Goal: Information Seeking & Learning: Check status

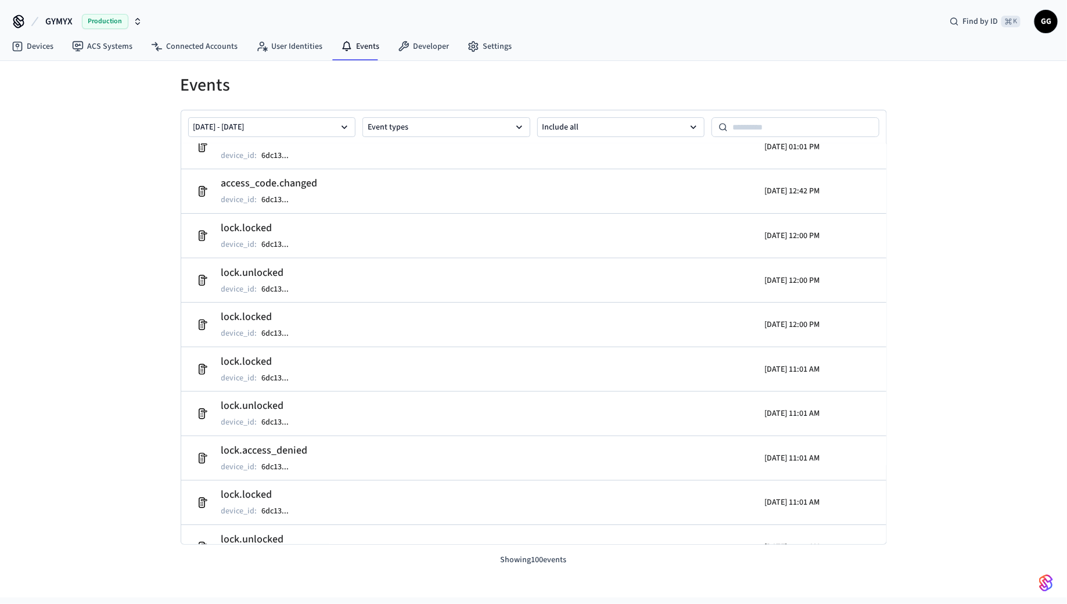
scroll to position [4076, 0]
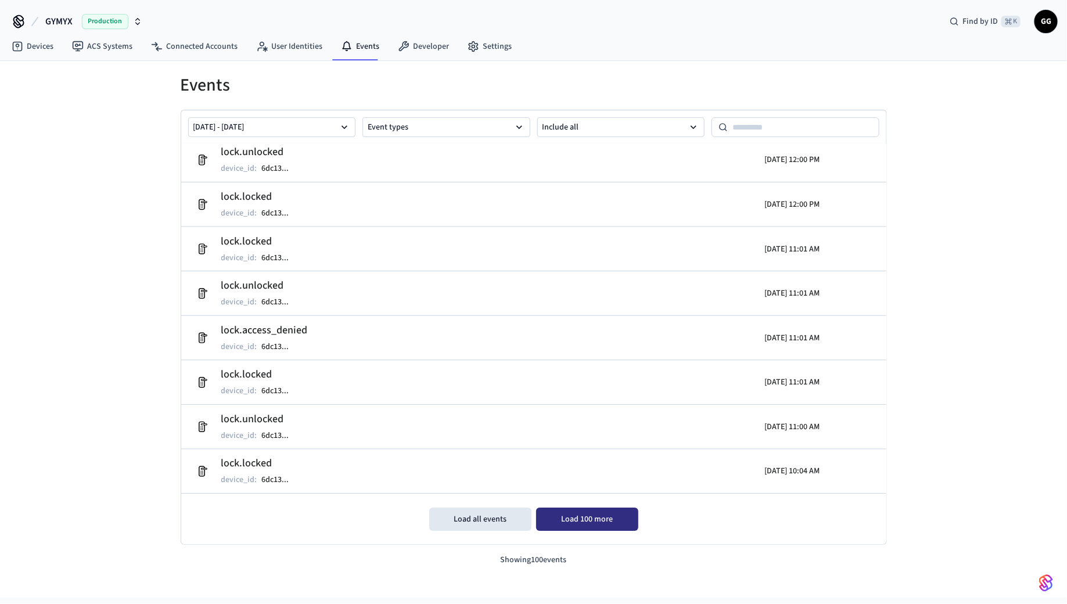
click at [570, 520] on button "Load 100 more" at bounding box center [587, 519] width 102 height 23
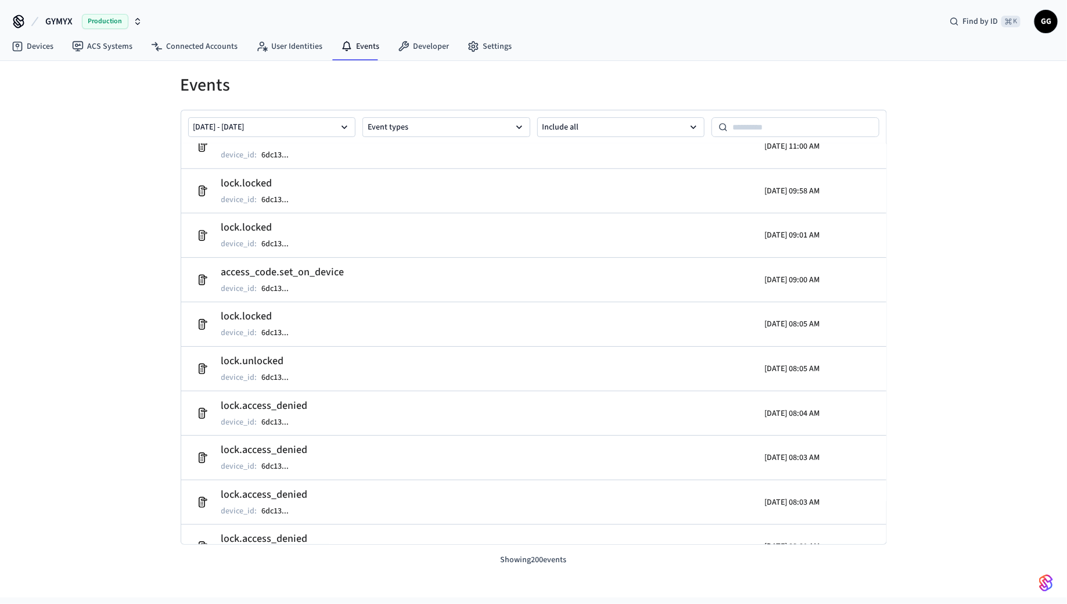
scroll to position [8496, 0]
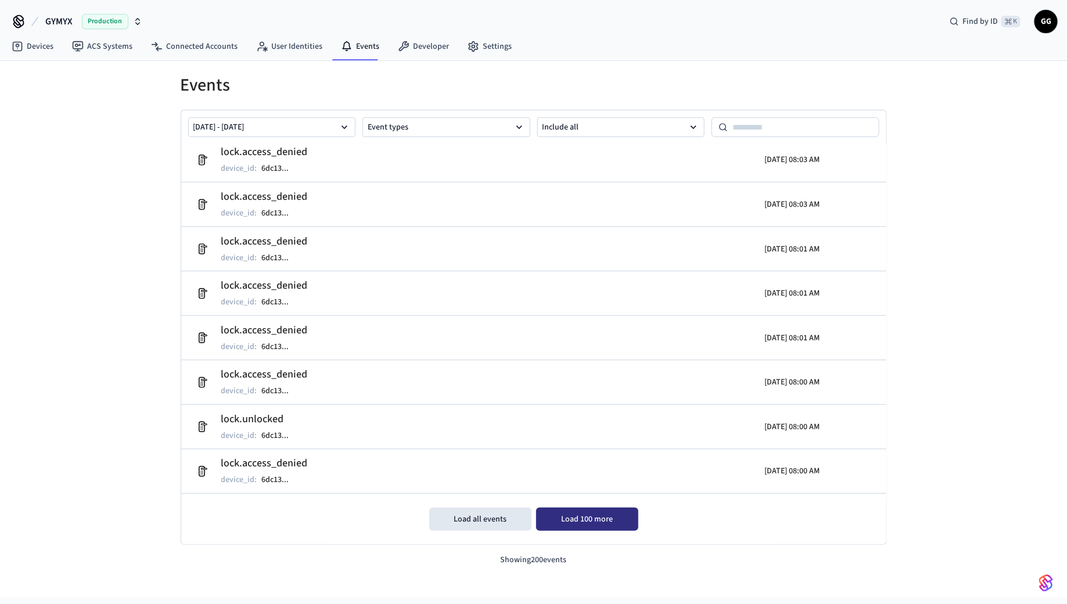
click at [567, 524] on button "Load 100 more" at bounding box center [587, 519] width 102 height 23
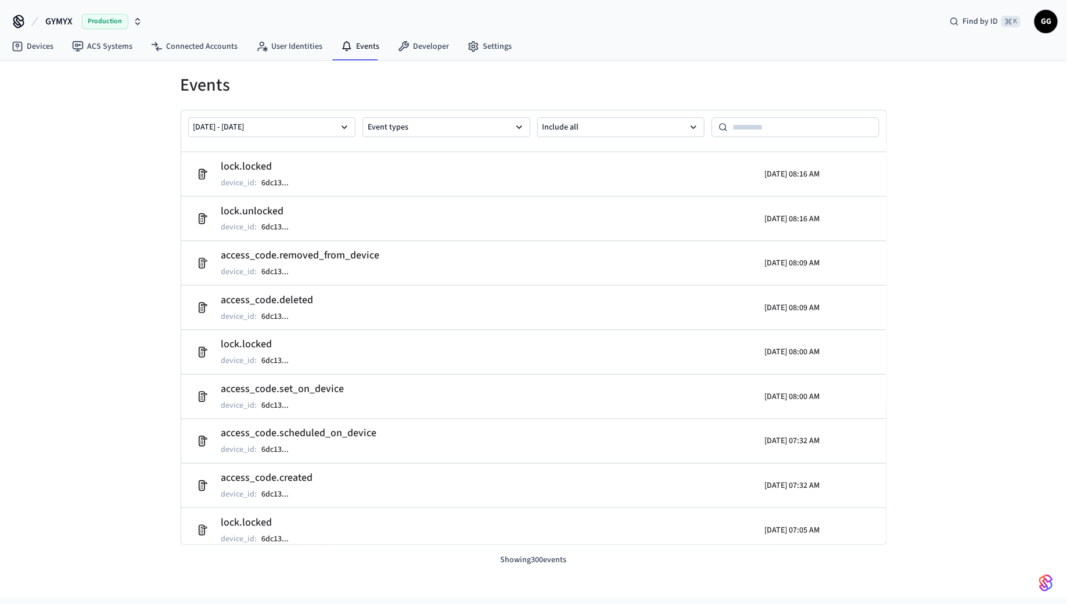
scroll to position [12916, 0]
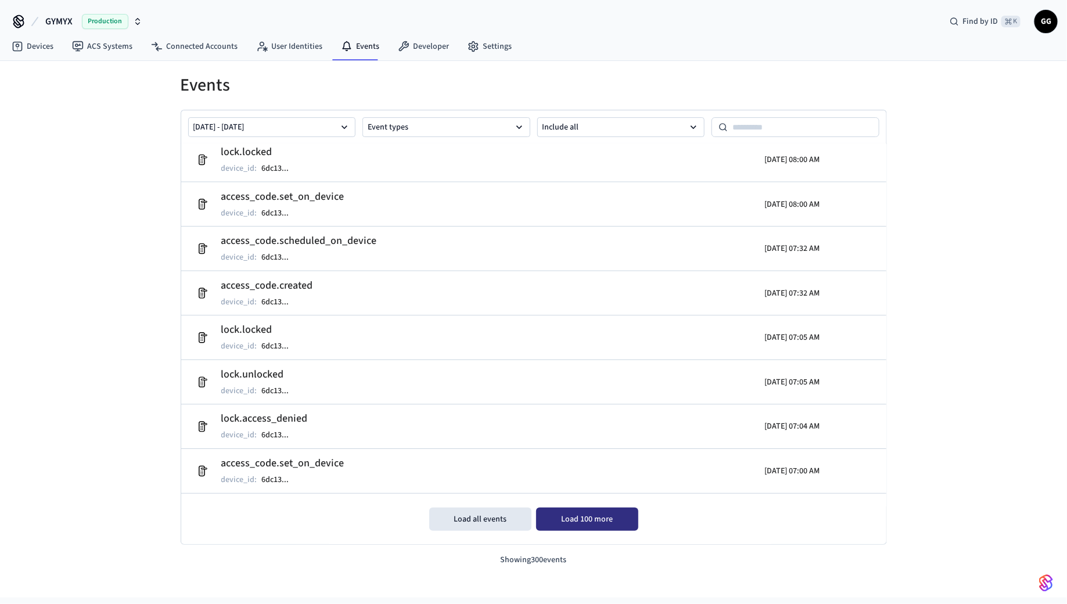
click at [604, 519] on button "Load 100 more" at bounding box center [587, 519] width 102 height 23
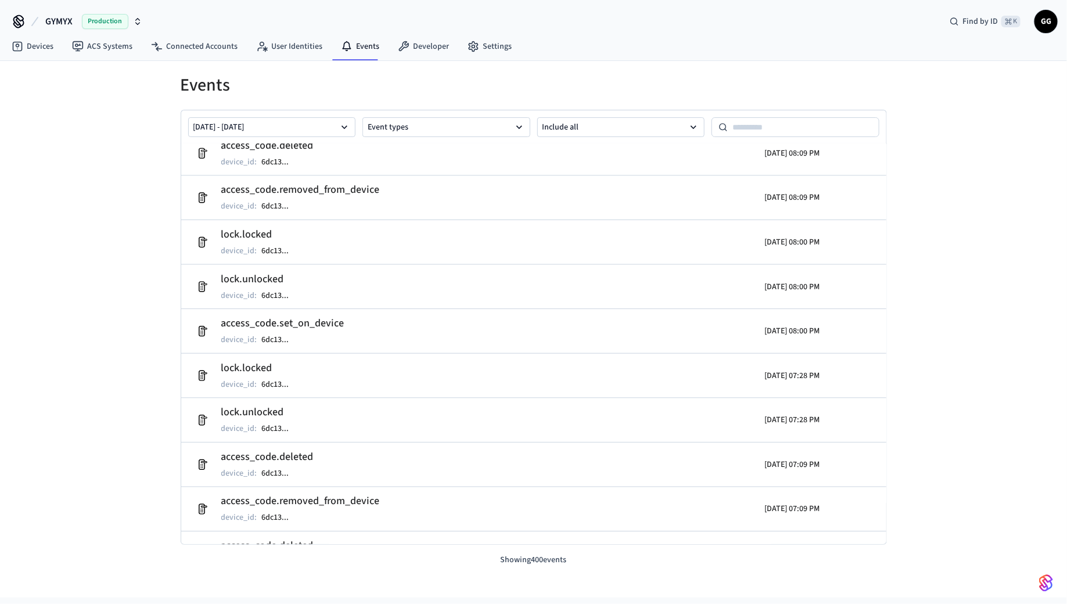
scroll to position [14692, 0]
click at [388, 132] on button "Event types" at bounding box center [446, 127] width 168 height 20
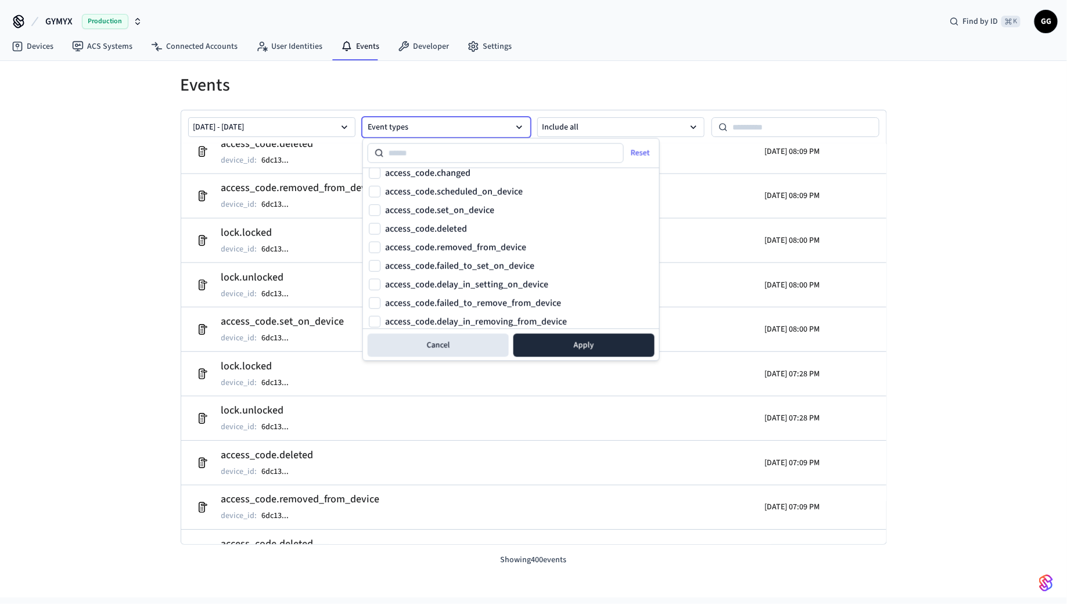
scroll to position [445, 0]
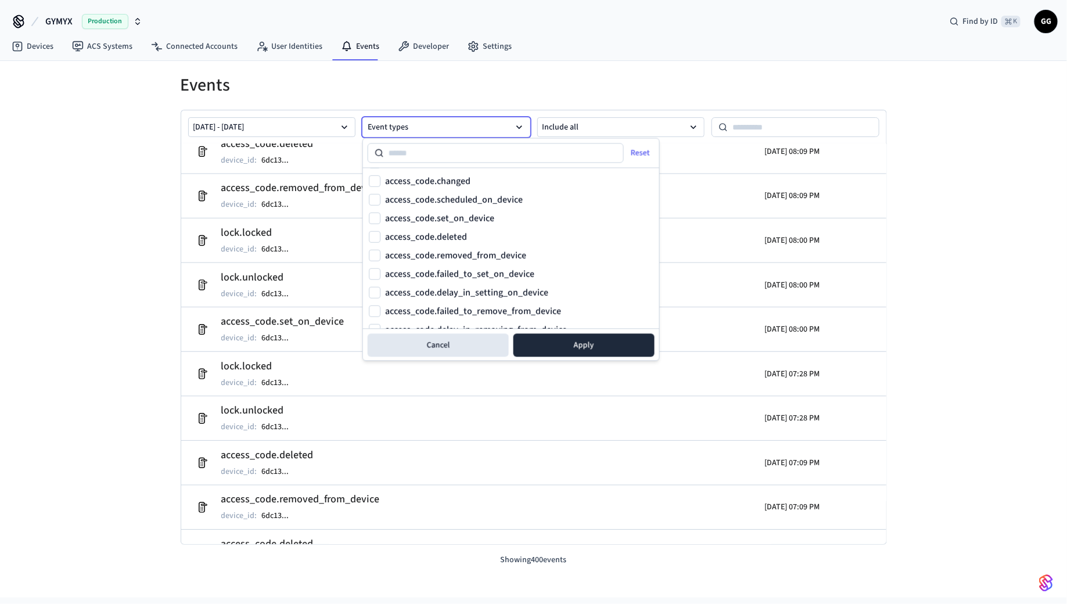
click at [419, 198] on label "access_code.scheduled_on_device" at bounding box center [454, 199] width 138 height 9
click at [380, 198] on button "access_code.scheduled_on_device" at bounding box center [375, 200] width 12 height 12
click at [421, 214] on label "access_code.set_on_device" at bounding box center [439, 218] width 109 height 9
click at [380, 214] on button "access_code.set_on_device" at bounding box center [375, 219] width 12 height 12
click at [568, 352] on button "Apply" at bounding box center [583, 345] width 141 height 23
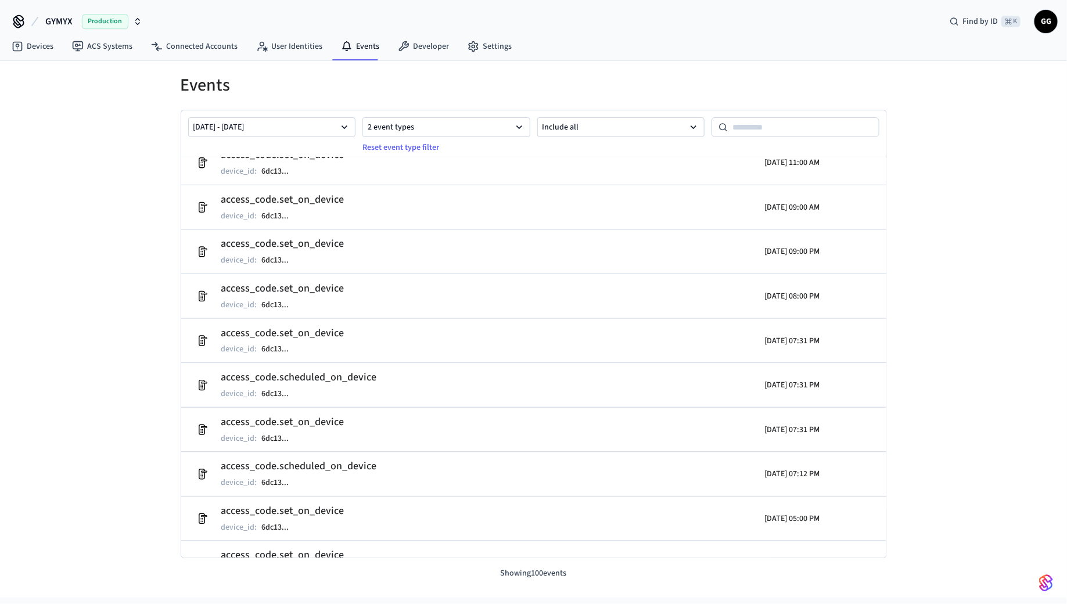
scroll to position [244, 0]
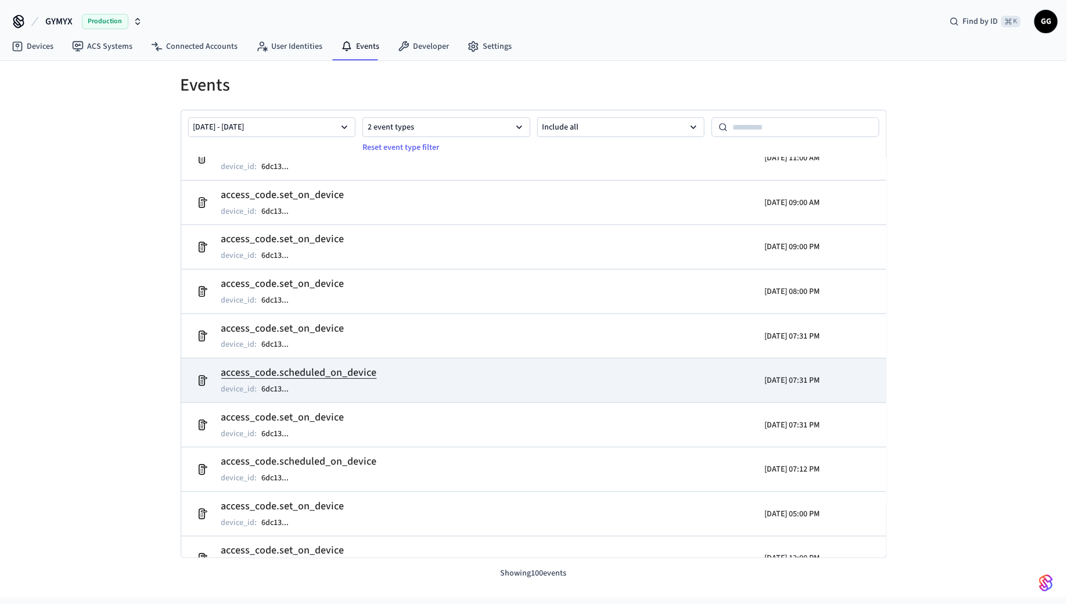
click at [351, 368] on h2 "access_code.scheduled_on_device" at bounding box center [299, 373] width 156 height 16
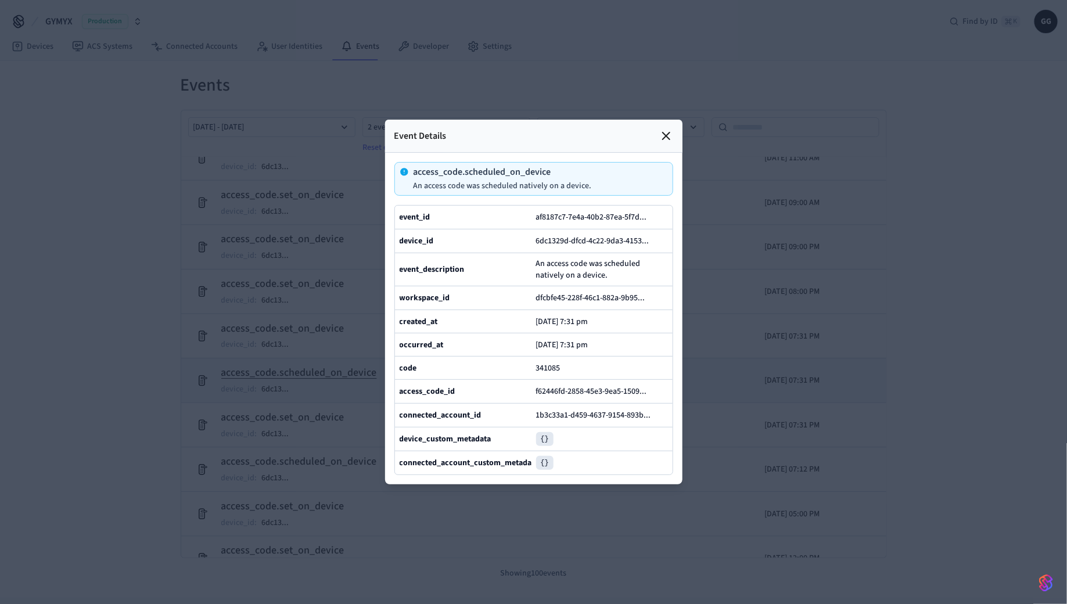
click at [351, 368] on div at bounding box center [533, 302] width 1067 height 604
click at [347, 280] on div at bounding box center [533, 302] width 1067 height 604
click at [668, 139] on icon at bounding box center [666, 135] width 7 height 7
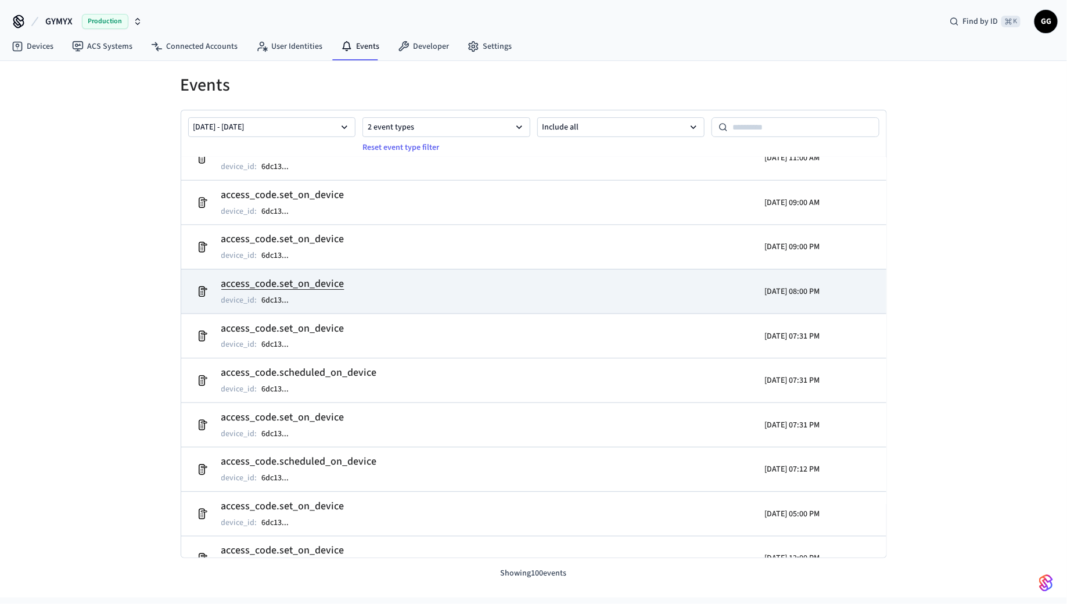
click at [319, 278] on h2 "access_code.set_on_device" at bounding box center [282, 284] width 123 height 16
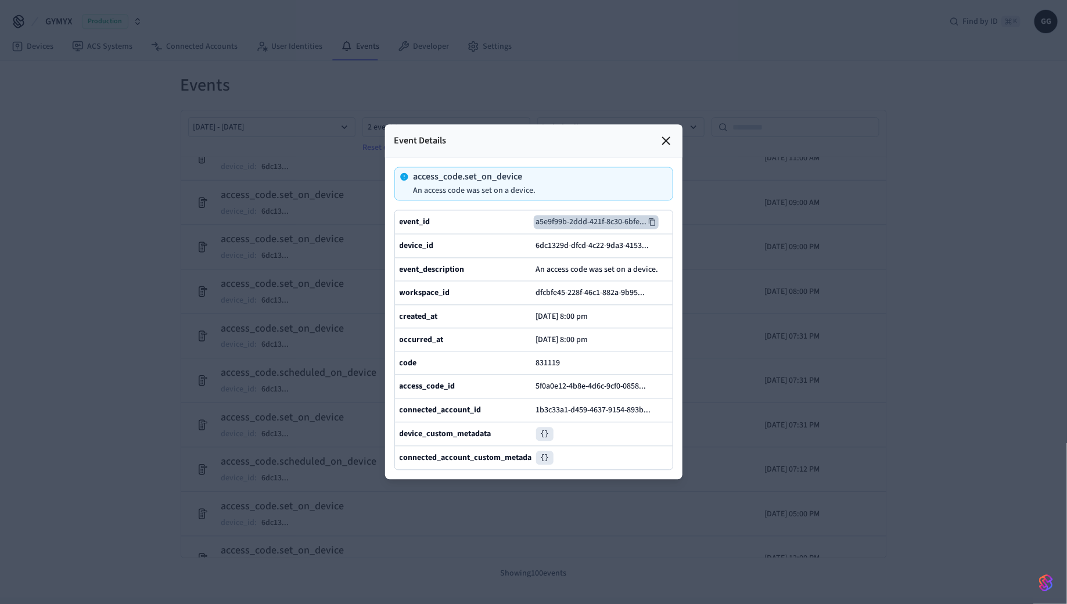
click at [652, 220] on icon at bounding box center [652, 222] width 6 height 8
click at [653, 386] on icon at bounding box center [651, 387] width 8 height 8
click at [671, 142] on icon at bounding box center [666, 141] width 14 height 14
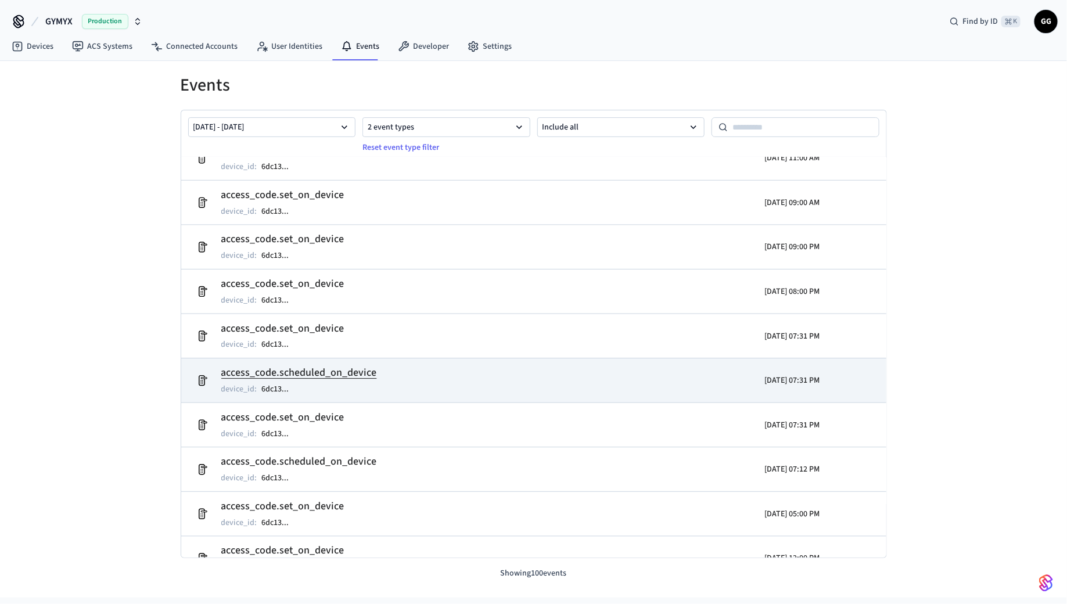
click at [317, 369] on h2 "access_code.scheduled_on_device" at bounding box center [299, 373] width 156 height 16
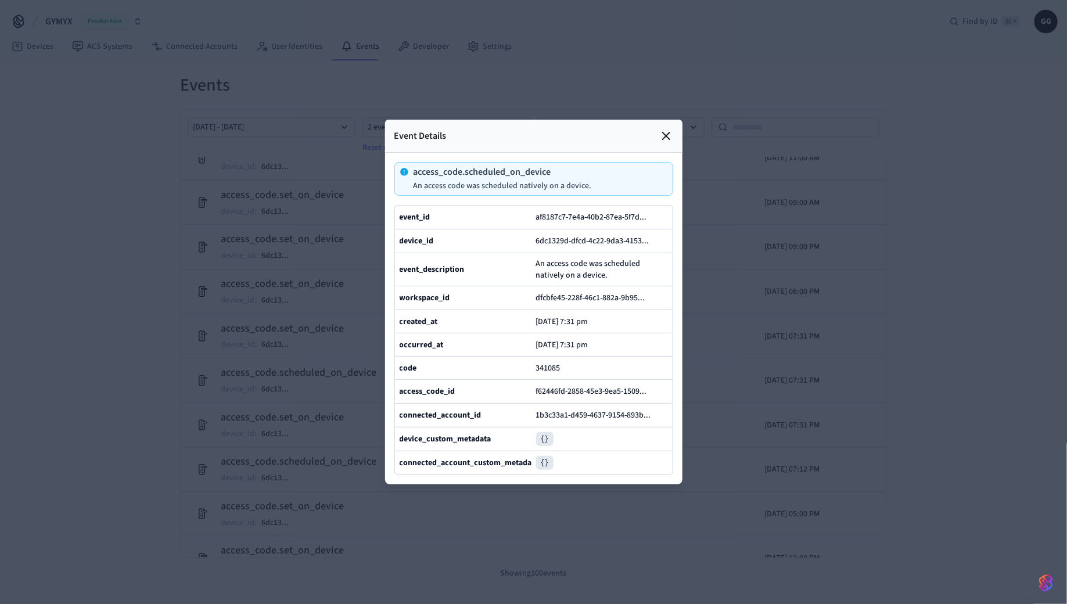
click at [668, 139] on icon at bounding box center [666, 135] width 7 height 7
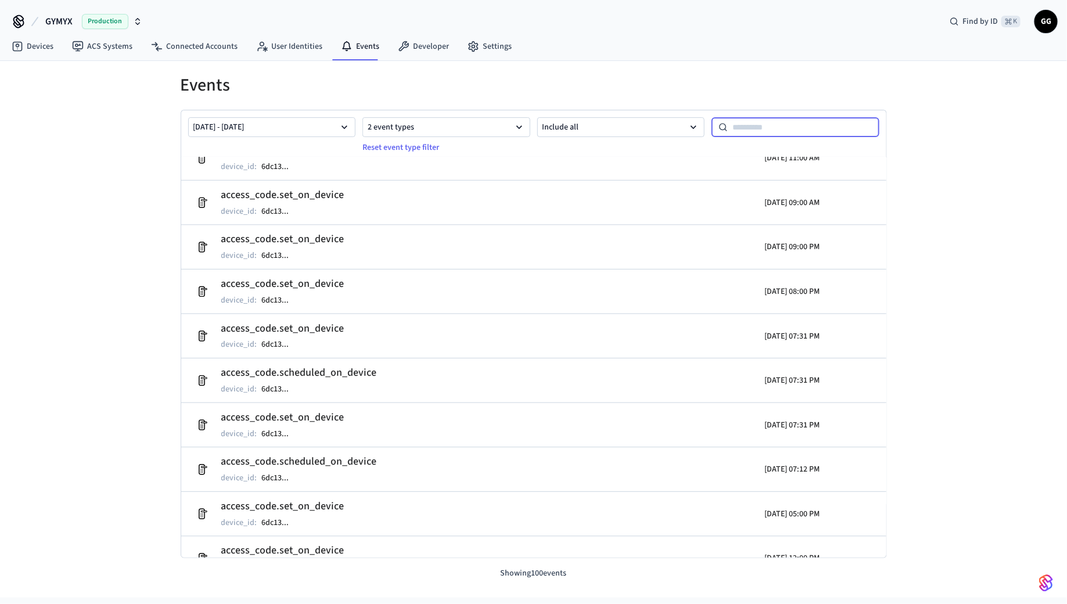
click at [729, 123] on input at bounding box center [804, 127] width 152 height 14
paste input "**********"
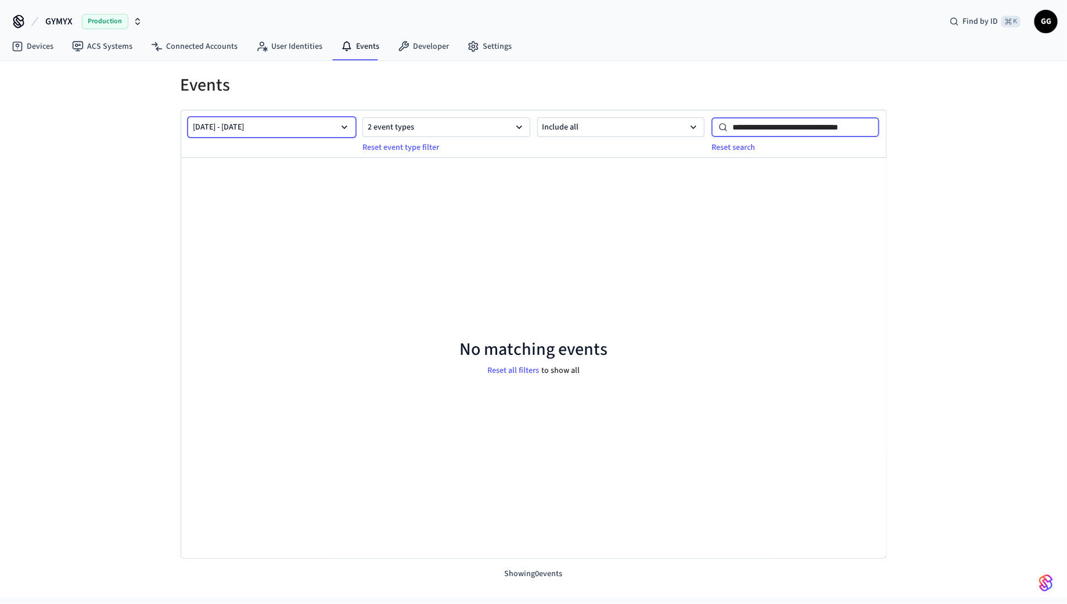
type input "**********"
click at [319, 124] on button "[DATE] - [DATE]" at bounding box center [272, 127] width 168 height 20
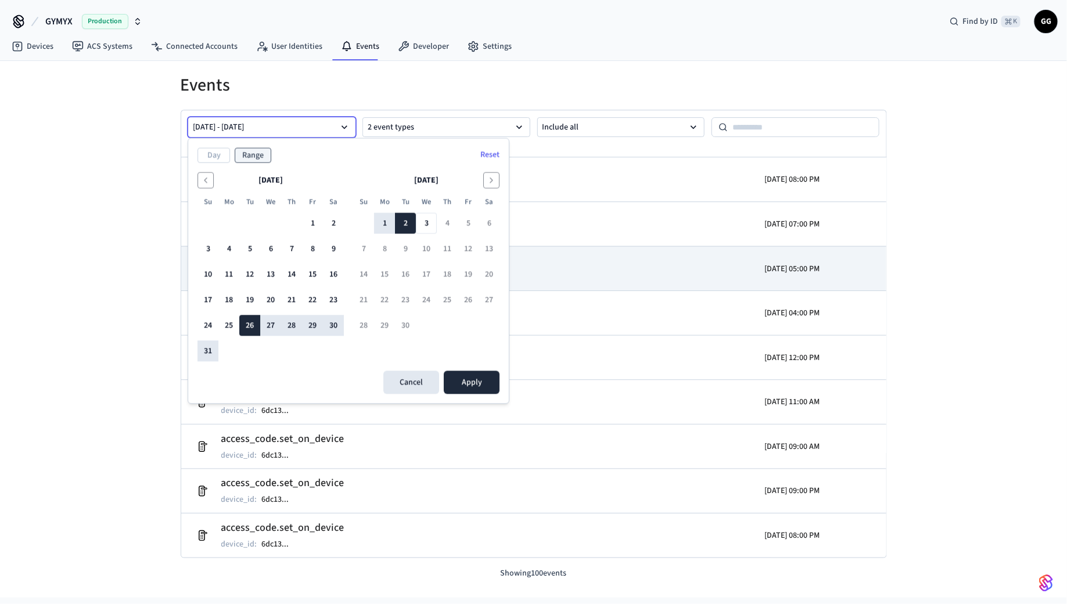
click at [538, 253] on td "access_code.set_on_device device_id : 6dc13 ..." at bounding box center [419, 269] width 458 height 33
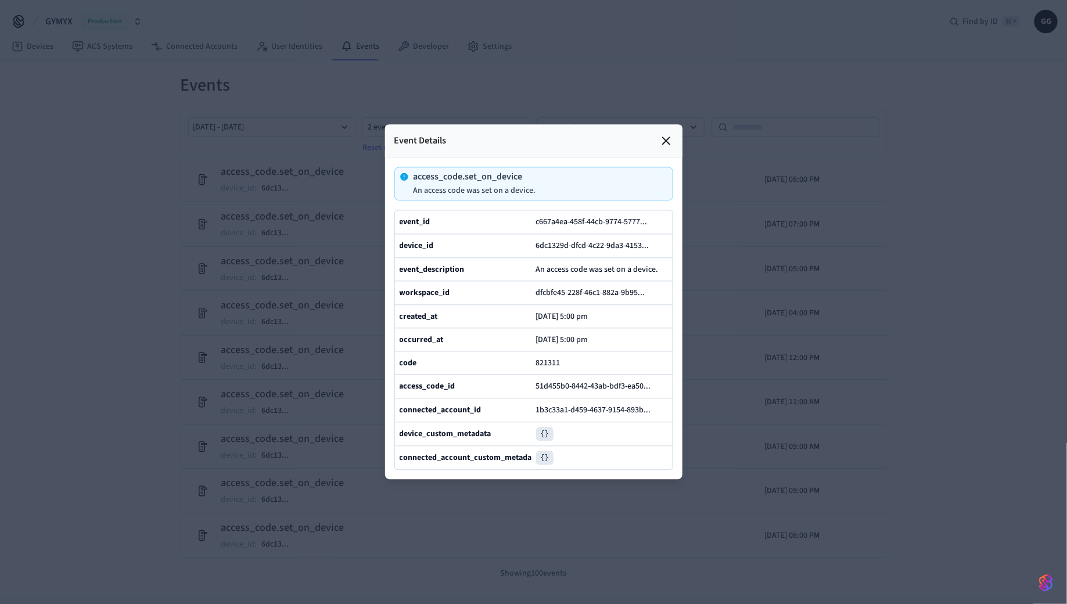
click at [261, 222] on div at bounding box center [533, 302] width 1067 height 604
click at [665, 142] on icon at bounding box center [666, 141] width 7 height 7
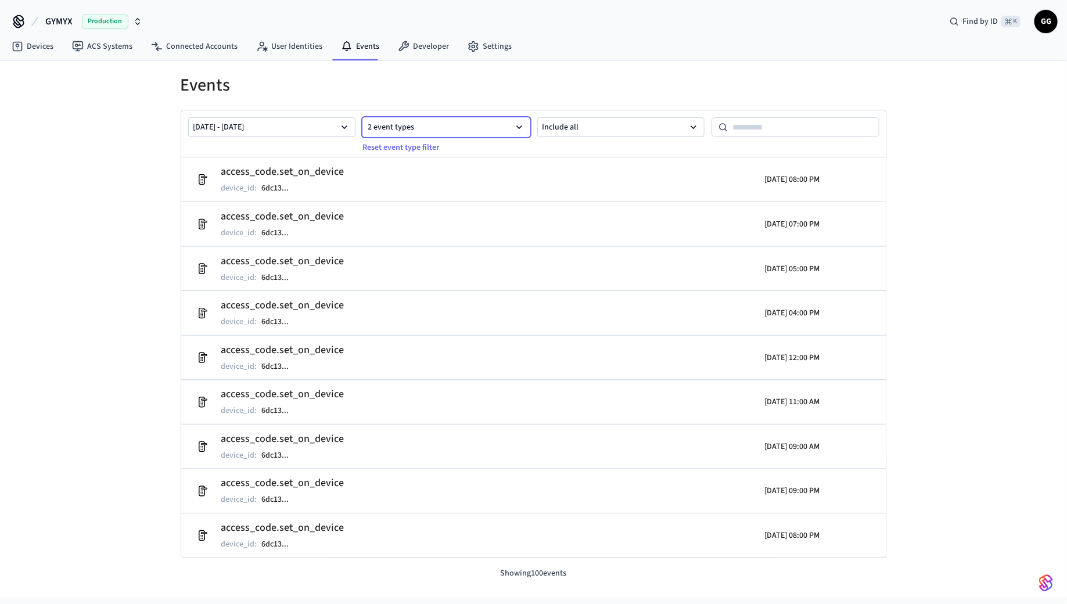
click at [435, 130] on button "2 event types" at bounding box center [446, 127] width 168 height 20
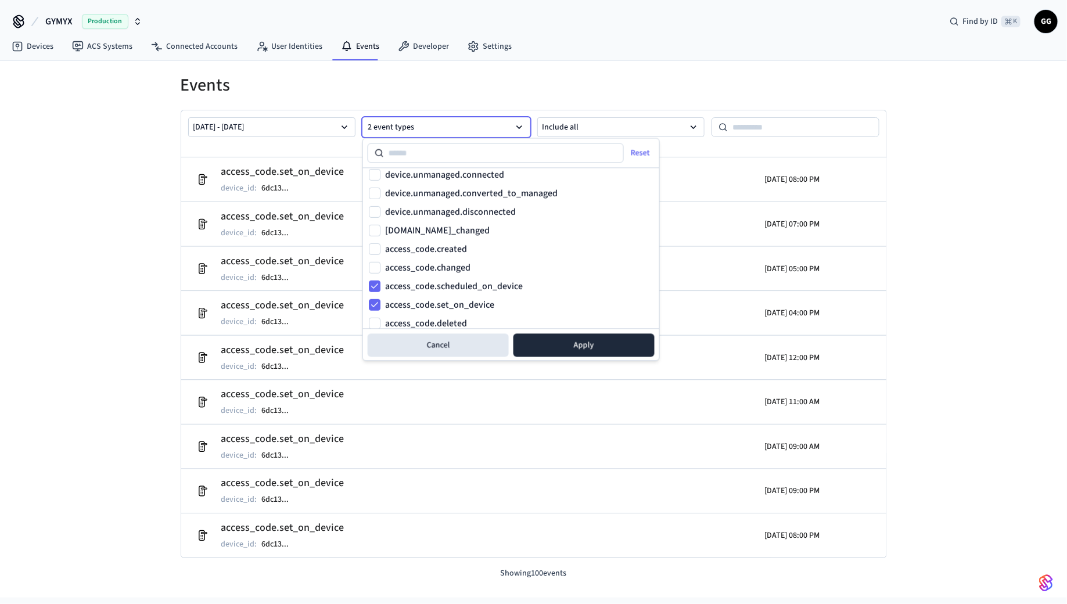
scroll to position [366, 0]
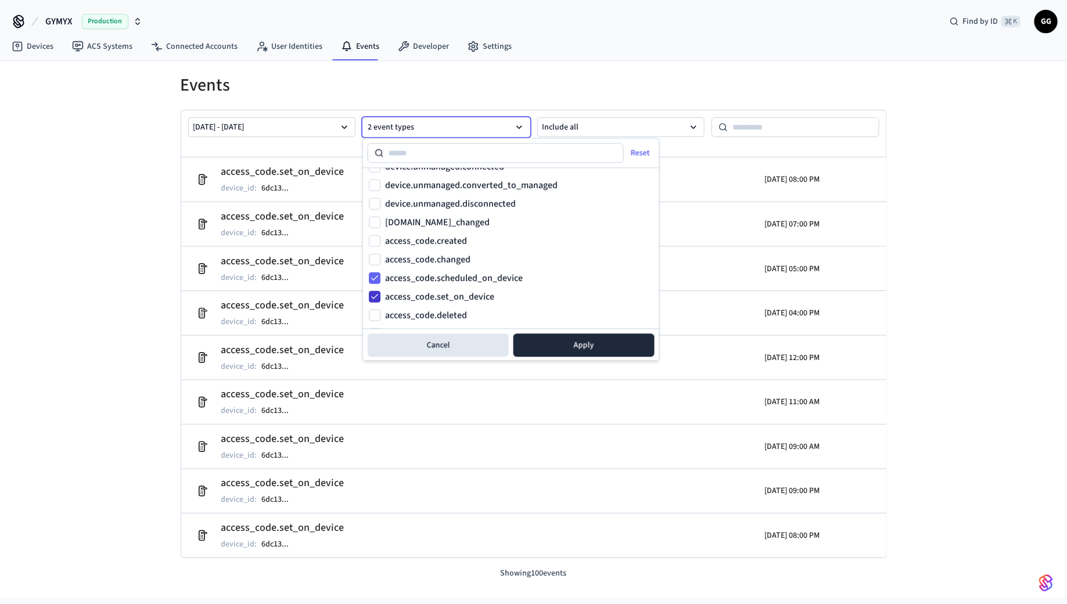
click at [376, 298] on button "access_code.set_on_device" at bounding box center [375, 297] width 12 height 12
click at [607, 337] on button "Apply" at bounding box center [583, 345] width 141 height 23
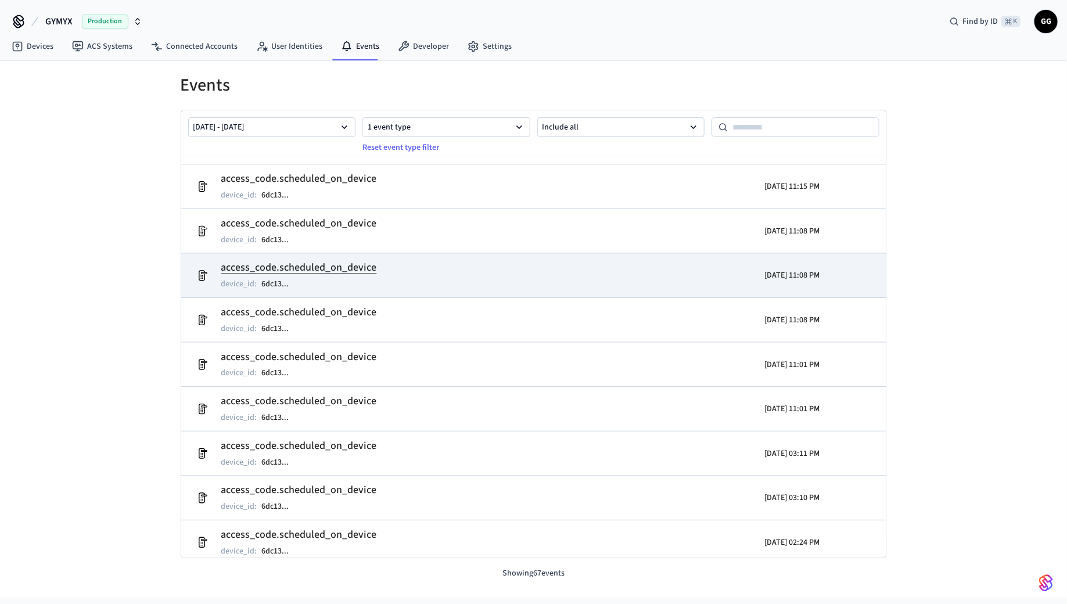
scroll to position [227, 0]
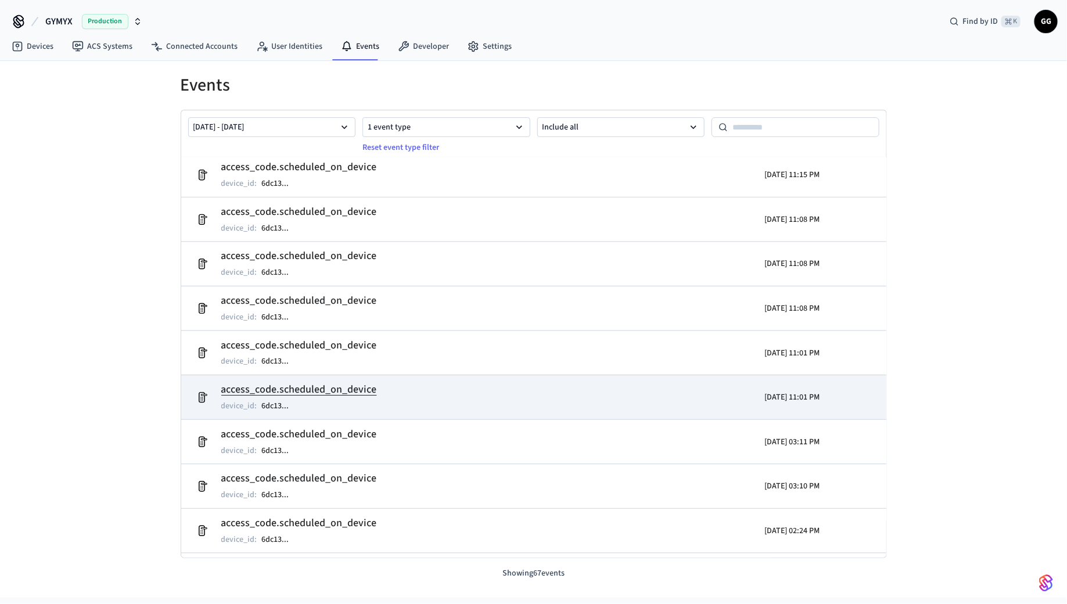
click at [315, 382] on h2 "access_code.scheduled_on_device" at bounding box center [299, 390] width 156 height 16
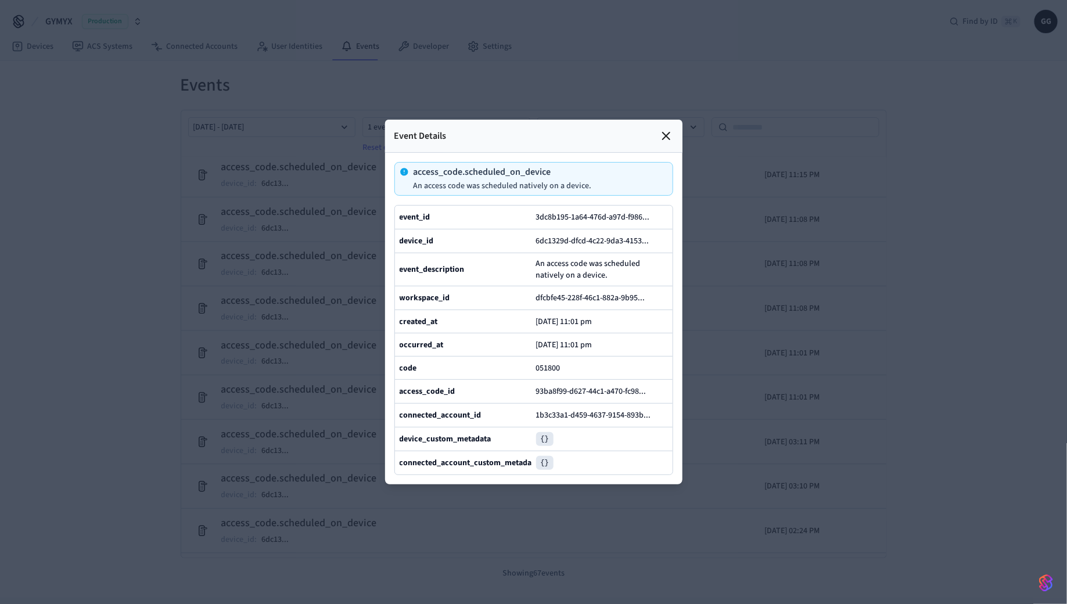
click at [265, 370] on div at bounding box center [533, 302] width 1067 height 604
click at [662, 138] on icon at bounding box center [666, 136] width 14 height 14
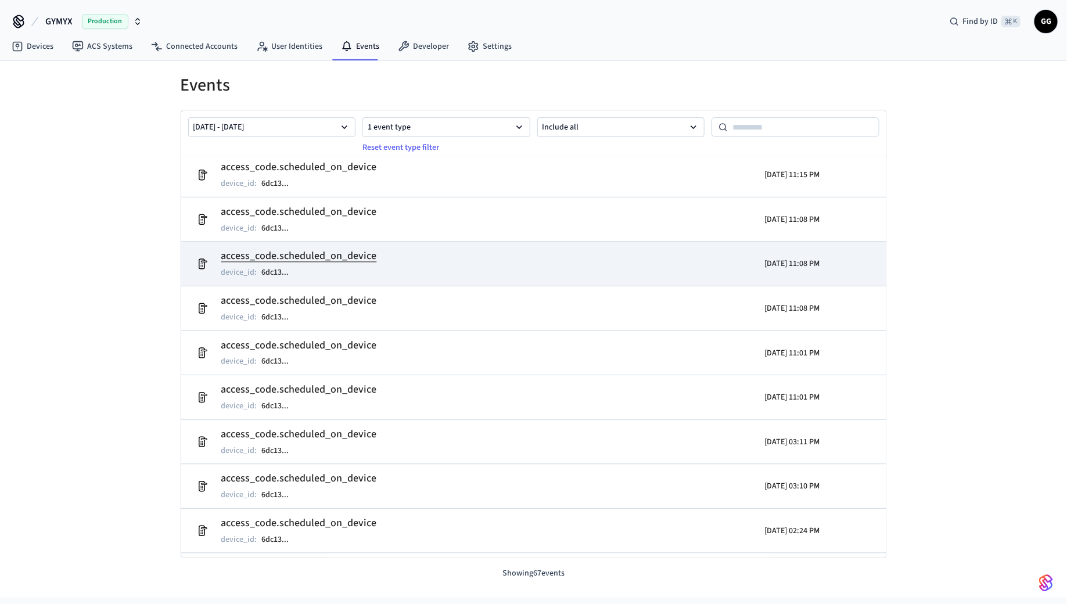
scroll to position [0, 0]
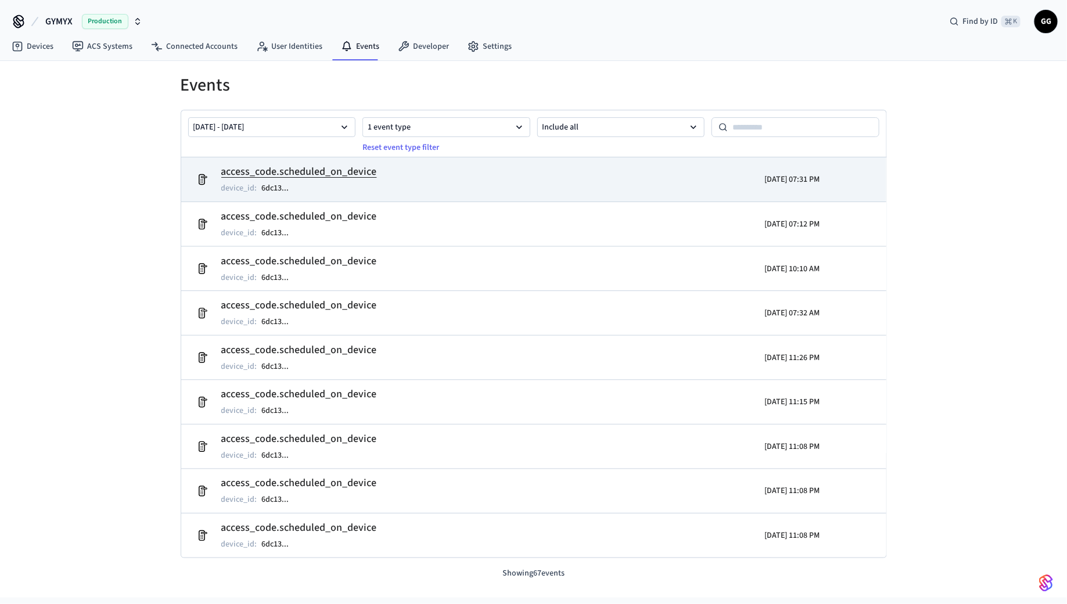
click at [317, 172] on h2 "access_code.scheduled_on_device" at bounding box center [299, 172] width 156 height 16
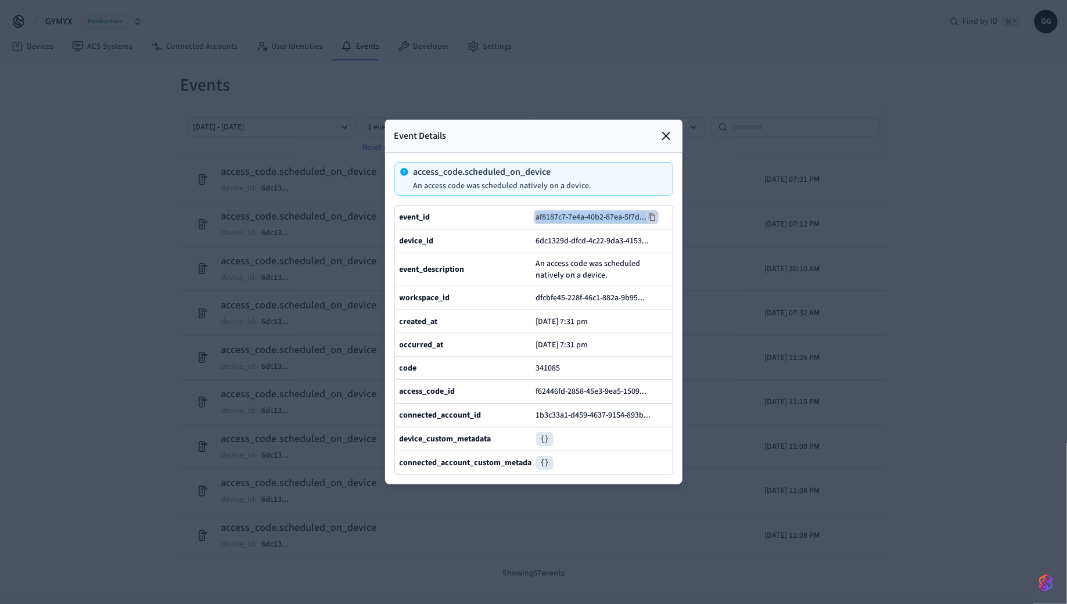
drag, startPoint x: 529, startPoint y: 216, endPoint x: 647, endPoint y: 216, distance: 118.5
click at [648, 217] on div "event_id af8187c7-7e4a-40b2-87ea-5f7d ..." at bounding box center [534, 217] width 278 height 23
click at [654, 217] on icon at bounding box center [652, 217] width 8 height 8
click at [665, 138] on icon at bounding box center [666, 135] width 7 height 7
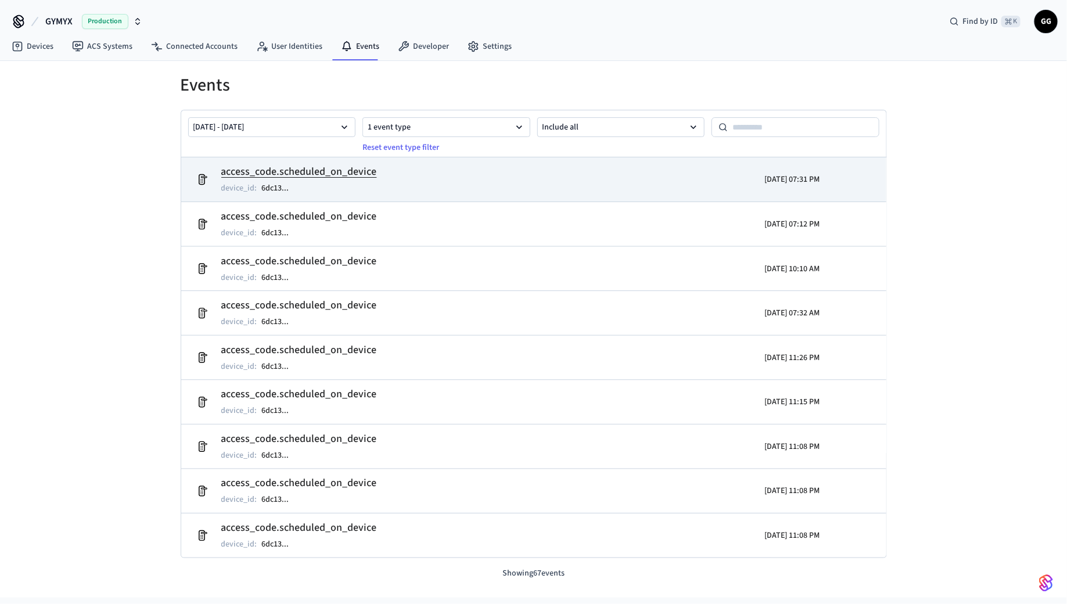
click at [348, 177] on h2 "access_code.scheduled_on_device" at bounding box center [299, 172] width 156 height 16
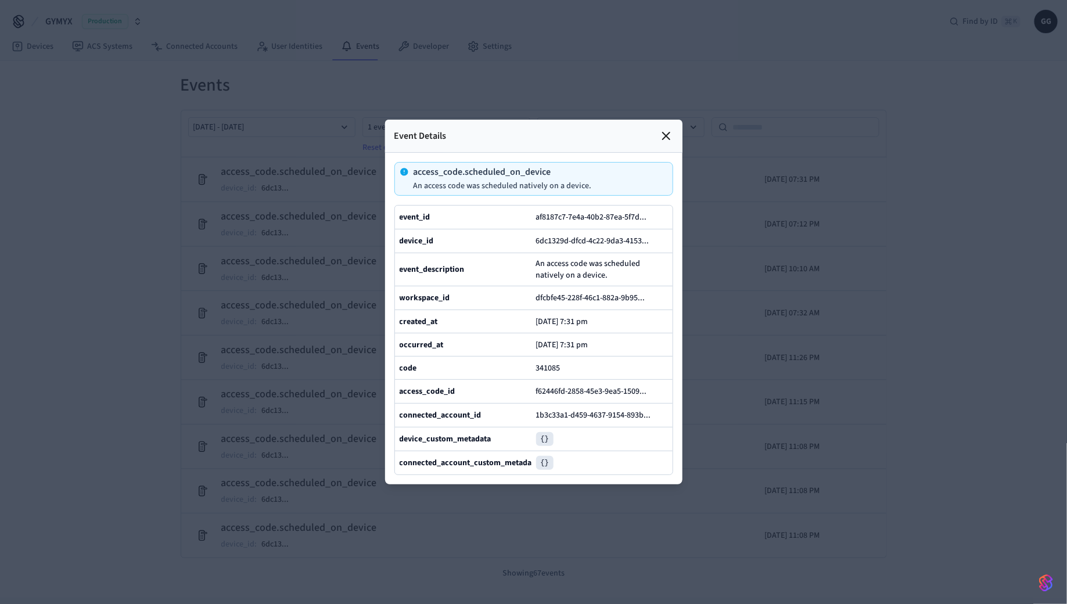
click at [667, 135] on icon at bounding box center [666, 136] width 14 height 14
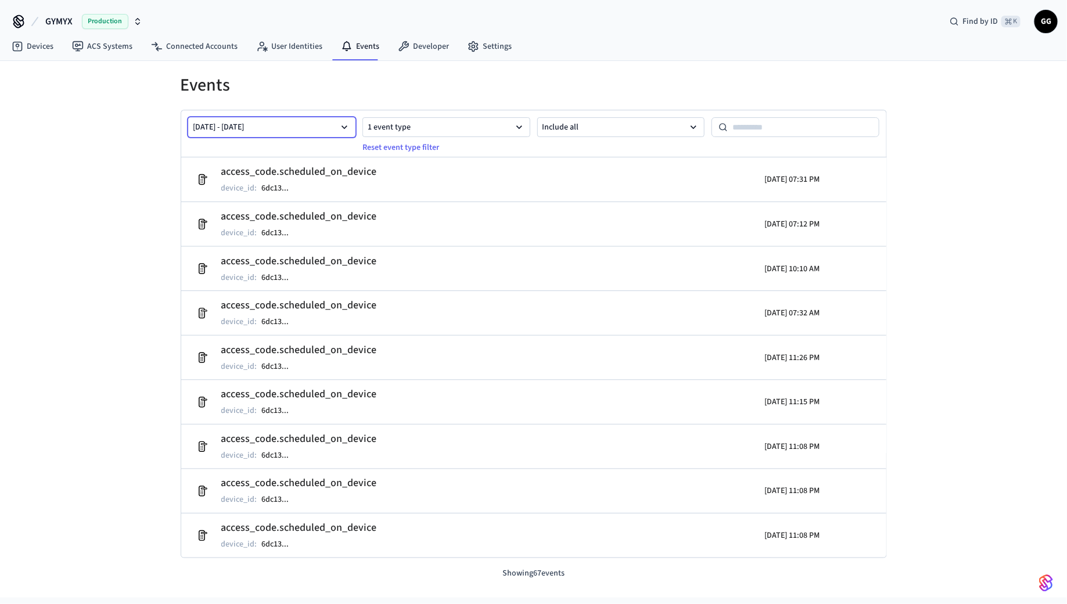
click at [333, 127] on button "[DATE] - [DATE]" at bounding box center [272, 127] width 168 height 20
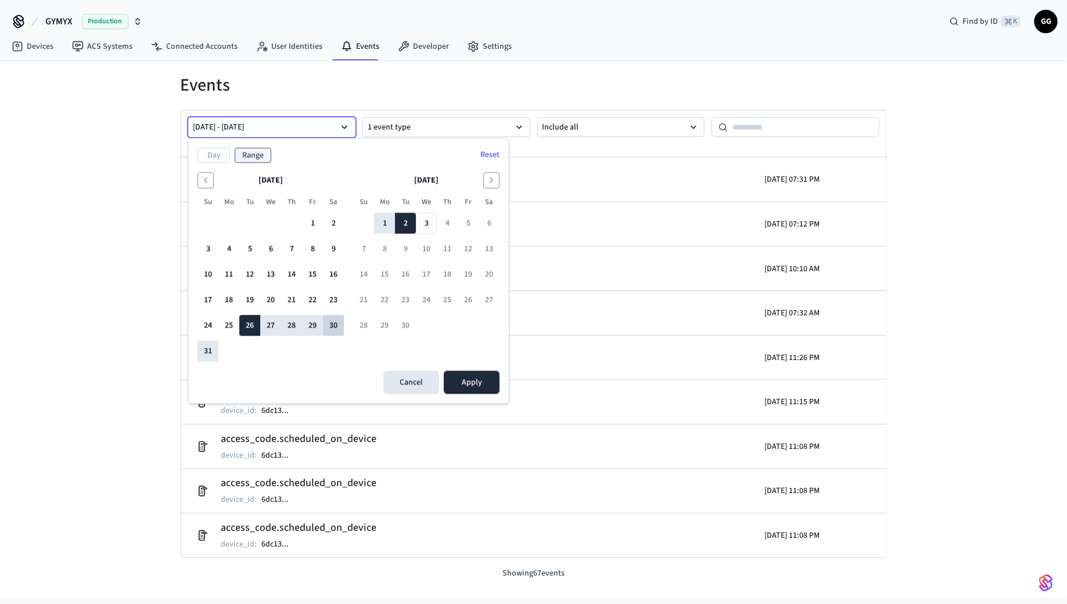
click at [333, 324] on button "30" at bounding box center [333, 325] width 21 height 21
click at [215, 155] on button "Day" at bounding box center [213, 155] width 33 height 15
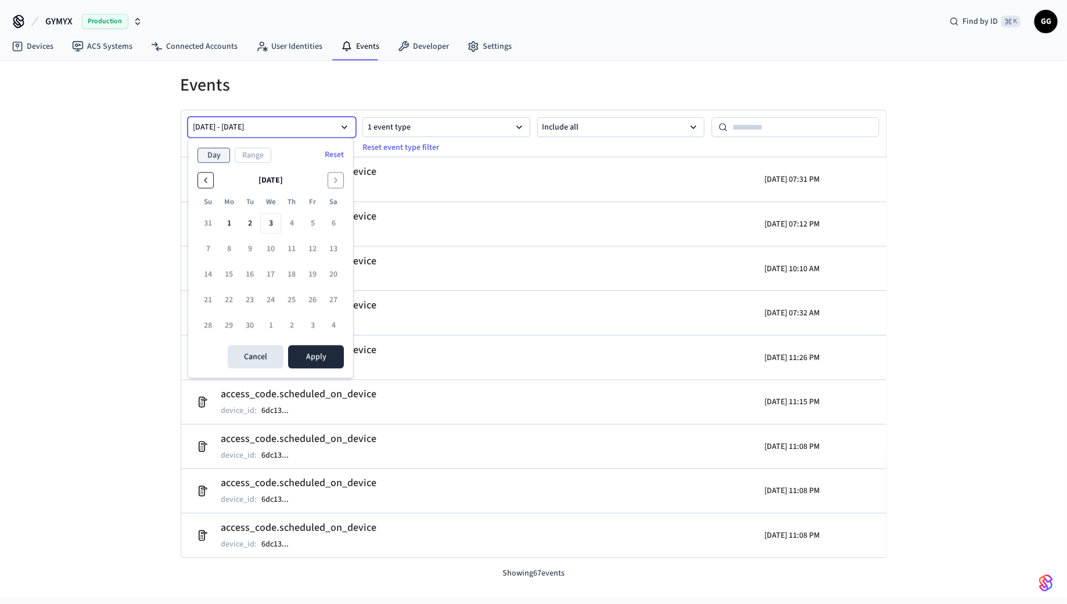
click at [210, 182] on button "Go to the Previous Month" at bounding box center [205, 180] width 16 height 16
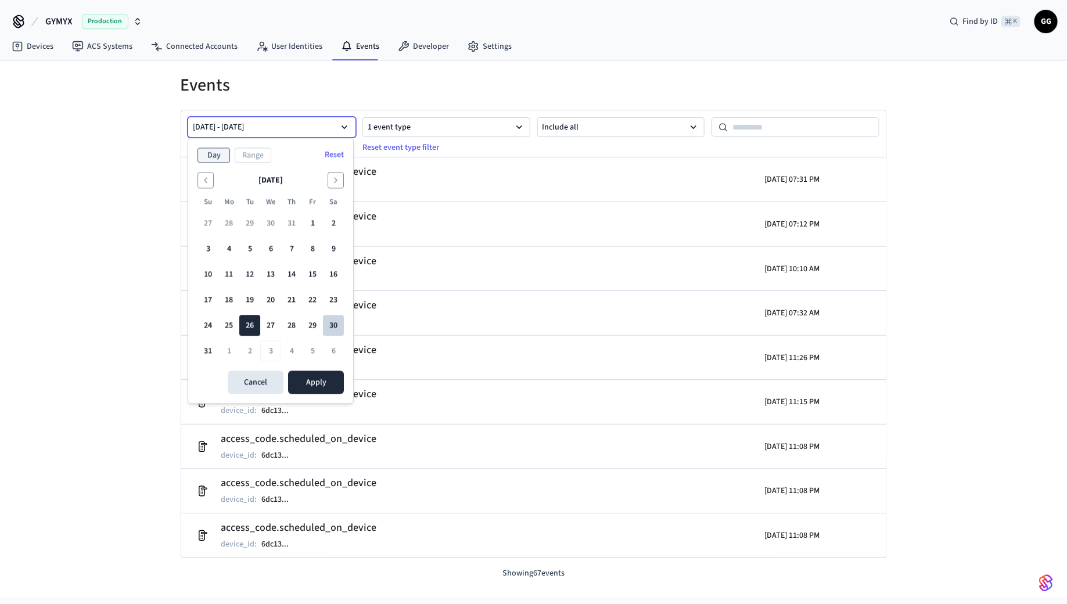
click at [336, 328] on button "30" at bounding box center [333, 325] width 21 height 21
click at [329, 382] on button "Apply" at bounding box center [316, 382] width 56 height 23
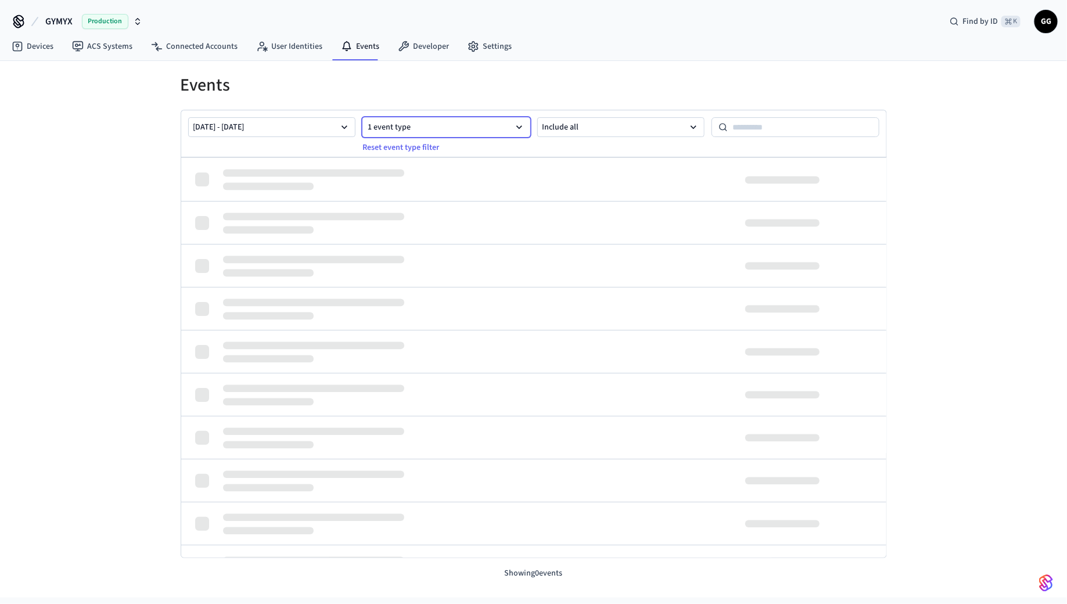
click at [431, 127] on button "1 event type" at bounding box center [446, 127] width 168 height 20
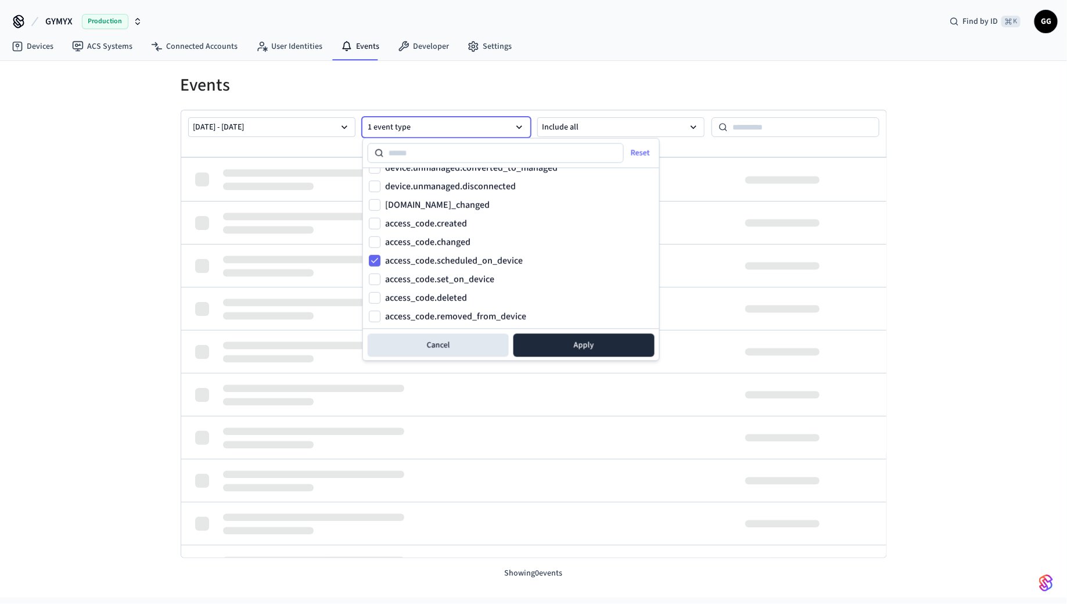
scroll to position [390, 0]
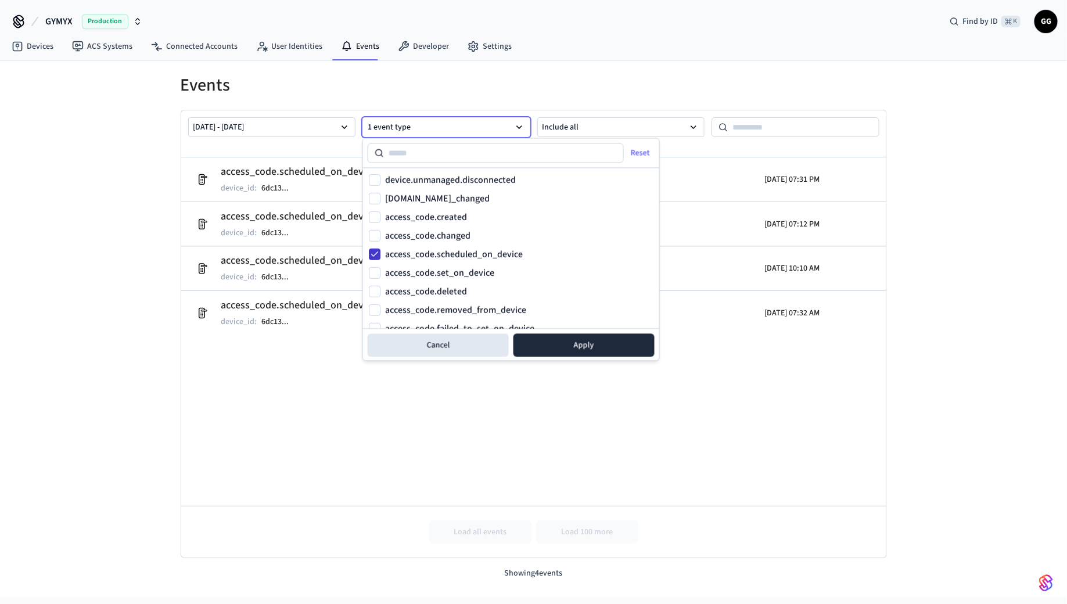
click at [375, 254] on button "access_code.scheduled_on_device" at bounding box center [375, 255] width 12 height 12
click at [373, 215] on button "access_code.created" at bounding box center [375, 217] width 12 height 12
click at [377, 270] on button "access_code.set_on_device" at bounding box center [375, 273] width 12 height 12
click at [560, 340] on button "Apply" at bounding box center [583, 345] width 141 height 23
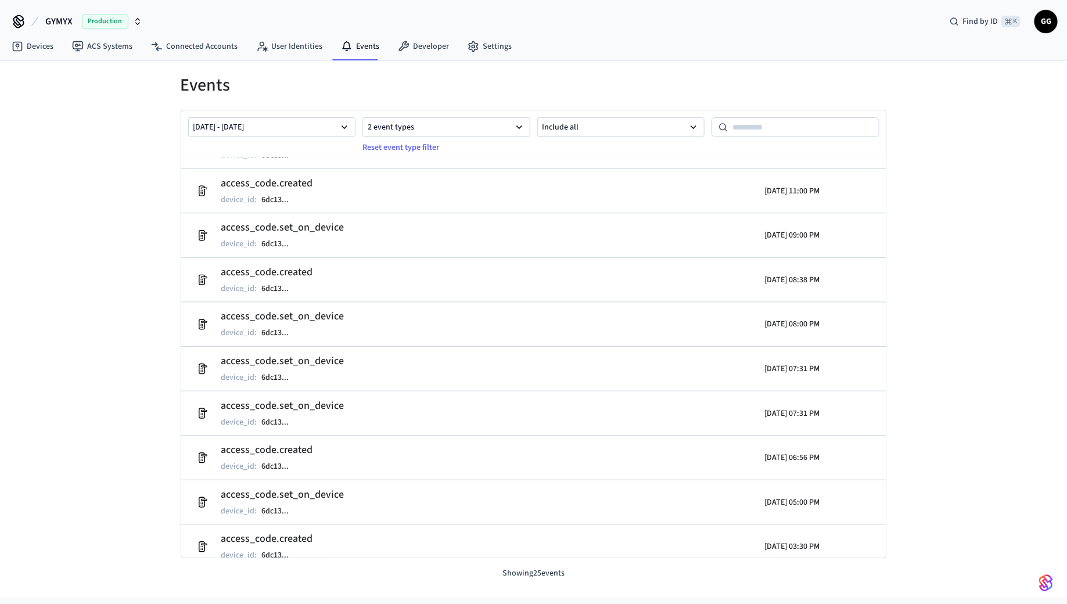
scroll to position [350, 0]
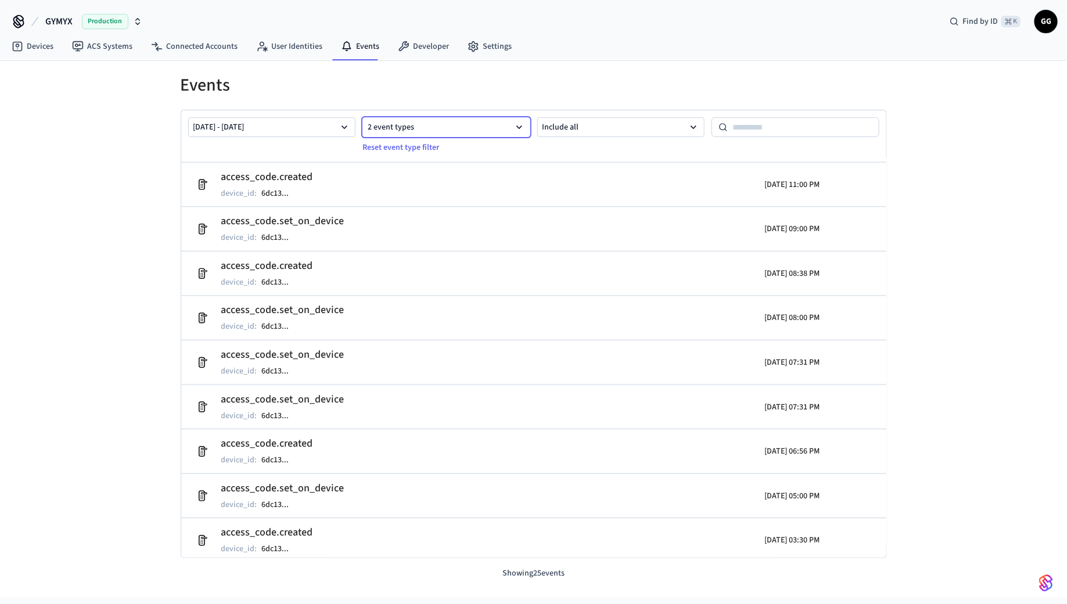
click at [419, 117] on button "2 event types" at bounding box center [446, 127] width 168 height 20
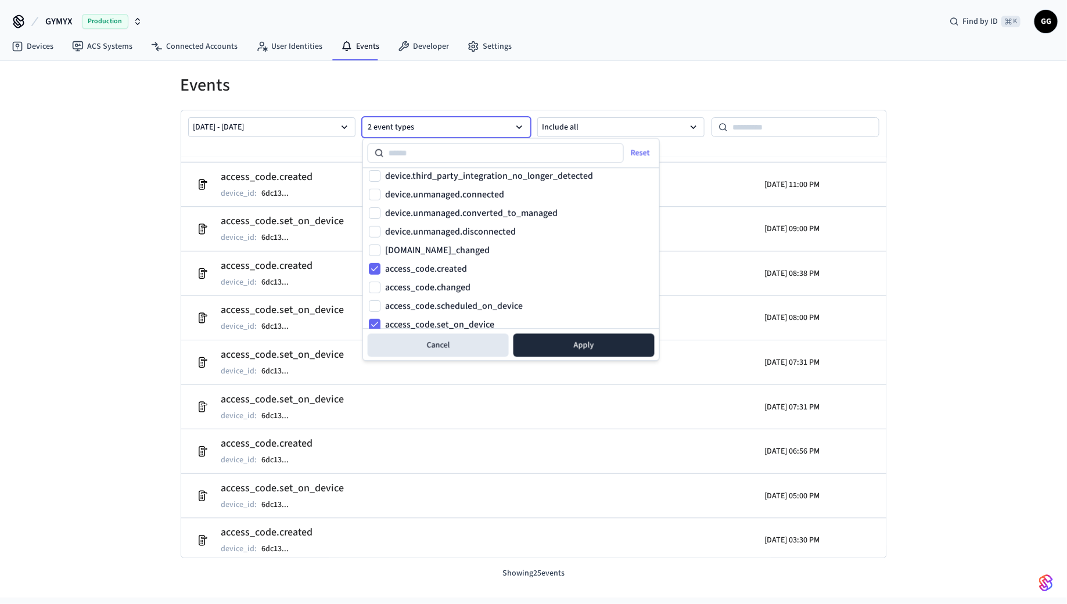
scroll to position [340, 0]
click at [442, 303] on label "access_code.scheduled_on_device" at bounding box center [454, 304] width 138 height 9
click at [380, 303] on button "access_code.scheduled_on_device" at bounding box center [375, 305] width 12 height 12
click at [578, 350] on button "Apply" at bounding box center [583, 345] width 141 height 23
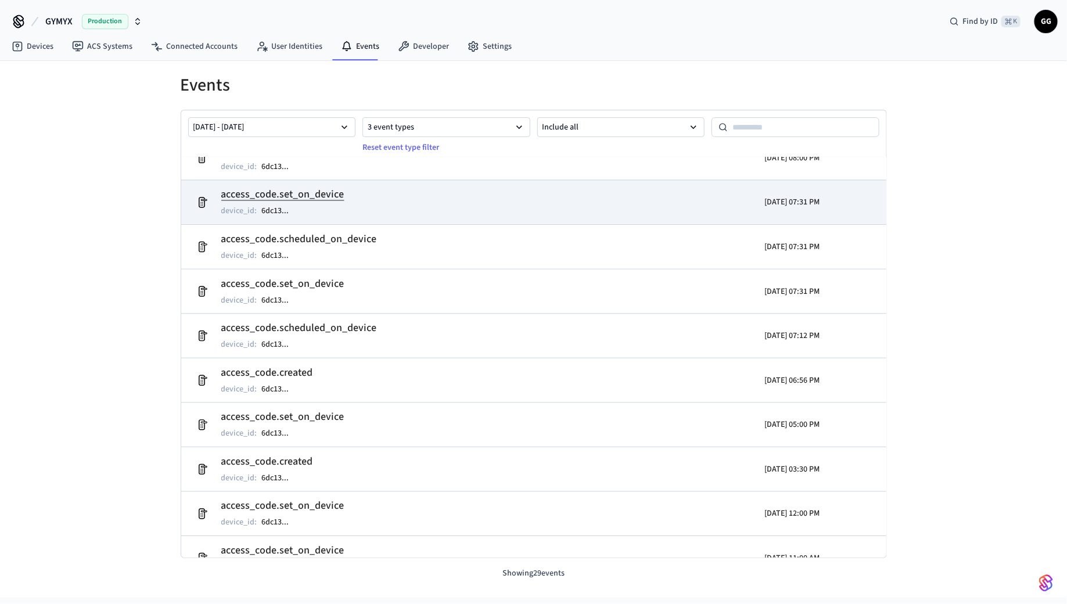
scroll to position [500, 0]
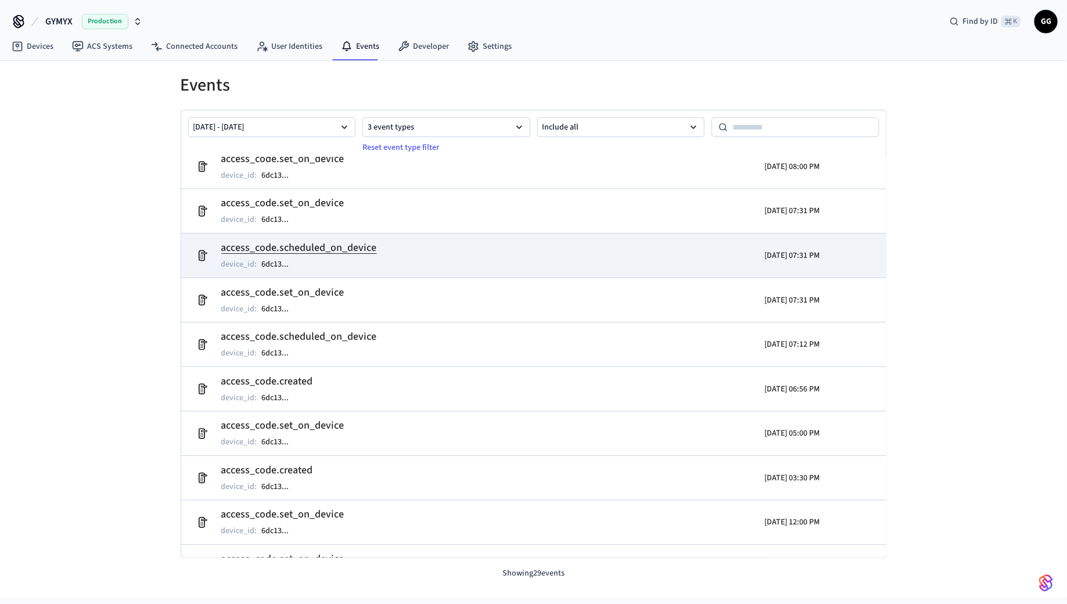
click at [325, 255] on h2 "access_code.scheduled_on_device" at bounding box center [299, 248] width 156 height 16
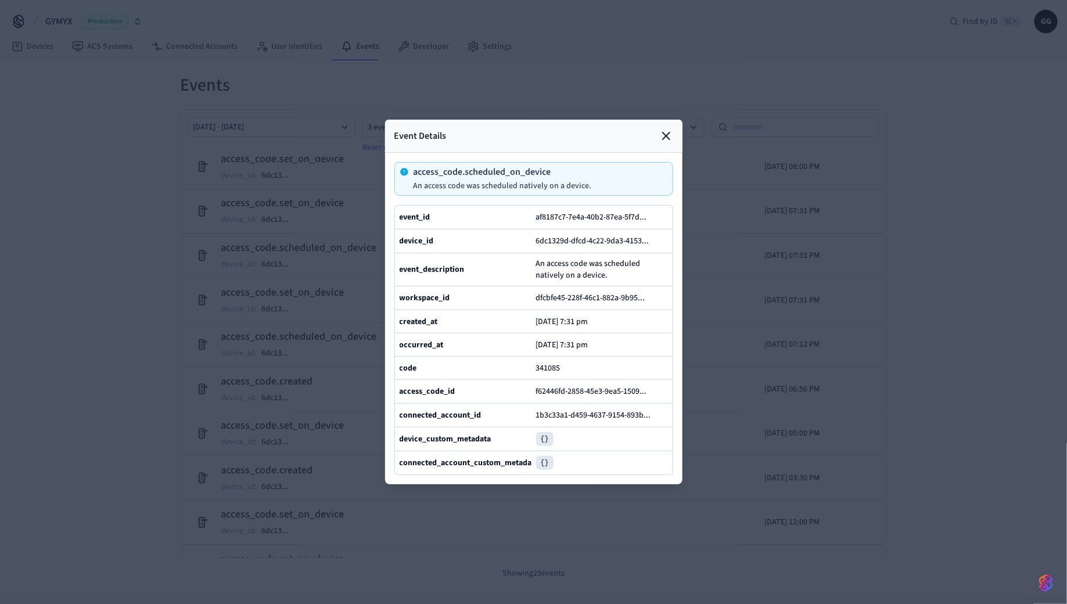
click at [319, 296] on div at bounding box center [533, 302] width 1067 height 604
click at [343, 244] on div at bounding box center [533, 302] width 1067 height 604
click at [667, 135] on icon at bounding box center [666, 135] width 7 height 7
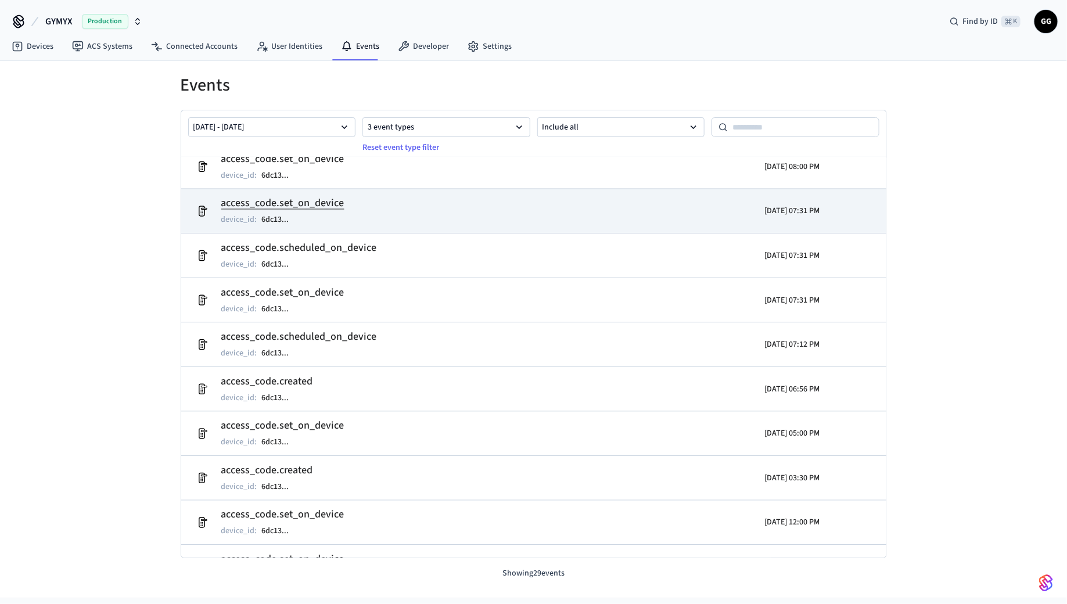
click at [347, 213] on td "access_code.set_on_device device_id : 6dc13 ..." at bounding box center [419, 211] width 458 height 33
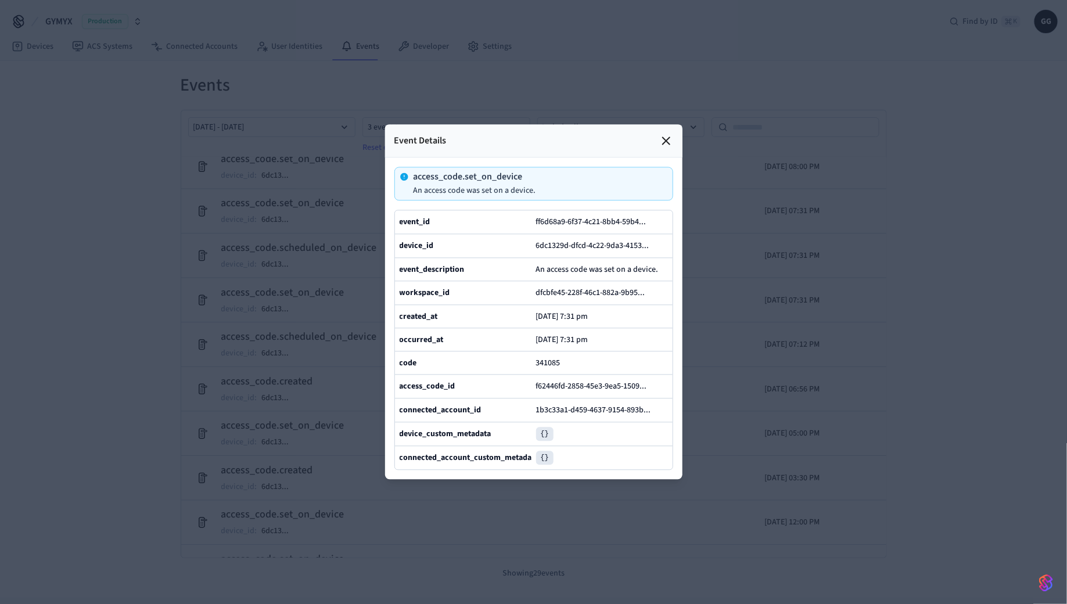
click at [670, 145] on icon at bounding box center [666, 141] width 14 height 14
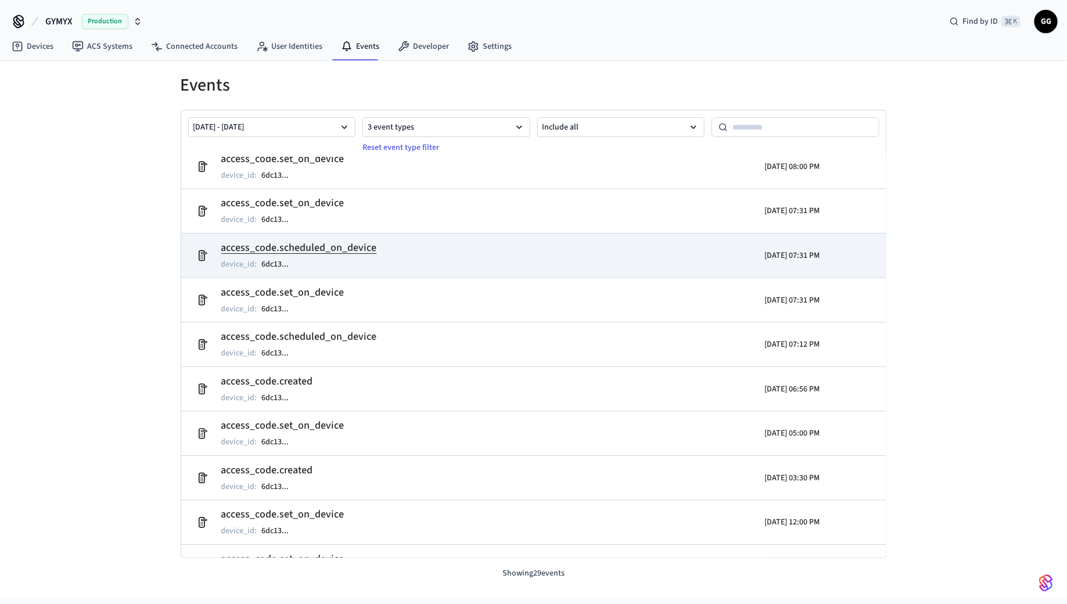
click at [366, 243] on h2 "access_code.scheduled_on_device" at bounding box center [299, 248] width 156 height 16
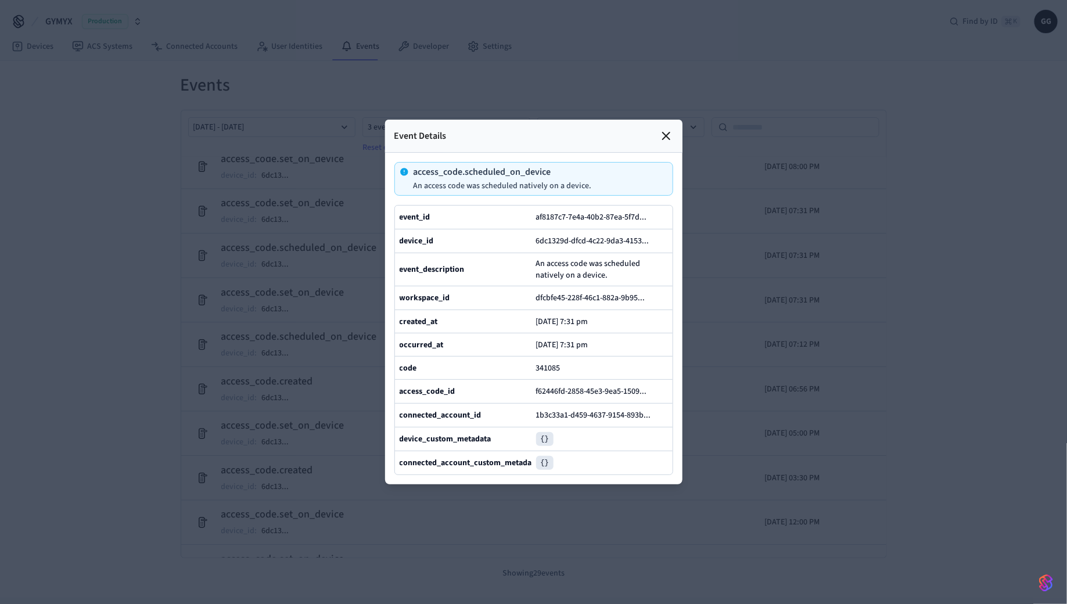
click at [660, 137] on icon at bounding box center [666, 136] width 14 height 14
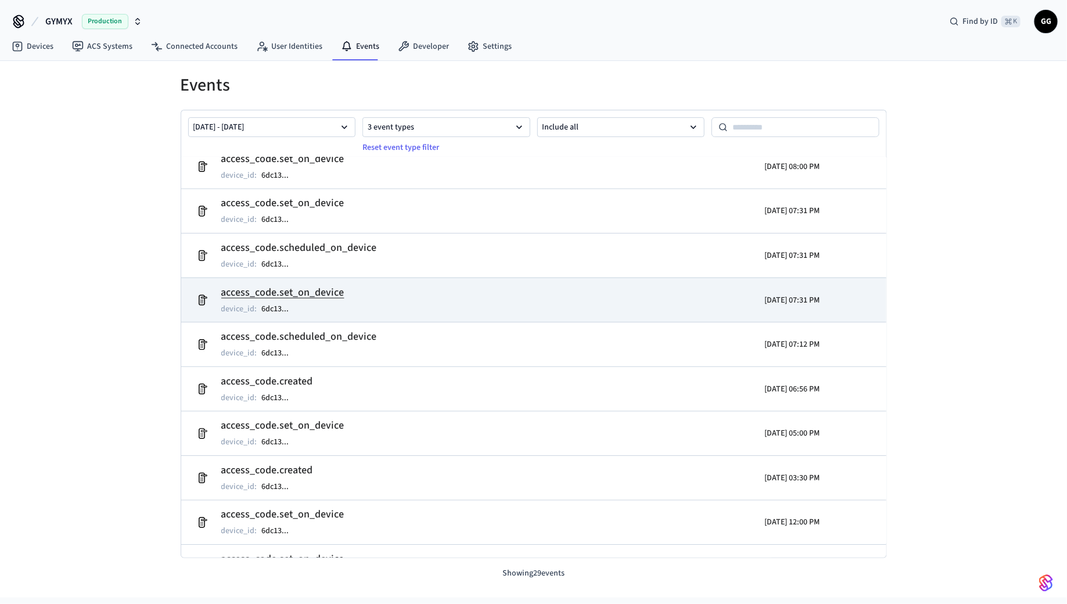
click at [325, 286] on h2 "access_code.set_on_device" at bounding box center [282, 293] width 123 height 16
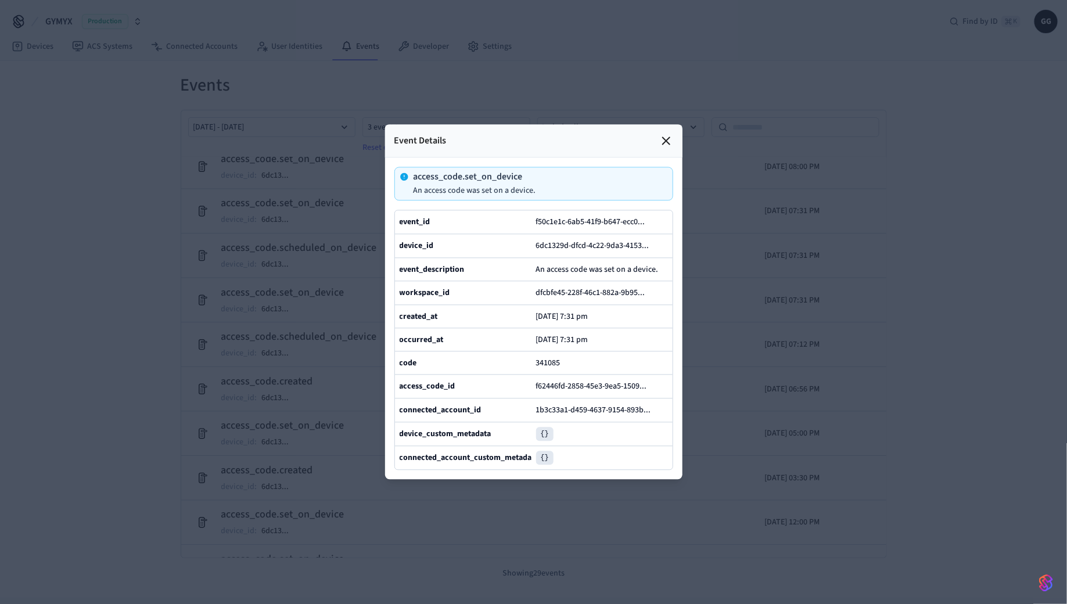
click at [661, 138] on icon at bounding box center [666, 141] width 14 height 14
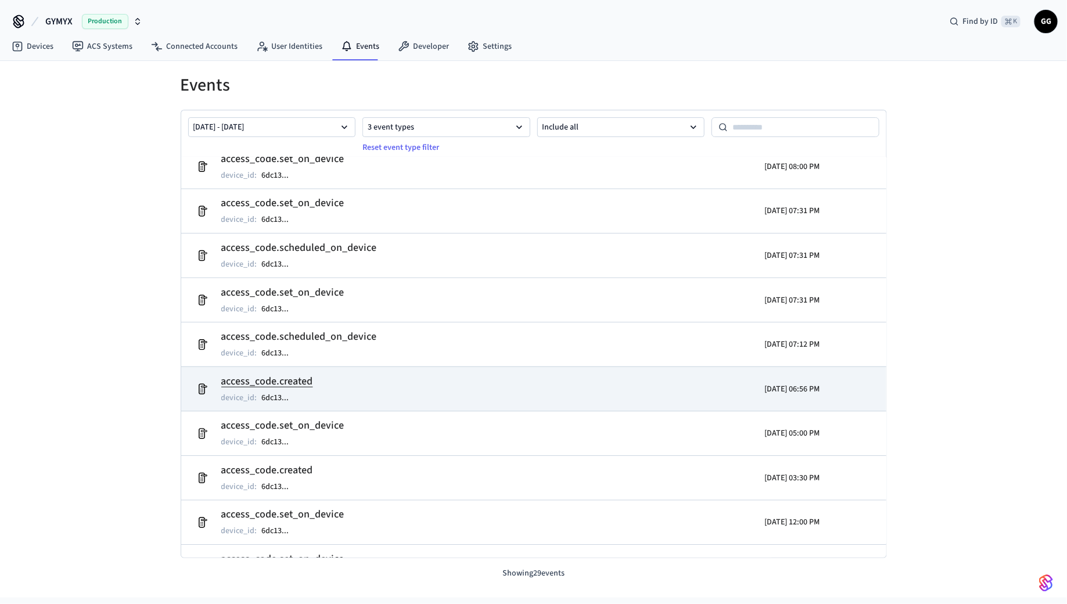
click at [298, 382] on h2 "access_code.created" at bounding box center [267, 381] width 92 height 16
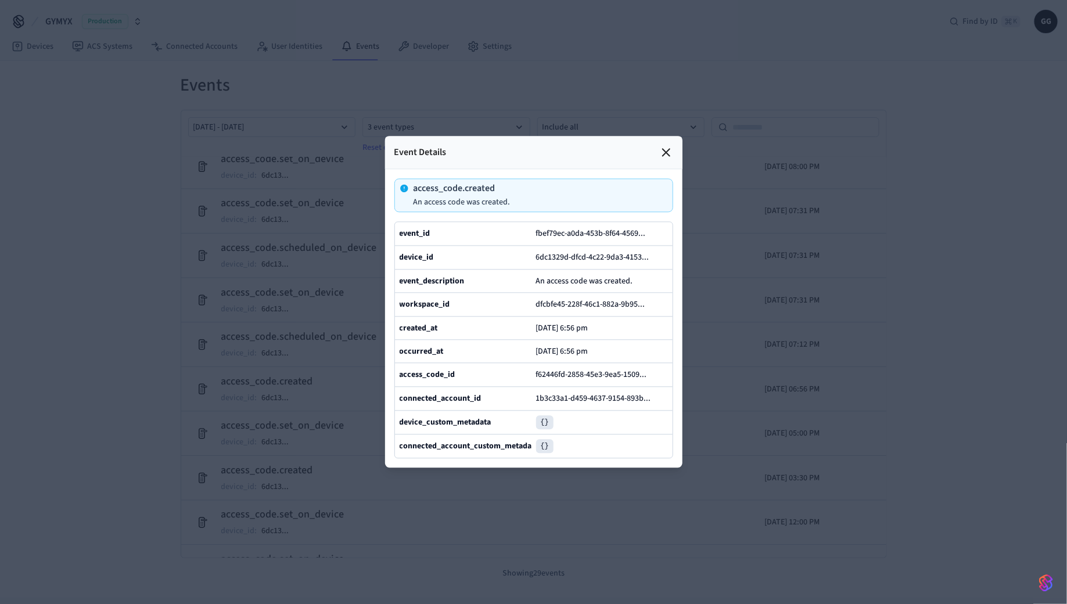
click at [665, 157] on icon at bounding box center [666, 153] width 14 height 14
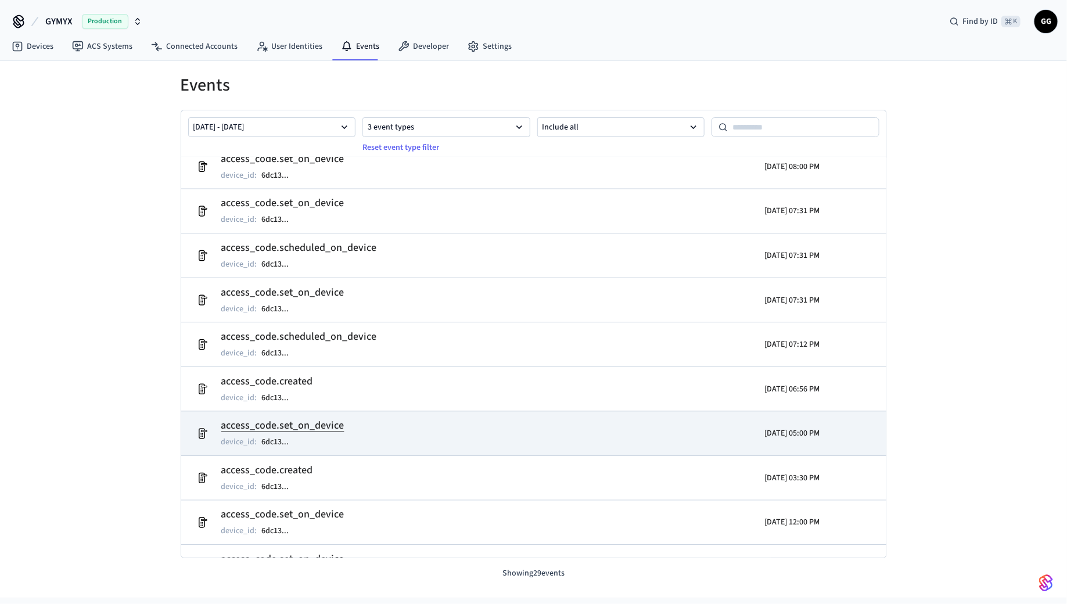
click at [282, 433] on h2 "access_code.set_on_device" at bounding box center [282, 426] width 123 height 16
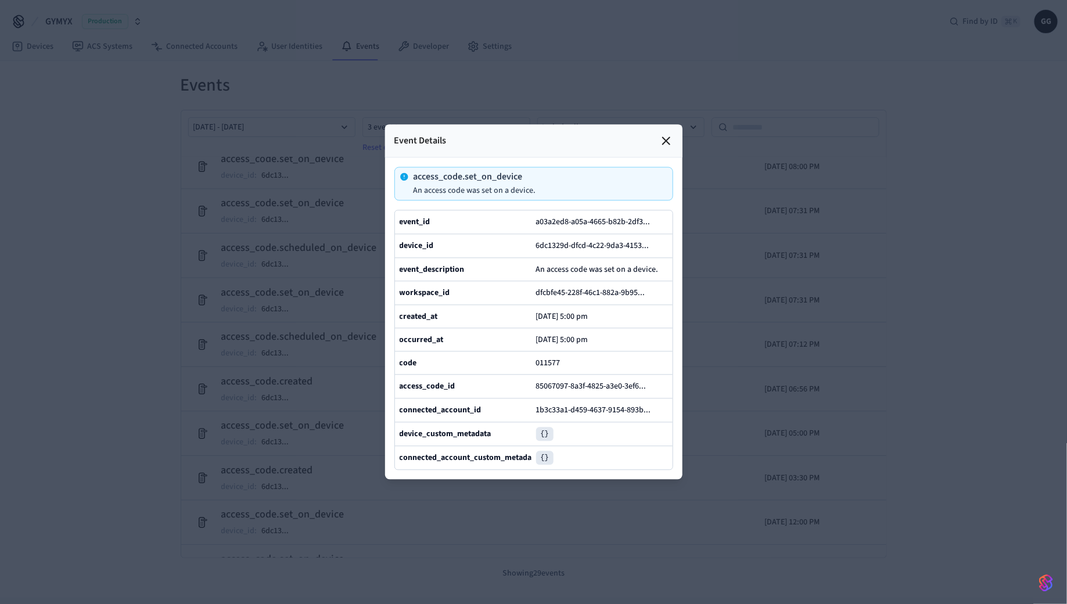
click at [336, 365] on div at bounding box center [533, 302] width 1067 height 604
click at [663, 147] on icon at bounding box center [666, 141] width 14 height 14
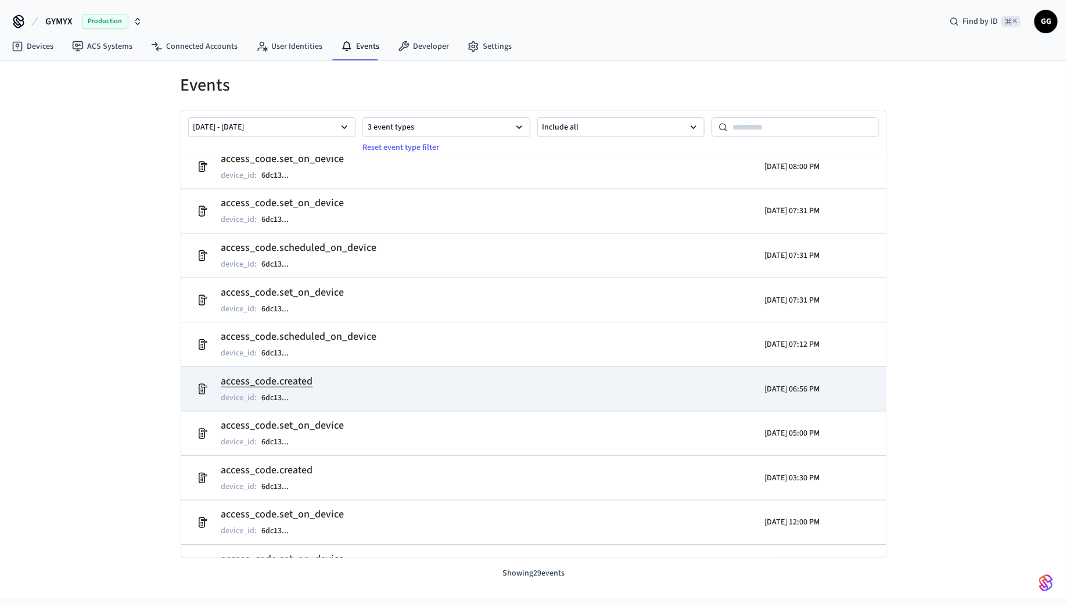
click at [283, 383] on h2 "access_code.created" at bounding box center [267, 381] width 92 height 16
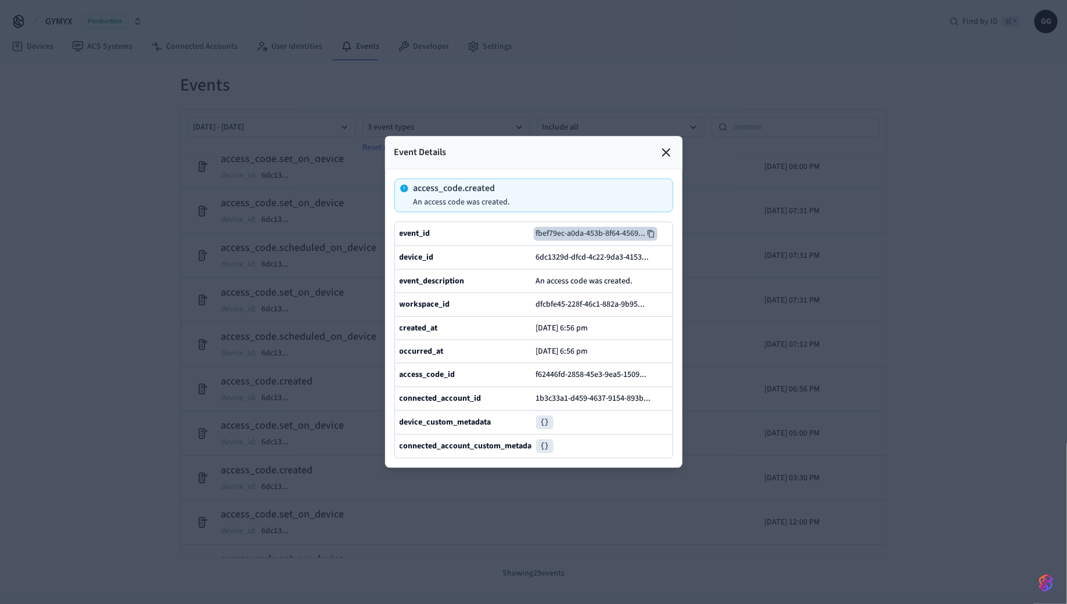
click at [652, 235] on icon at bounding box center [651, 234] width 8 height 8
drag, startPoint x: 394, startPoint y: 229, endPoint x: 458, endPoint y: 232, distance: 63.4
click at [458, 232] on div "event_id fbef79ec-a0da-453b-8f64-4569 ..." at bounding box center [534, 233] width 278 height 23
copy b "event_id"
click at [647, 233] on icon at bounding box center [651, 234] width 8 height 8
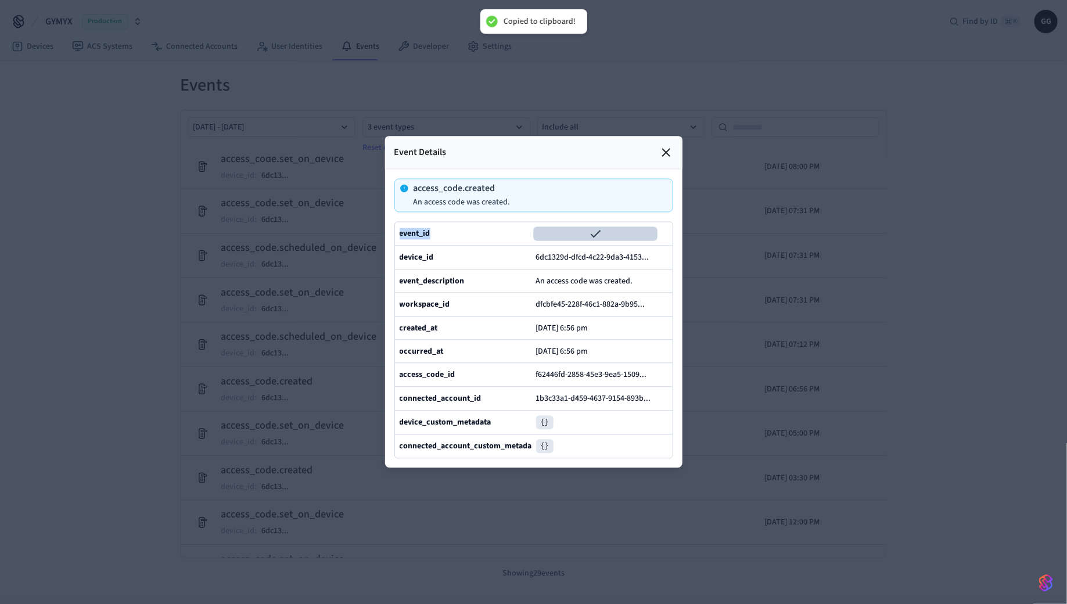
copy b "event_id"
click at [653, 229] on button "fbef79ec-a0da-453b-8f64-4569 ..." at bounding box center [596, 234] width 124 height 14
click at [667, 152] on icon at bounding box center [666, 153] width 14 height 14
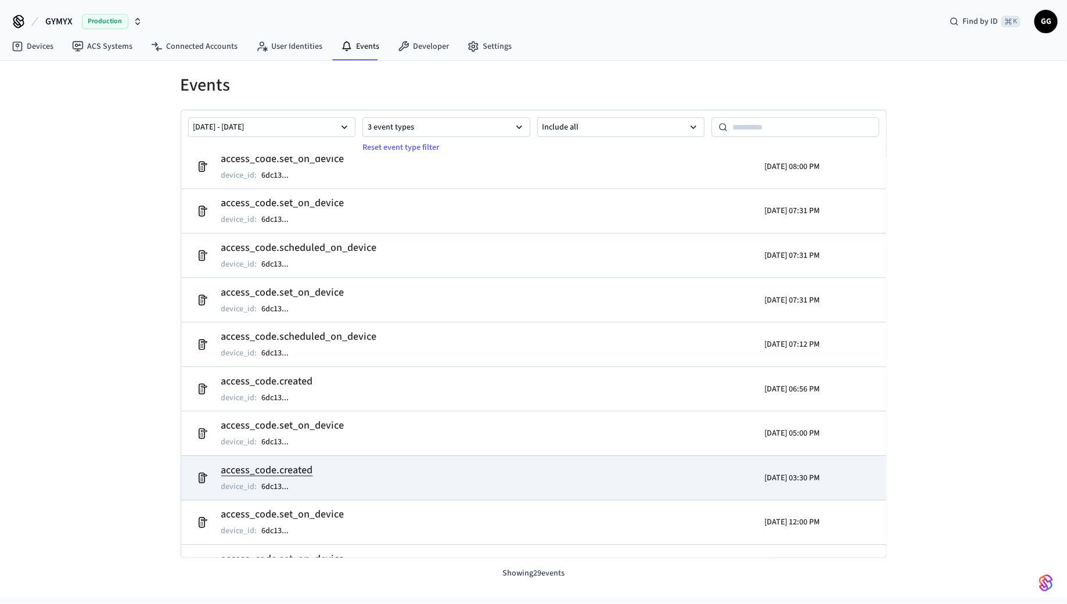
click at [312, 470] on h2 "access_code.created" at bounding box center [267, 470] width 92 height 16
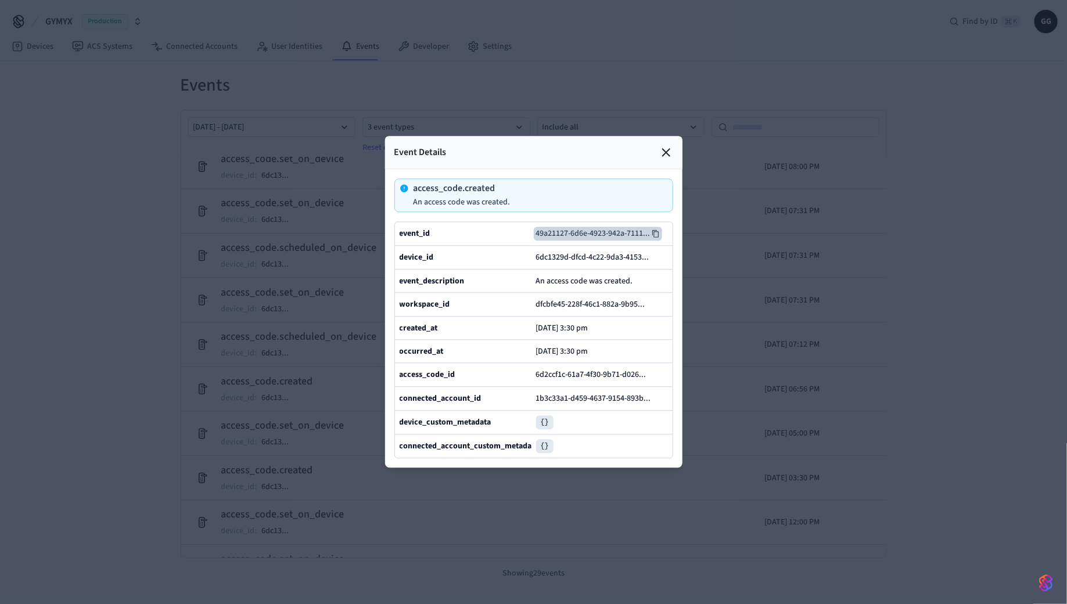
click at [657, 235] on icon at bounding box center [656, 234] width 8 height 8
click at [665, 157] on icon at bounding box center [666, 153] width 14 height 14
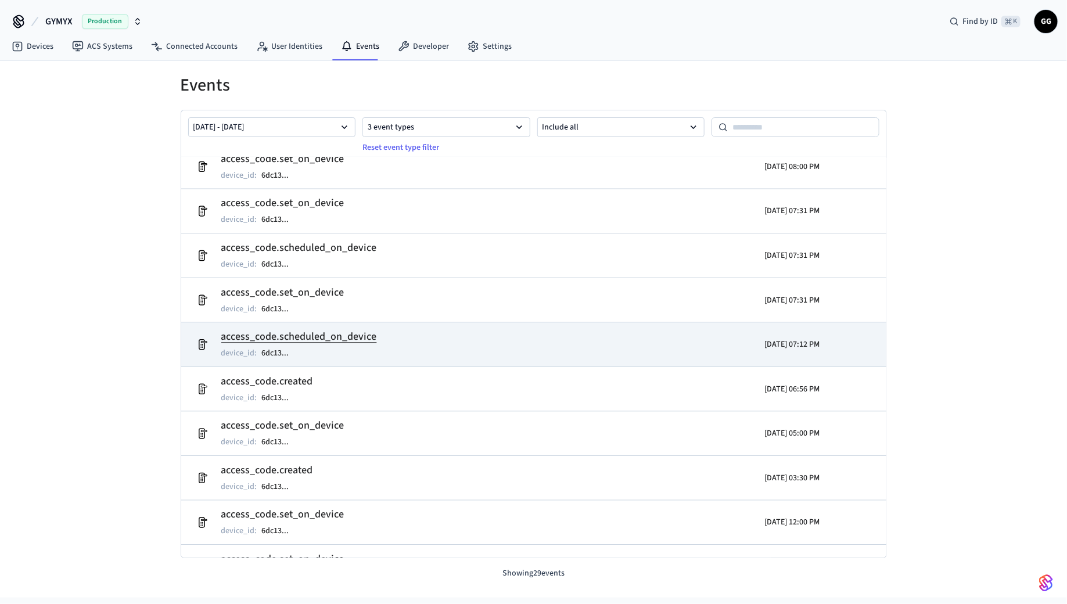
click at [311, 333] on h2 "access_code.scheduled_on_device" at bounding box center [299, 337] width 156 height 16
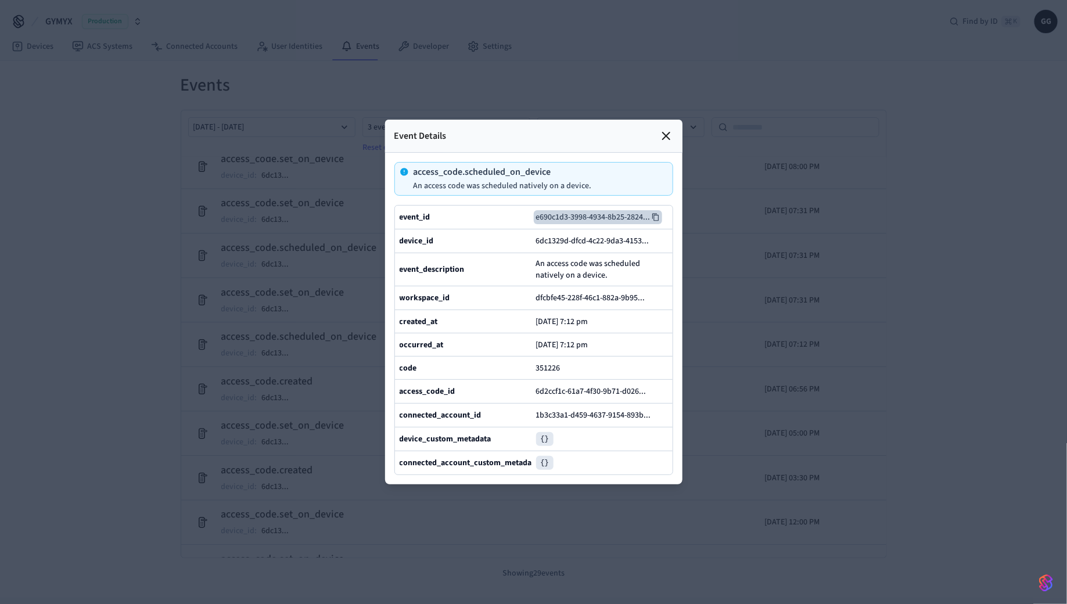
click at [660, 217] on icon at bounding box center [656, 217] width 8 height 8
click at [294, 365] on div at bounding box center [533, 302] width 1067 height 604
click at [661, 135] on icon at bounding box center [666, 136] width 14 height 14
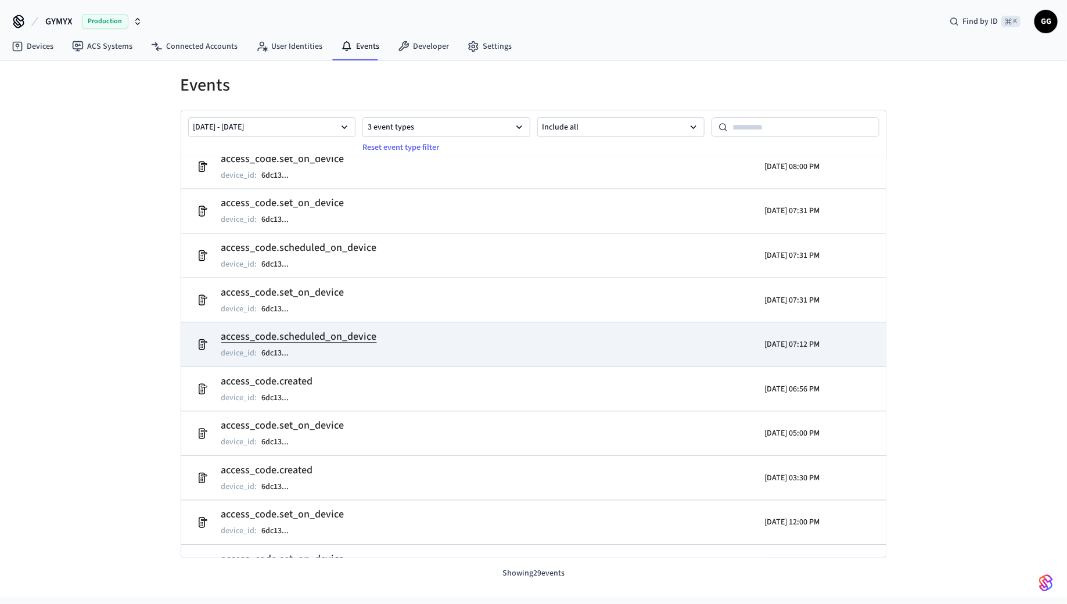
click at [321, 329] on td "access_code.scheduled_on_device device_id : 6dc13 ..." at bounding box center [419, 345] width 458 height 33
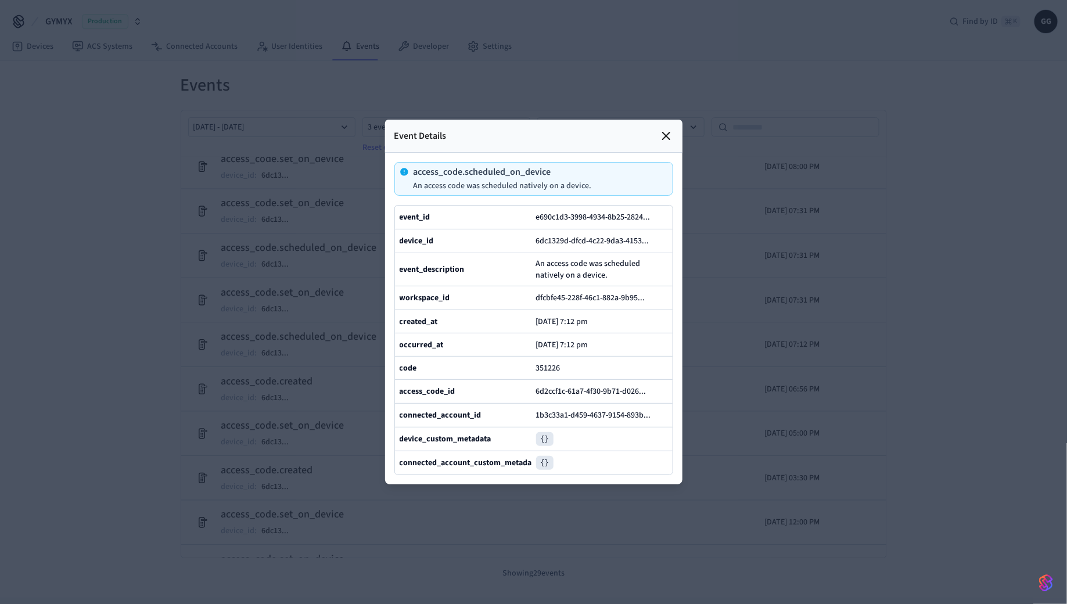
click at [660, 138] on icon at bounding box center [666, 136] width 14 height 14
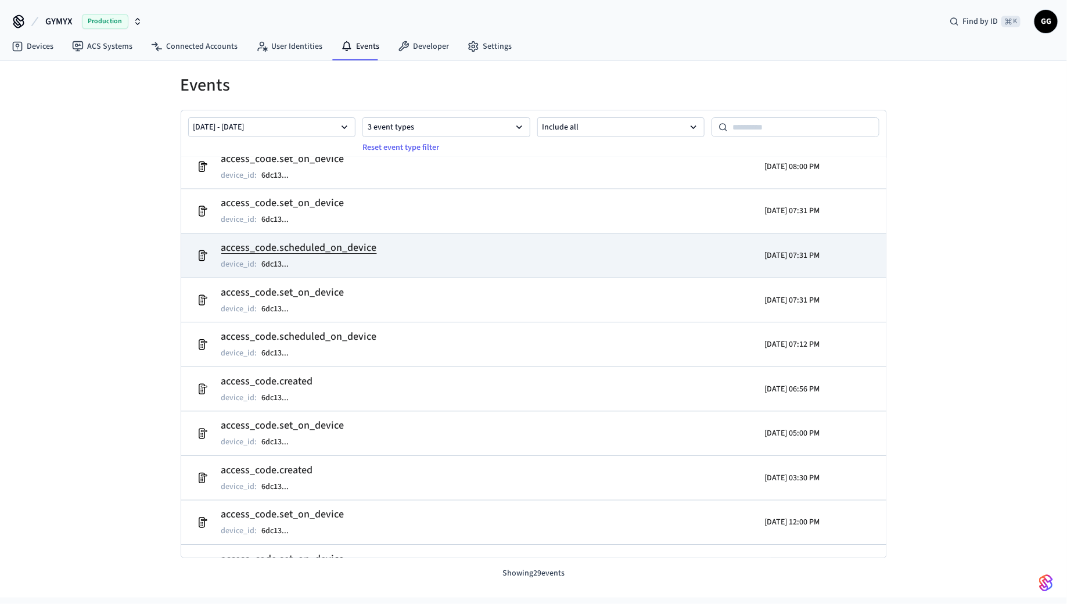
click at [325, 253] on h2 "access_code.scheduled_on_device" at bounding box center [299, 248] width 156 height 16
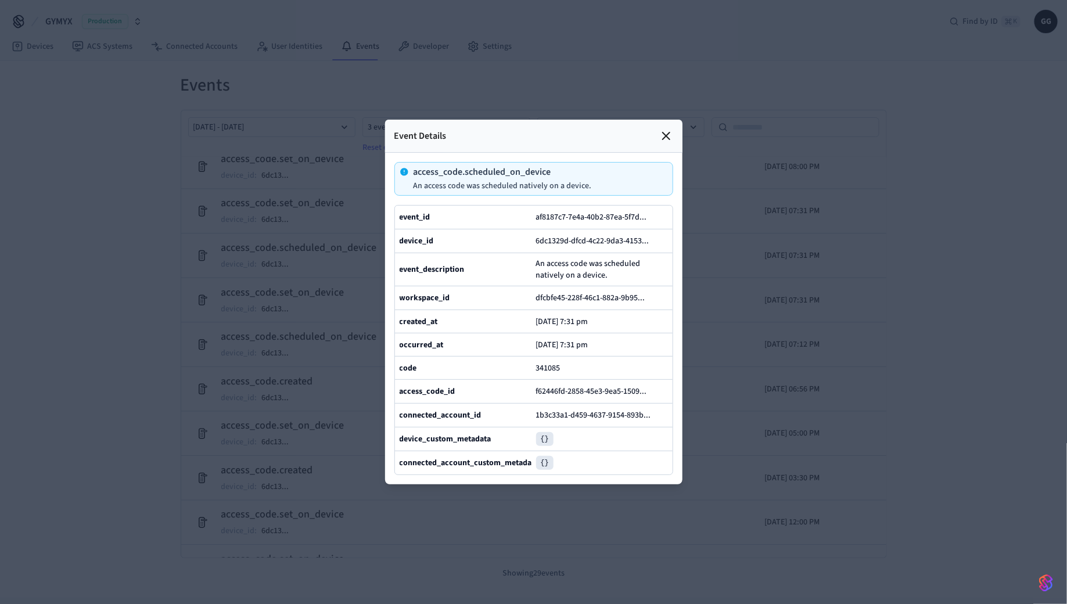
click at [668, 131] on icon at bounding box center [666, 136] width 14 height 14
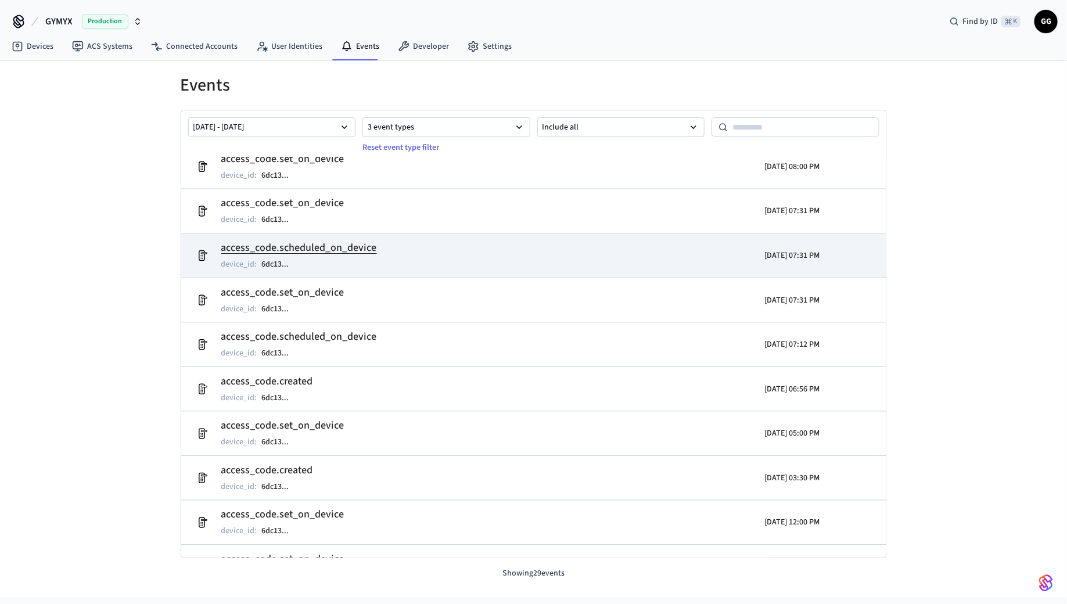
click at [344, 240] on h2 "access_code.scheduled_on_device" at bounding box center [299, 248] width 156 height 16
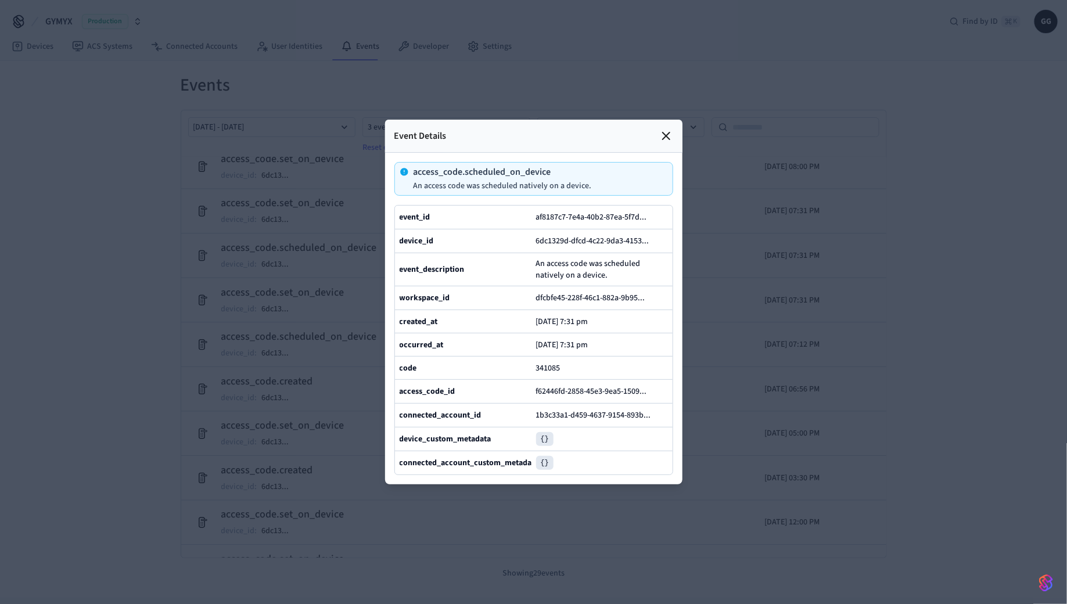
click at [662, 217] on div "af8187c7-7e4a-40b2-87ea-5f7d ..." at bounding box center [602, 217] width 132 height 14
click at [648, 217] on button "af8187c7-7e4a-40b2-87ea-5f7d ..." at bounding box center [596, 217] width 125 height 14
click at [669, 134] on icon at bounding box center [666, 135] width 7 height 7
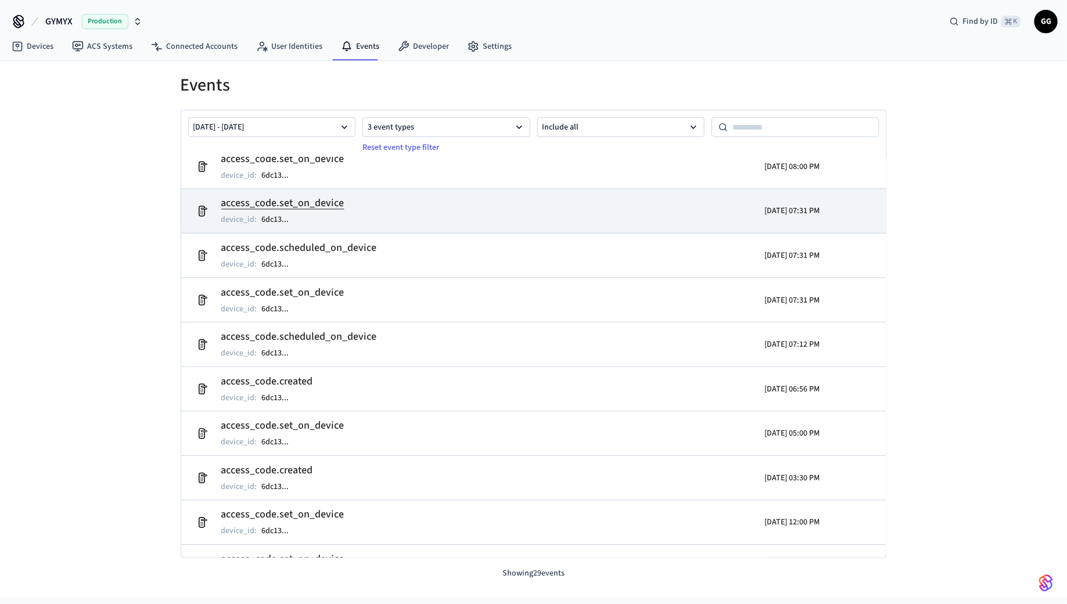
click at [329, 201] on h2 "access_code.set_on_device" at bounding box center [282, 204] width 123 height 16
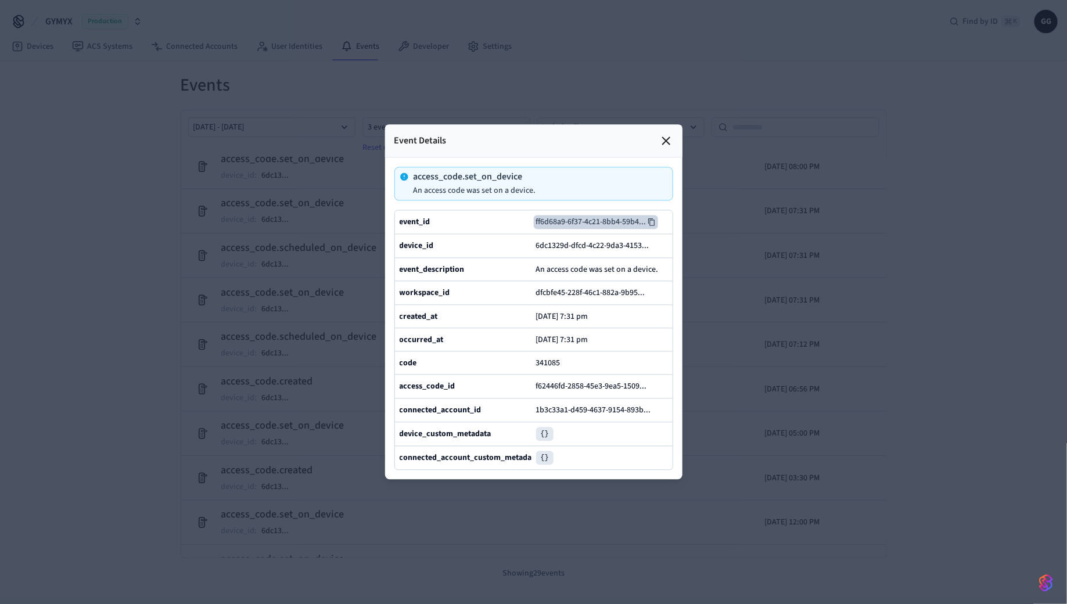
click at [653, 219] on icon at bounding box center [651, 222] width 8 height 8
click at [669, 142] on icon at bounding box center [666, 141] width 14 height 14
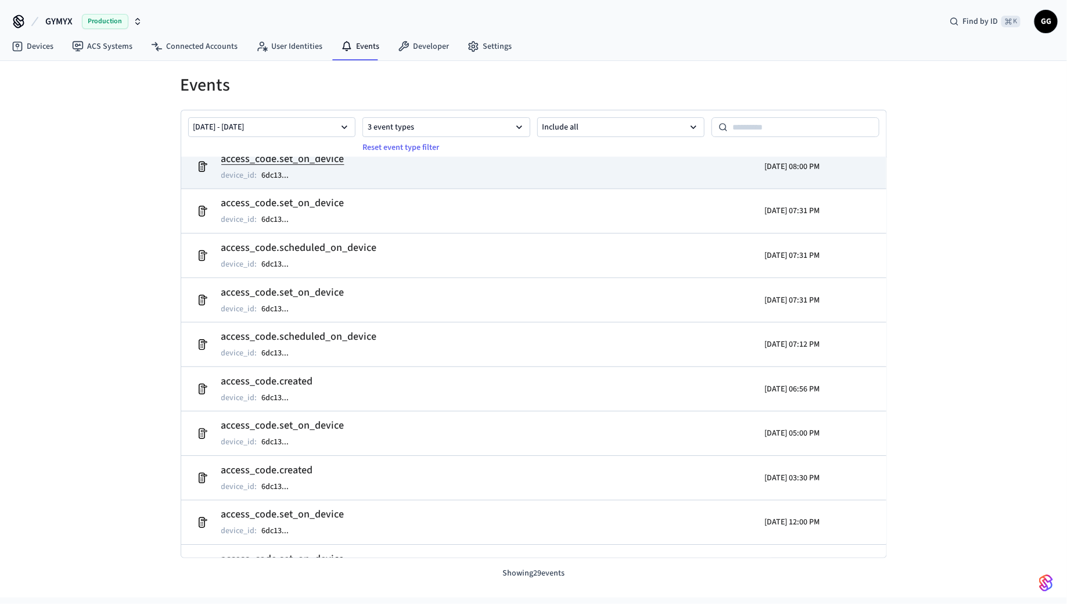
click at [338, 161] on h2 "access_code.set_on_device" at bounding box center [282, 159] width 123 height 16
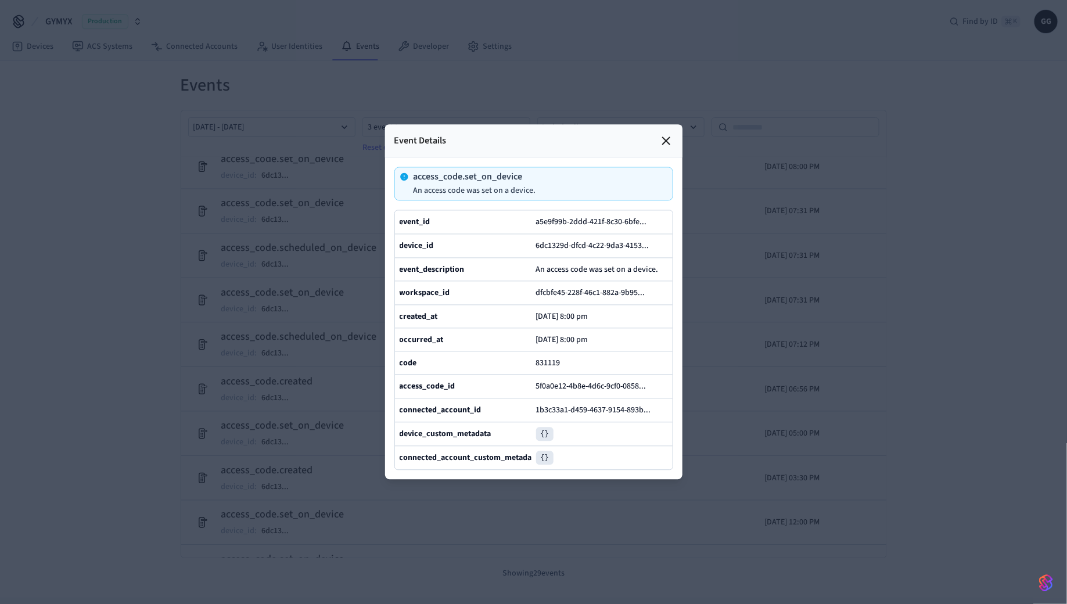
click at [293, 275] on div at bounding box center [533, 302] width 1067 height 604
click at [665, 141] on icon at bounding box center [666, 141] width 14 height 14
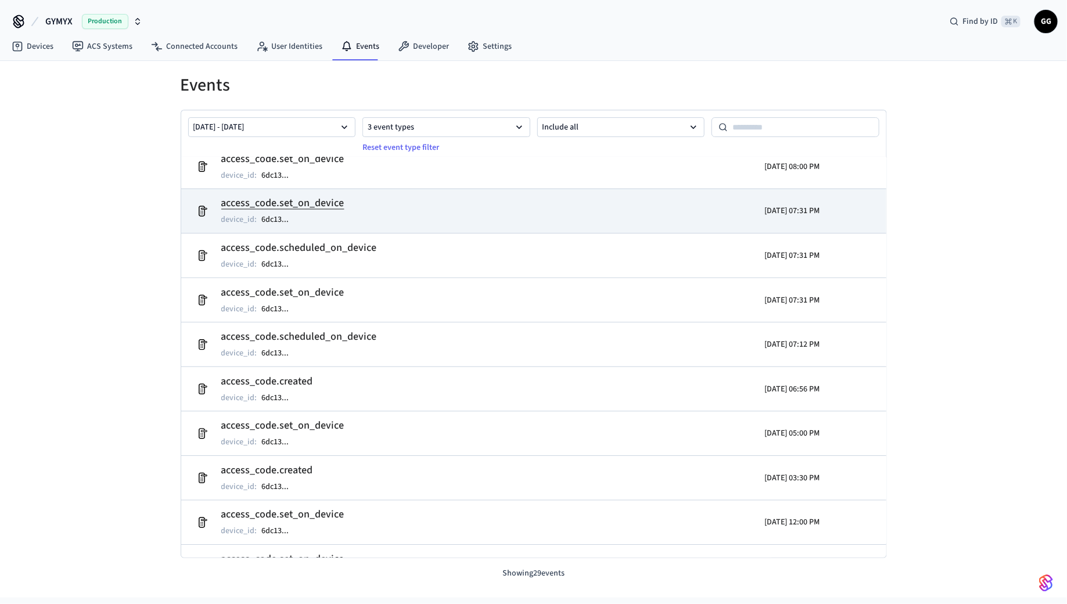
click at [302, 200] on h2 "access_code.set_on_device" at bounding box center [282, 204] width 123 height 16
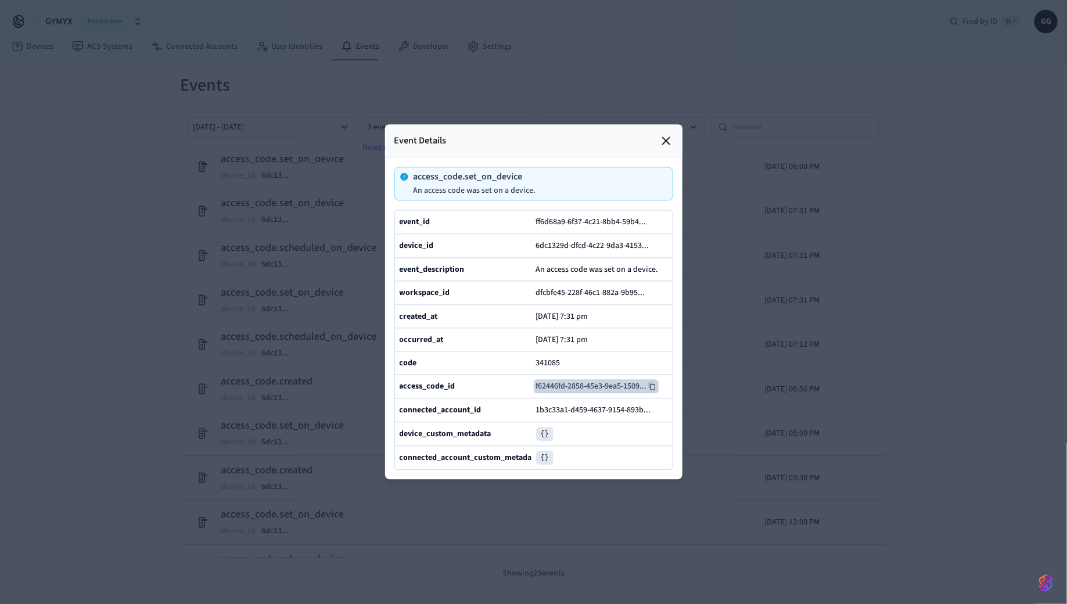
click at [652, 383] on icon at bounding box center [652, 387] width 8 height 8
drag, startPoint x: 475, startPoint y: 387, endPoint x: 391, endPoint y: 385, distance: 84.2
click at [391, 385] on div "access_code.set_on_device An access code was set on a device. event_id ff6d68a9…" at bounding box center [533, 319] width 297 height 322
copy b "access_code_id"
click at [665, 144] on icon at bounding box center [666, 141] width 14 height 14
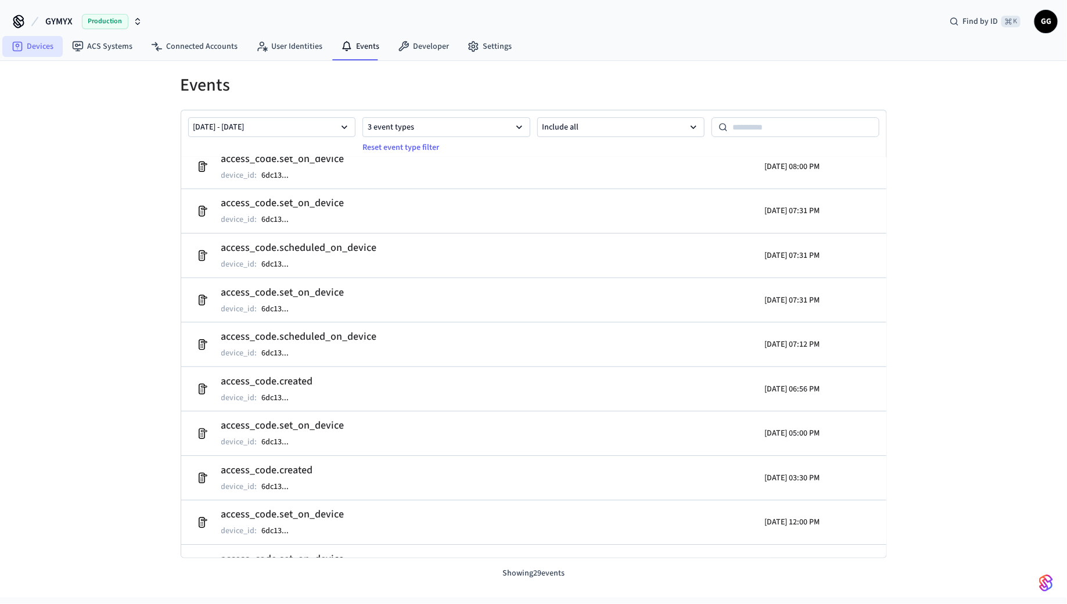
click at [40, 45] on link "Devices" at bounding box center [32, 46] width 60 height 21
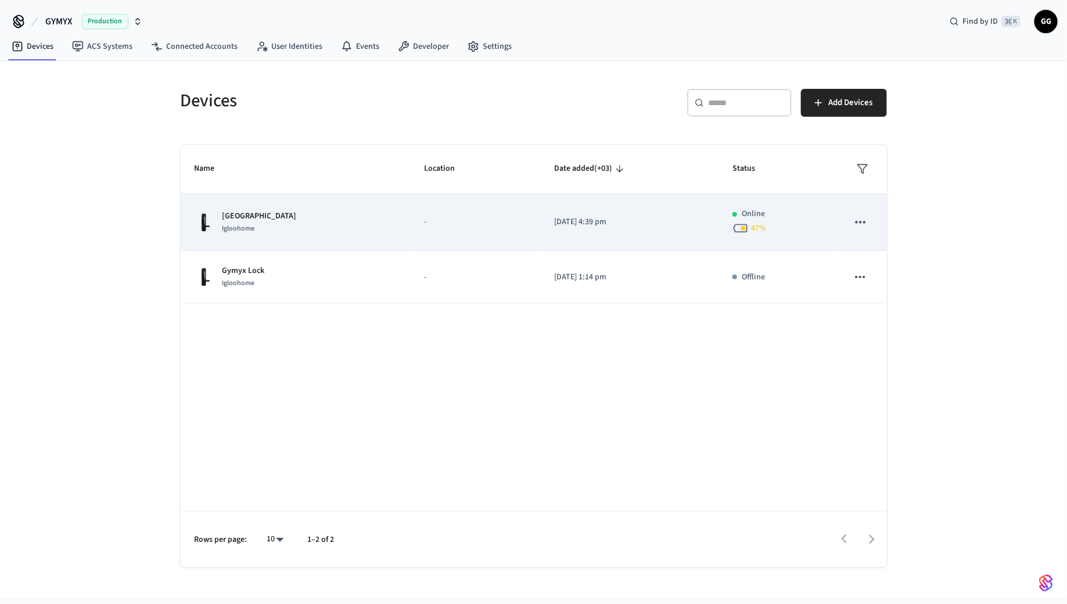
click at [438, 230] on td "-" at bounding box center [475, 222] width 130 height 57
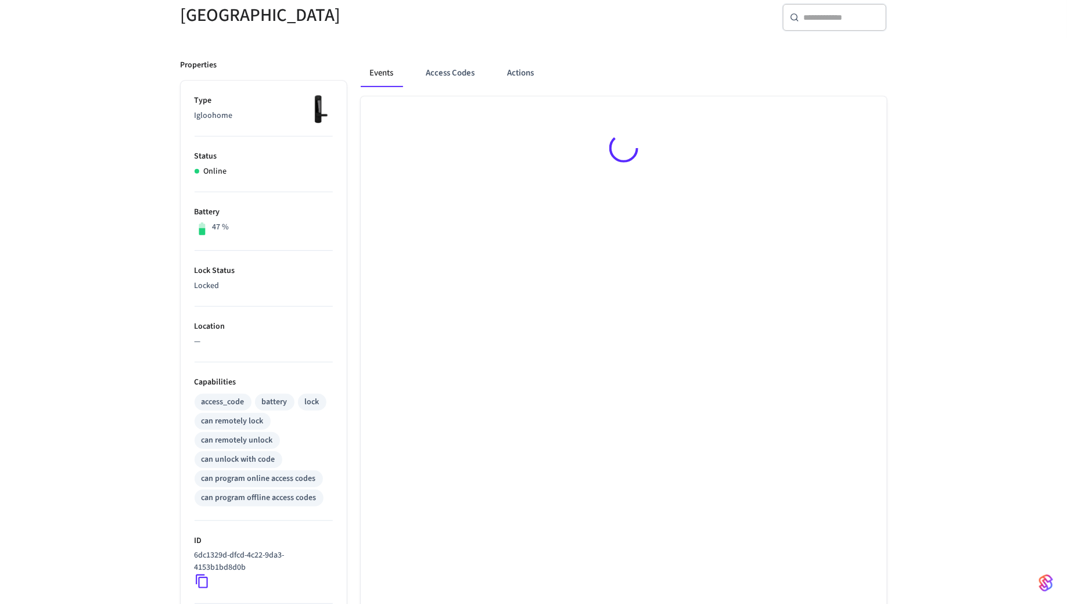
scroll to position [274, 0]
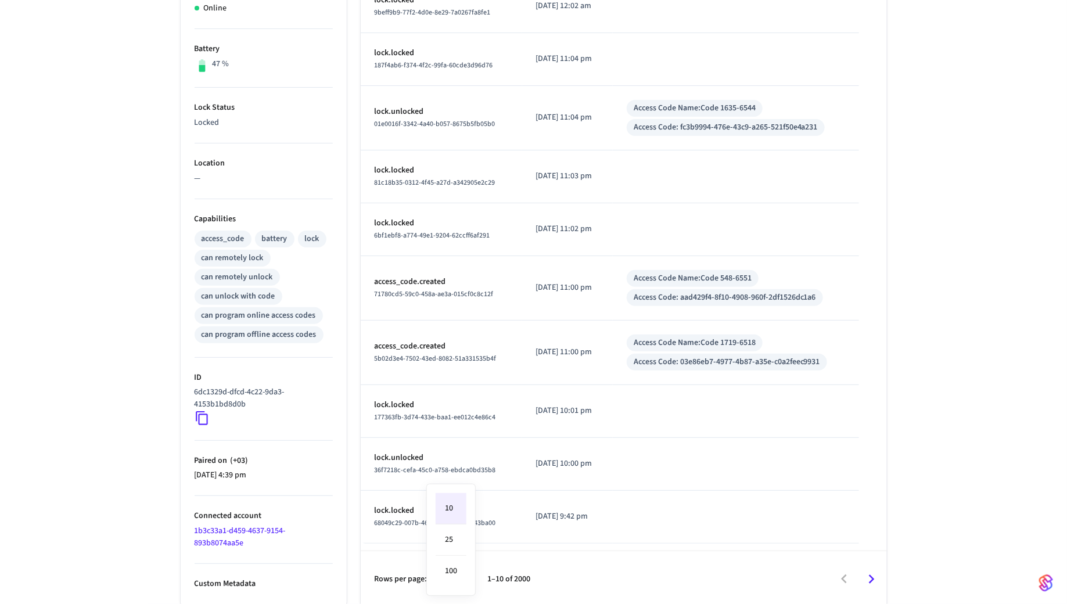
click at [460, 574] on body "GYMYX Production Find by ID ⌘ K GG Devices ACS Systems Connected Accounts User …" at bounding box center [533, 166] width 1067 height 880
click at [451, 573] on li "100" at bounding box center [451, 571] width 31 height 31
type input "***"
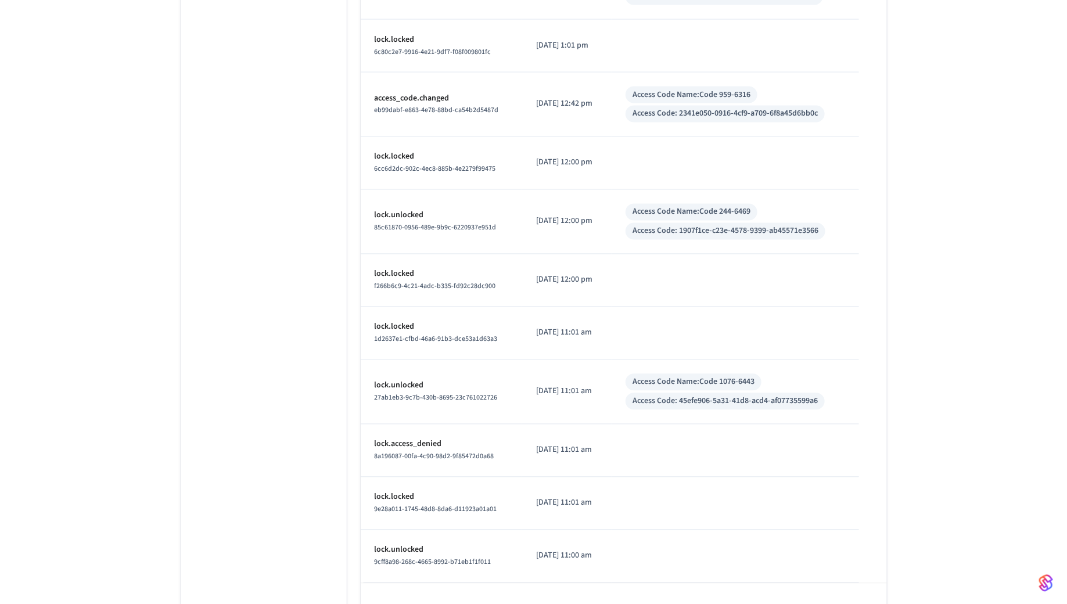
scroll to position [5245, 0]
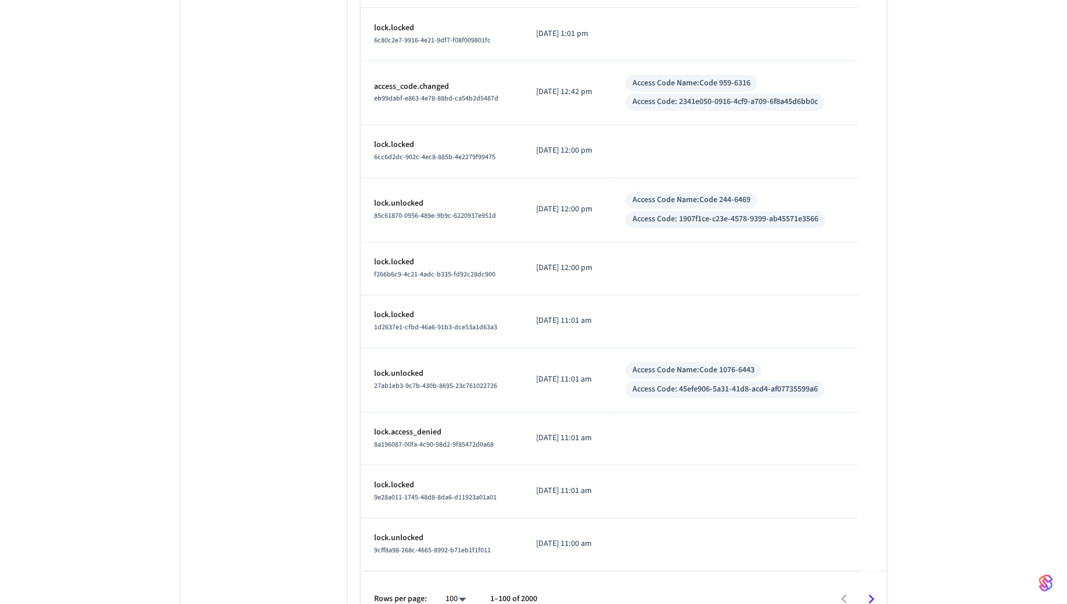
click at [865, 591] on icon "Go to next page" at bounding box center [871, 600] width 18 height 18
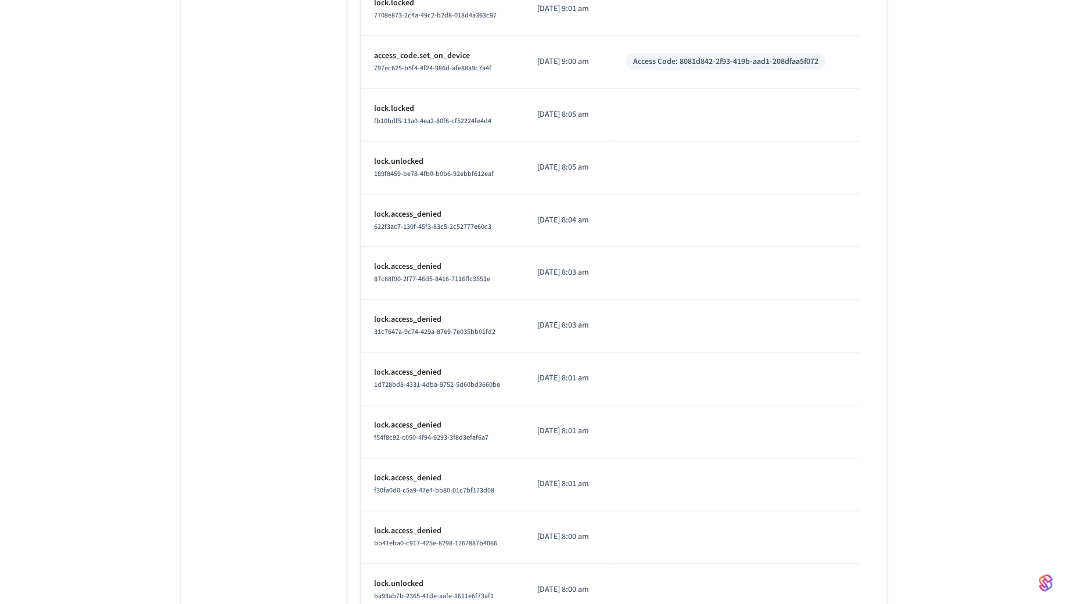
scroll to position [5152, 0]
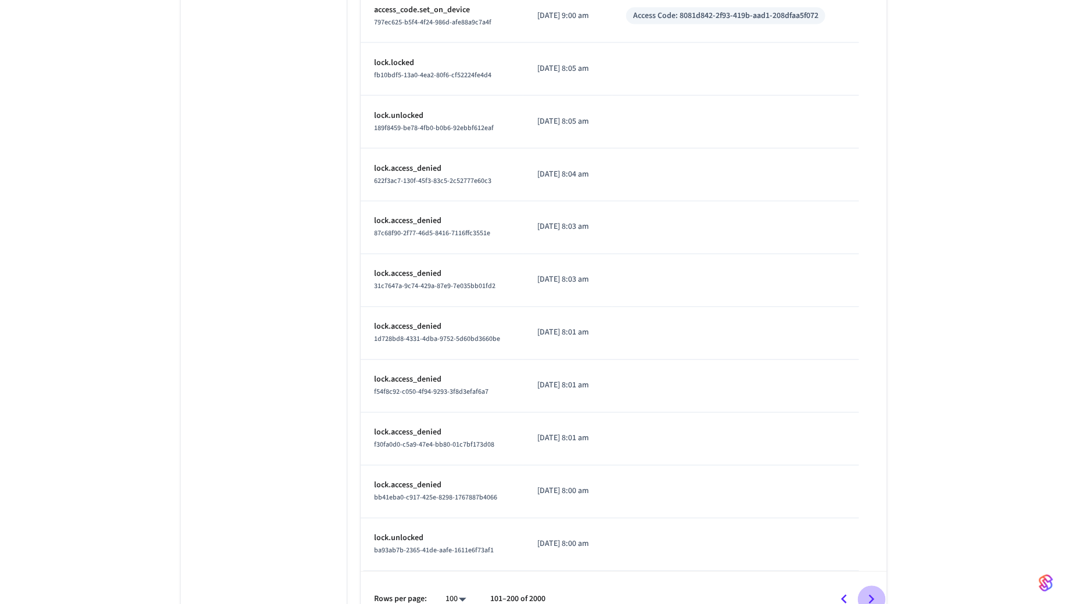
click at [867, 591] on icon "Go to next page" at bounding box center [871, 600] width 18 height 18
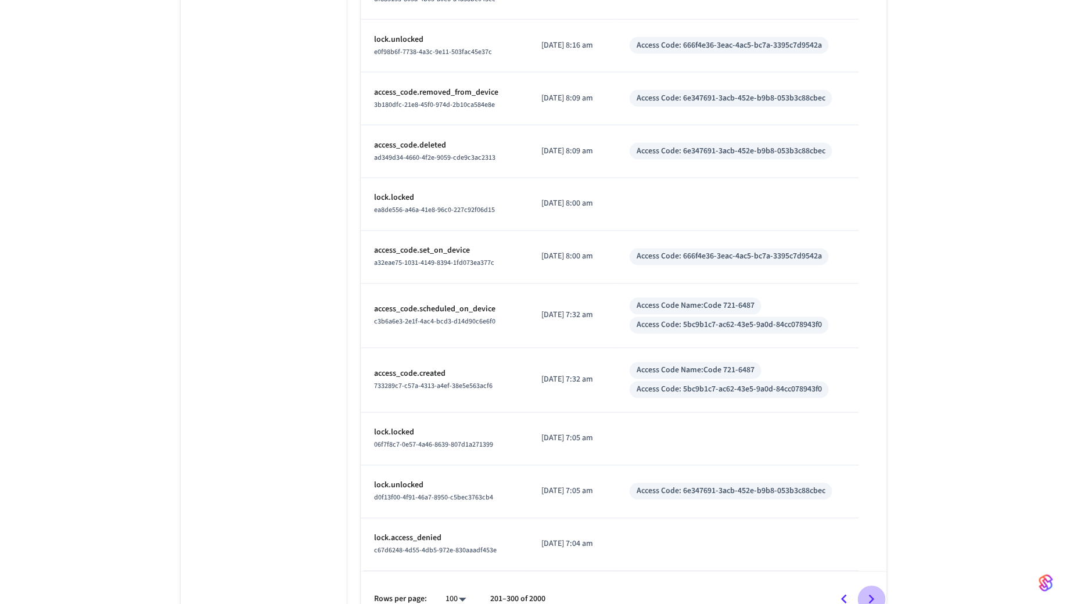
click at [869, 591] on icon "Go to next page" at bounding box center [871, 600] width 18 height 18
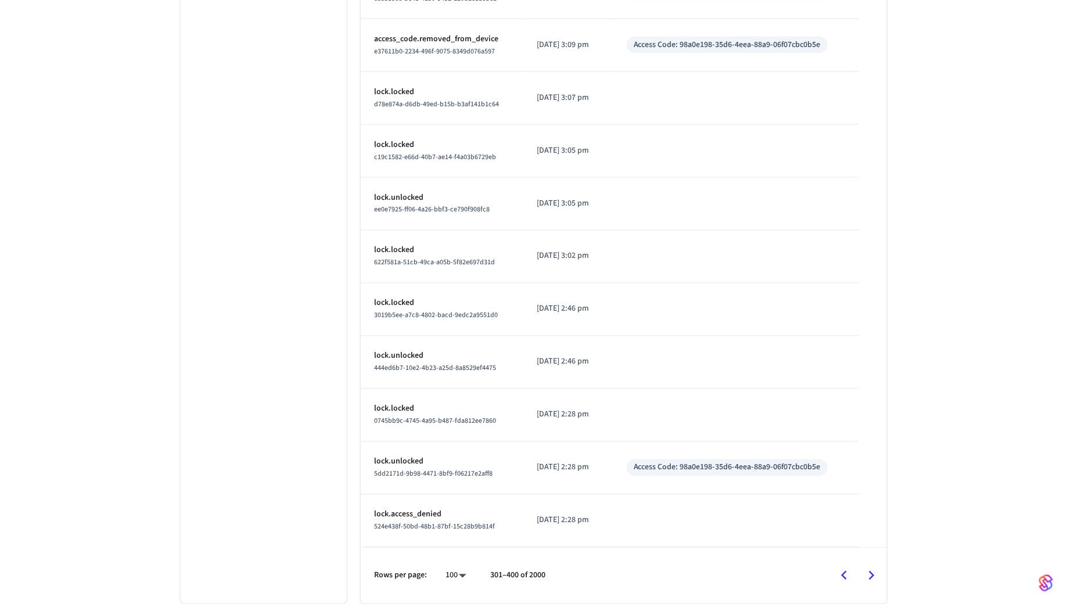
scroll to position [5107, 0]
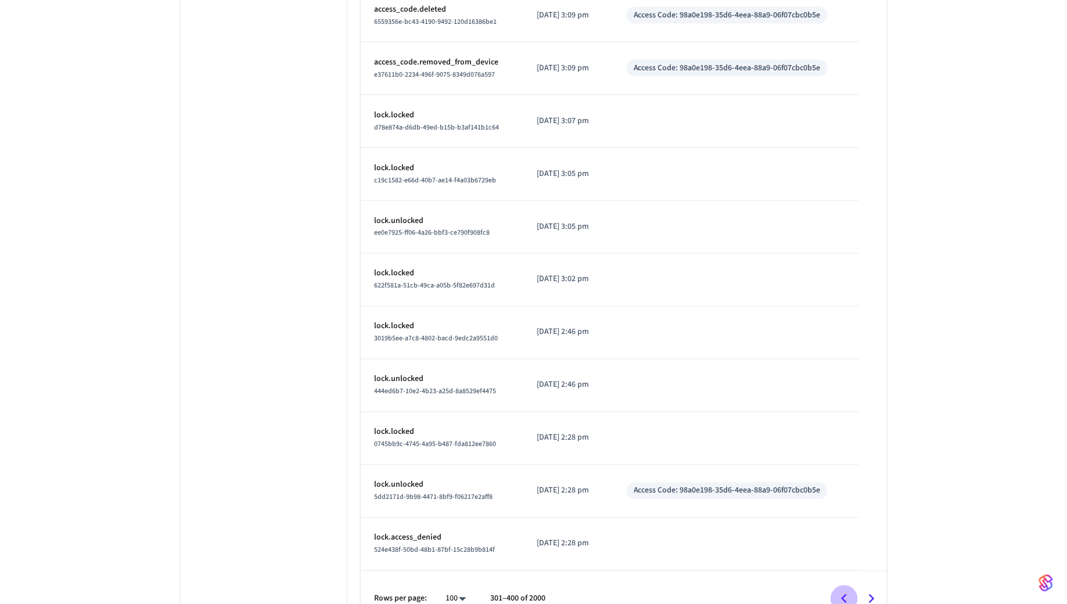
click at [845, 590] on icon "Go to previous page" at bounding box center [844, 599] width 18 height 18
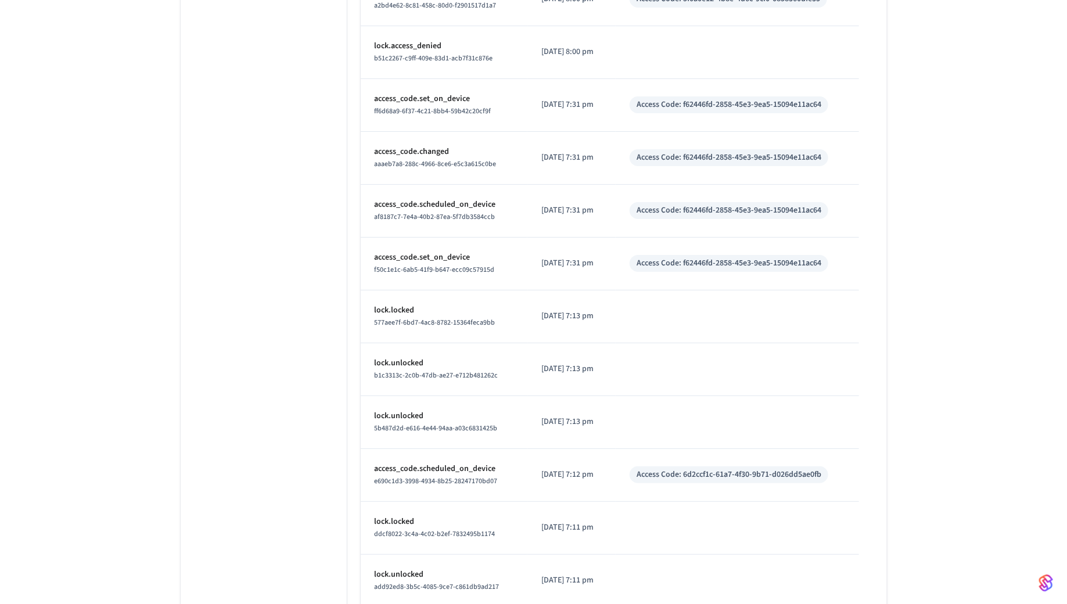
scroll to position [1941, 0]
drag, startPoint x: 646, startPoint y: 151, endPoint x: 710, endPoint y: 137, distance: 64.8
click at [710, 137] on td "Access Code: f62446fd-2858-45e3-9ea5-15094e11ac64" at bounding box center [737, 157] width 243 height 53
drag, startPoint x: 498, startPoint y: 154, endPoint x: 372, endPoint y: 154, distance: 126.0
click at [372, 154] on td "access_code.changed aaaeb7a8-288c-4966-8ce6-e5c3a615c0be" at bounding box center [444, 157] width 167 height 53
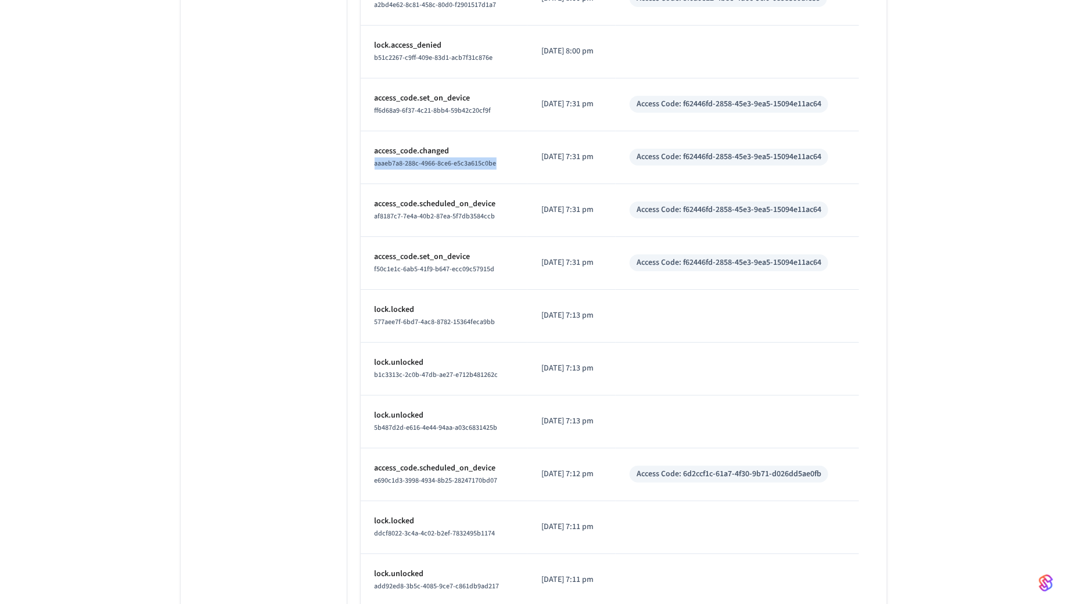
copy span "aaaeb7a8-288c-4966-8ce6-e5c3a615c0be"
drag, startPoint x: 638, startPoint y: 251, endPoint x: 861, endPoint y: 251, distance: 223.6
copy div "Access Code: f62446fd-2858-45e3-9ea5-15094e11ac64"
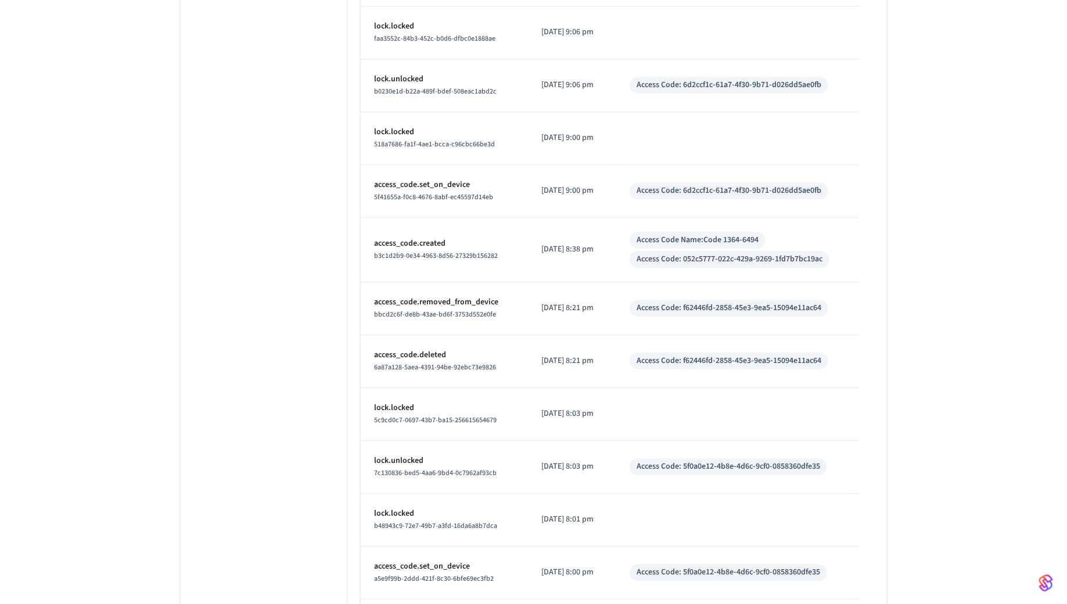
scroll to position [1736, 0]
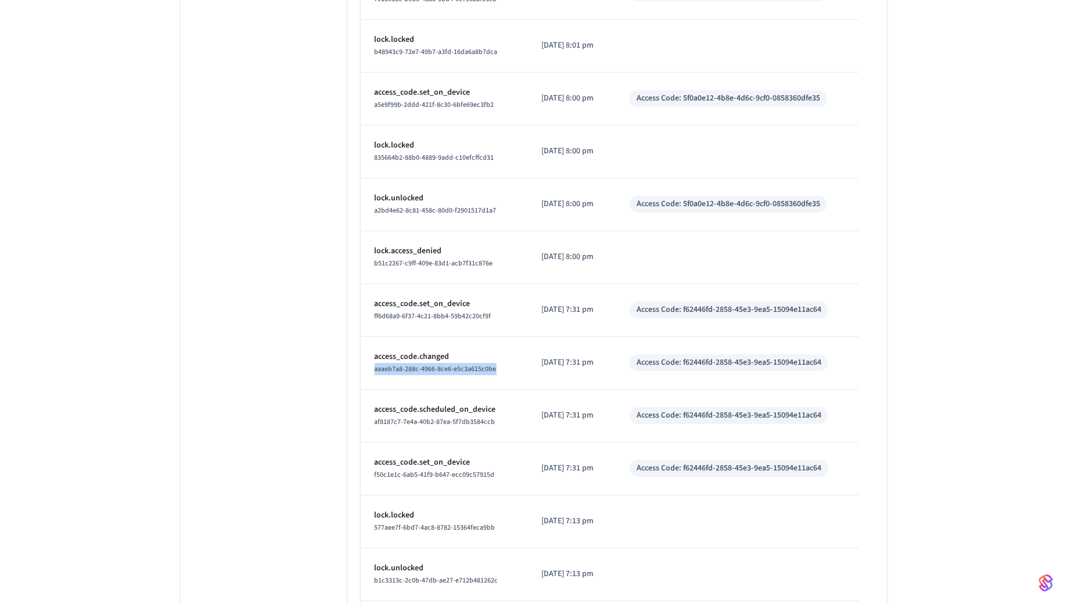
drag, startPoint x: 502, startPoint y: 359, endPoint x: 373, endPoint y: 360, distance: 129.5
click at [373, 360] on td "access_code.changed aaaeb7a8-288c-4966-8ce6-e5c3a615c0be" at bounding box center [444, 363] width 167 height 53
copy span "aaaeb7a8-288c-4966-8ce6-e5c3a615c0be"
click at [726, 290] on td "Access Code: f62446fd-2858-45e3-9ea5-15094e11ac64" at bounding box center [737, 310] width 243 height 53
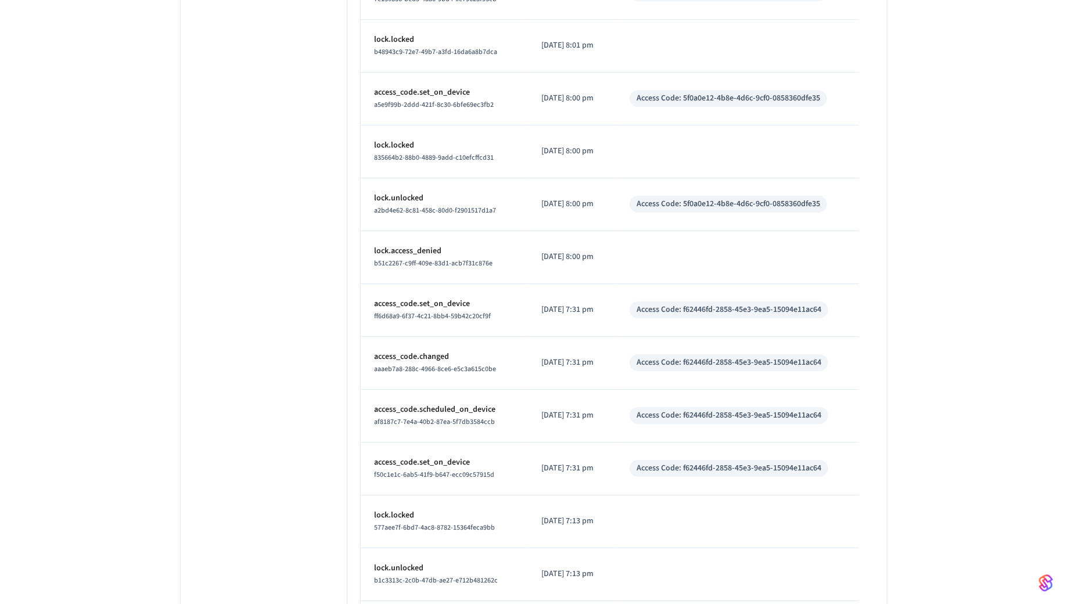
click at [724, 304] on div "Access Code: f62446fd-2858-45e3-9ea5-15094e11ac64" at bounding box center [728, 310] width 185 height 12
copy div "Access Code: f62446fd-2858-45e3-9ea5-15094e11ac64"
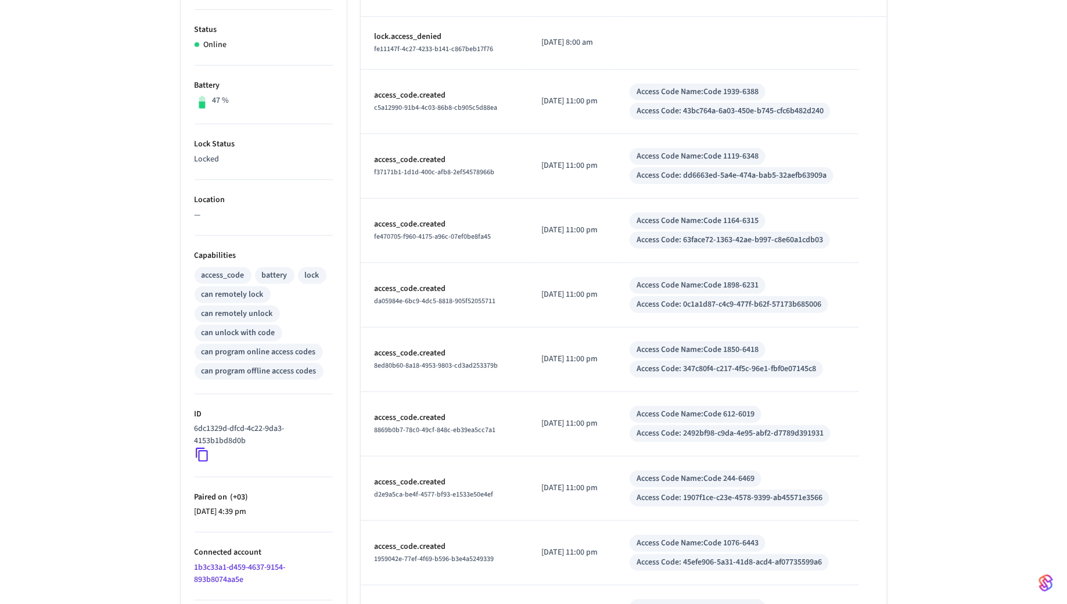
scroll to position [0, 0]
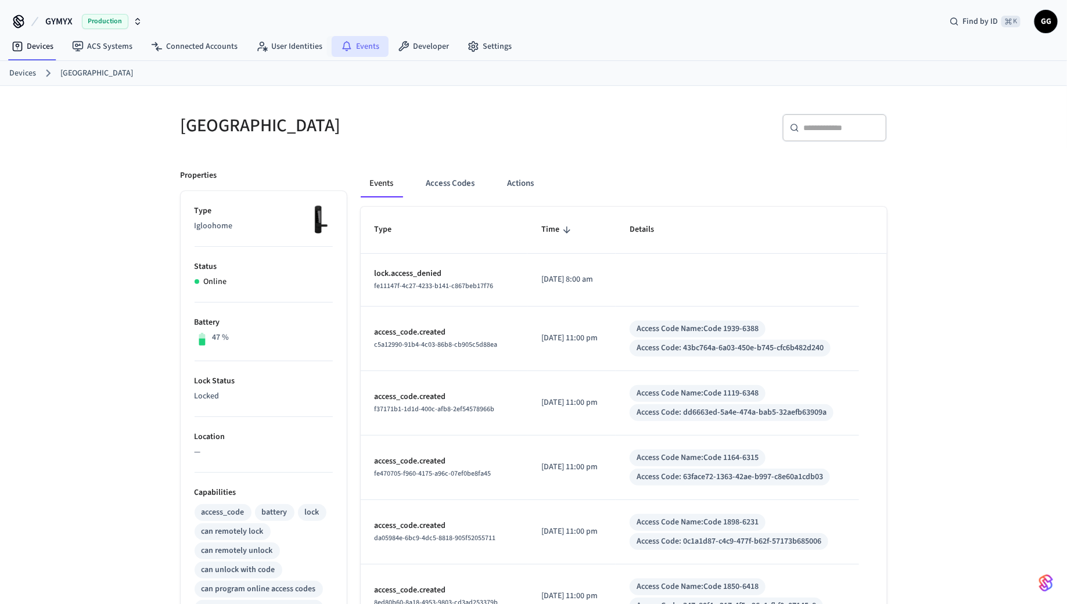
click at [363, 47] on link "Events" at bounding box center [360, 46] width 57 height 21
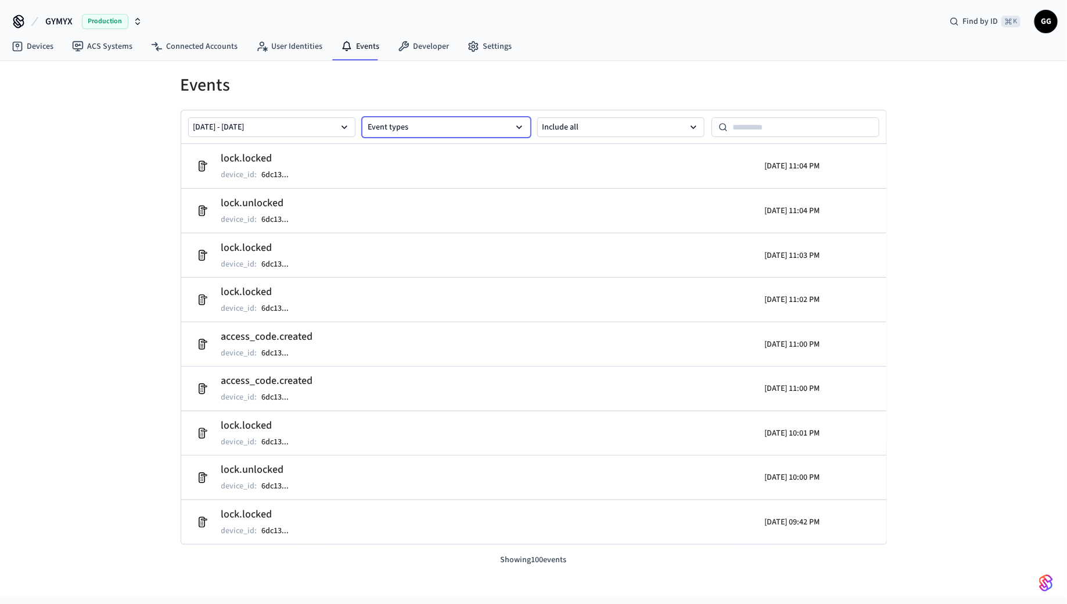
click at [424, 128] on button "Event types" at bounding box center [446, 127] width 168 height 20
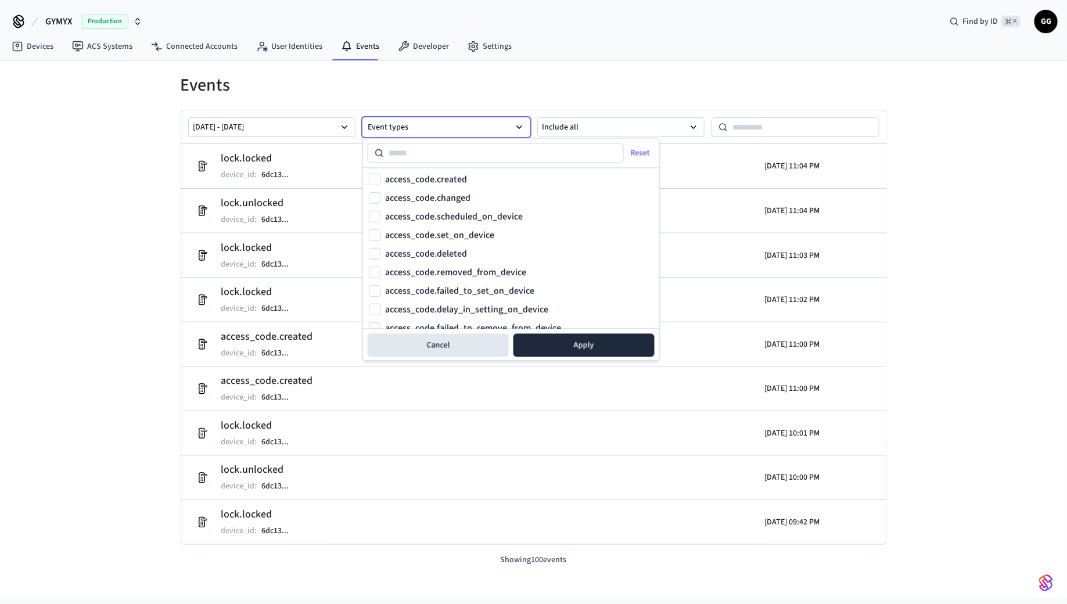
scroll to position [424, 0]
click at [423, 200] on label "access_code.changed" at bounding box center [427, 201] width 85 height 9
click at [380, 200] on button "access_code.changed" at bounding box center [375, 202] width 12 height 12
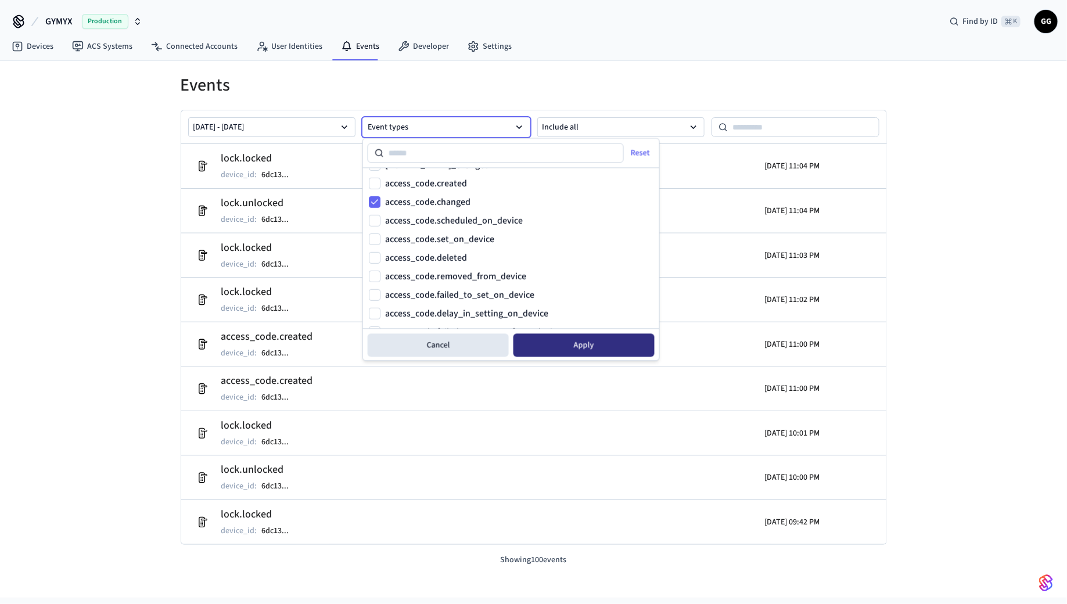
click at [556, 338] on button "Apply" at bounding box center [583, 345] width 141 height 23
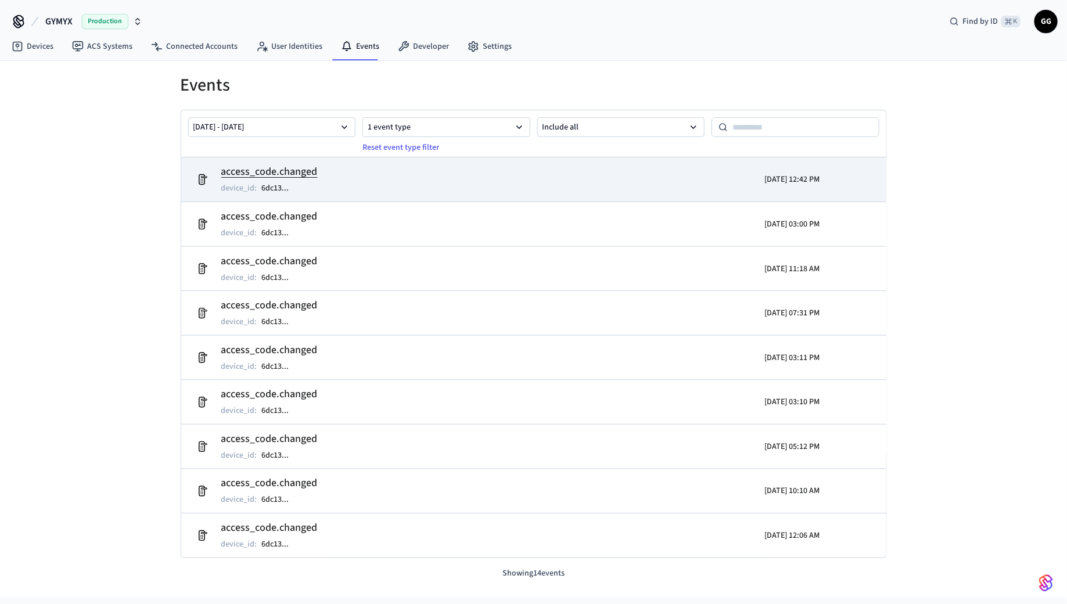
click at [301, 164] on h2 "access_code.changed" at bounding box center [269, 172] width 96 height 16
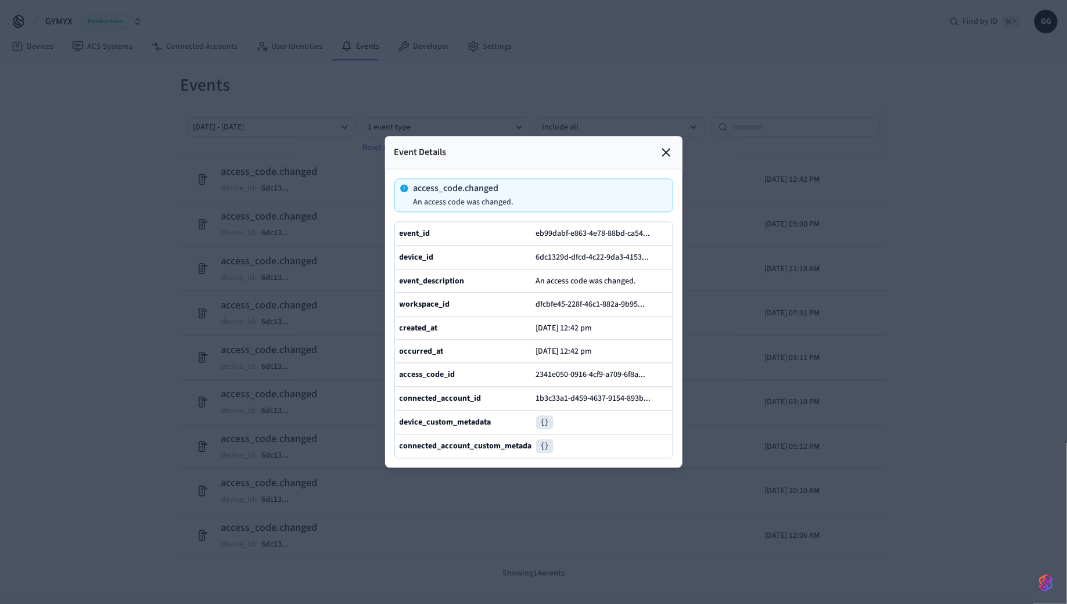
click at [671, 153] on icon at bounding box center [666, 153] width 14 height 14
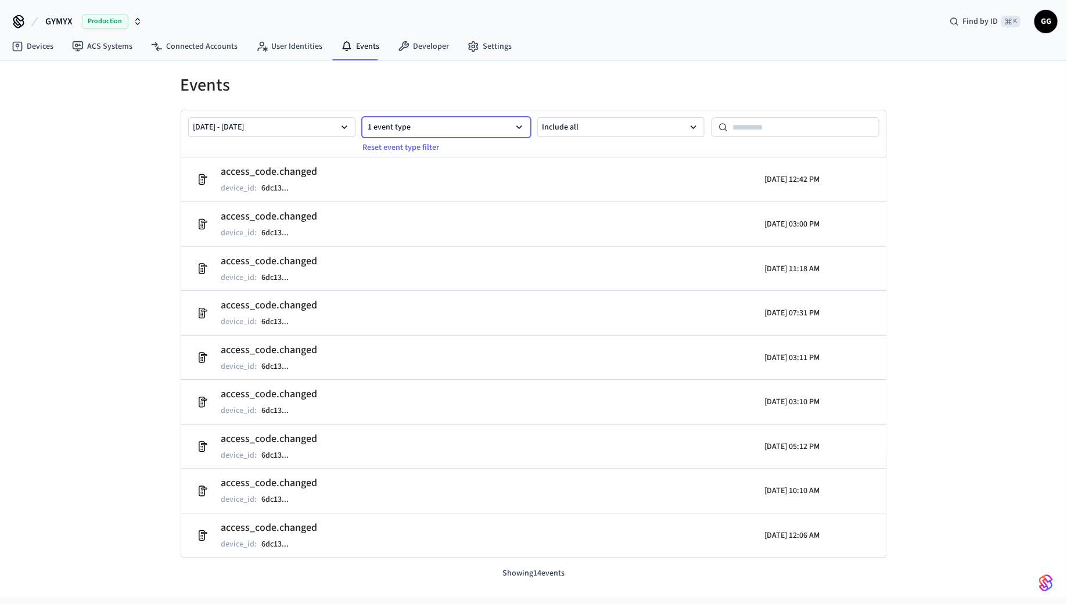
click at [426, 125] on button "1 event type" at bounding box center [446, 127] width 168 height 20
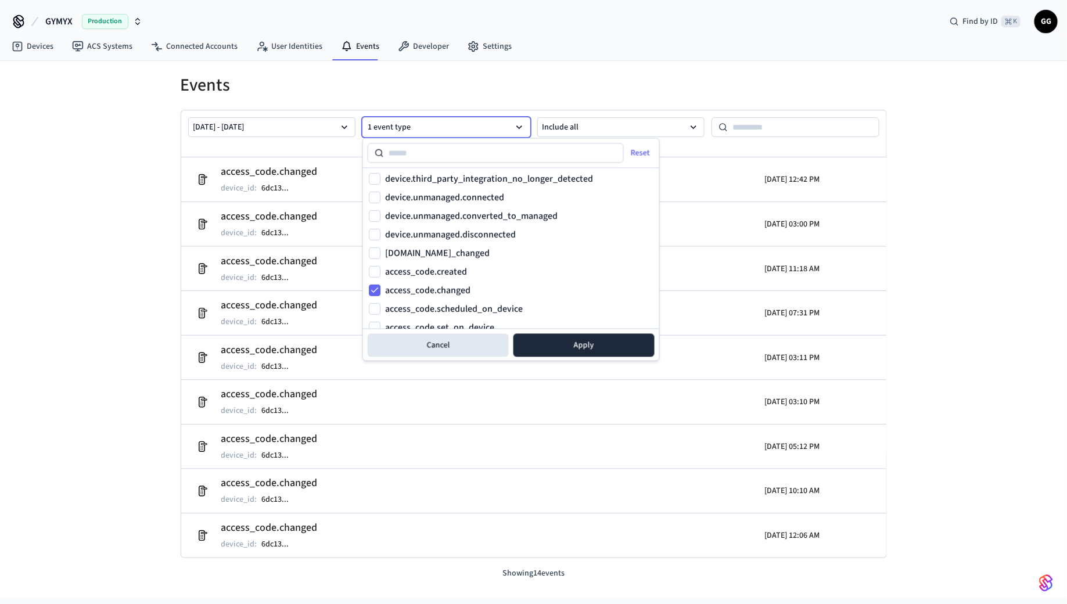
scroll to position [344, 0]
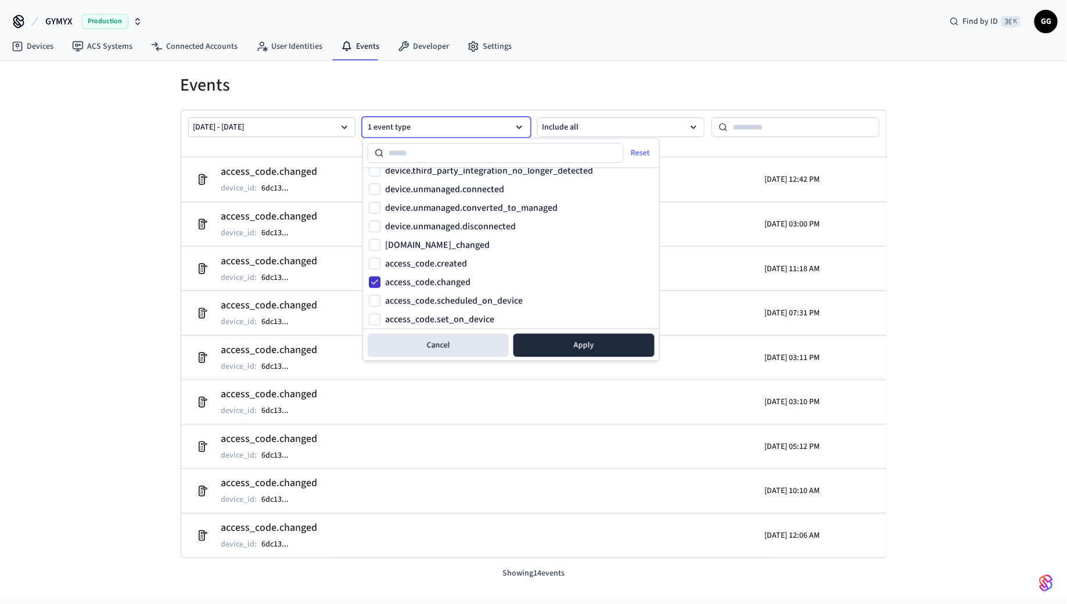
click at [375, 283] on button "access_code.changed" at bounding box center [375, 282] width 12 height 12
click at [267, 127] on button "[DATE] - [DATE]" at bounding box center [272, 127] width 168 height 20
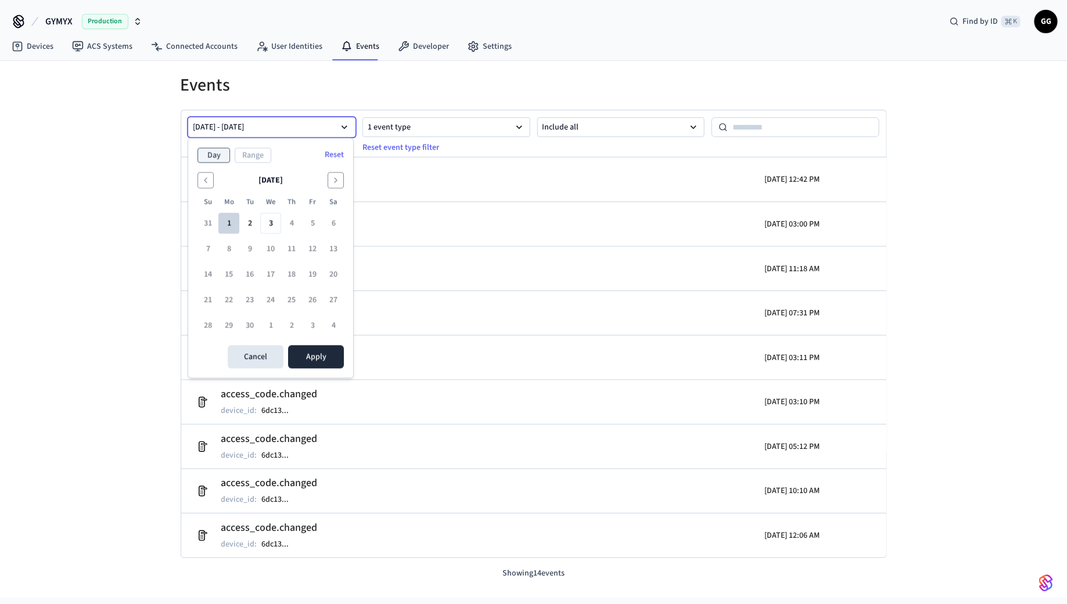
click at [225, 219] on button "1" at bounding box center [228, 223] width 21 height 21
click at [313, 352] on button "Apply" at bounding box center [316, 357] width 56 height 23
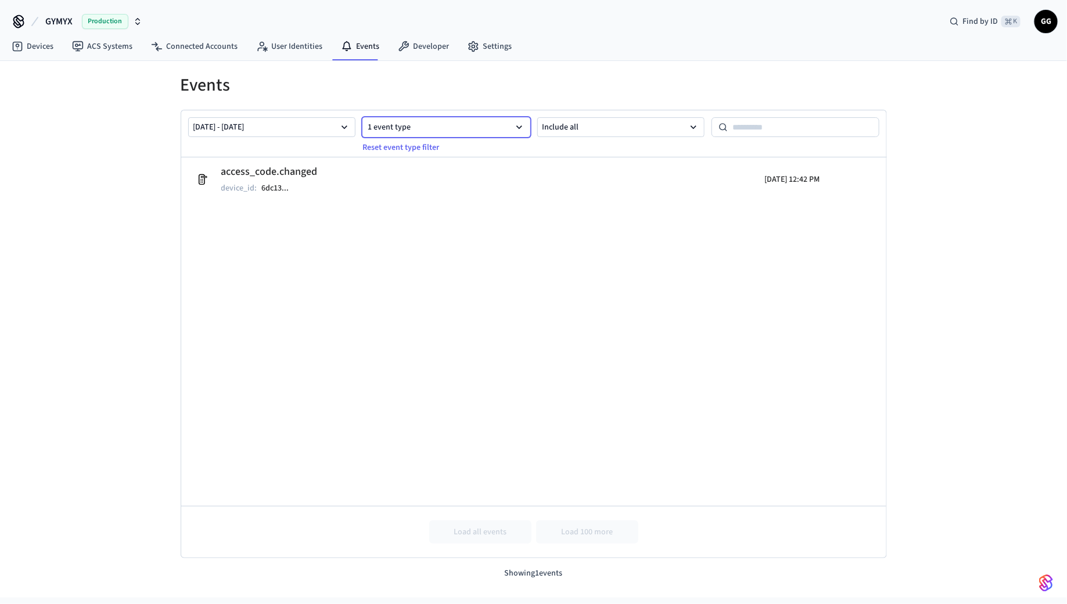
click at [438, 123] on button "1 event type" at bounding box center [446, 127] width 168 height 20
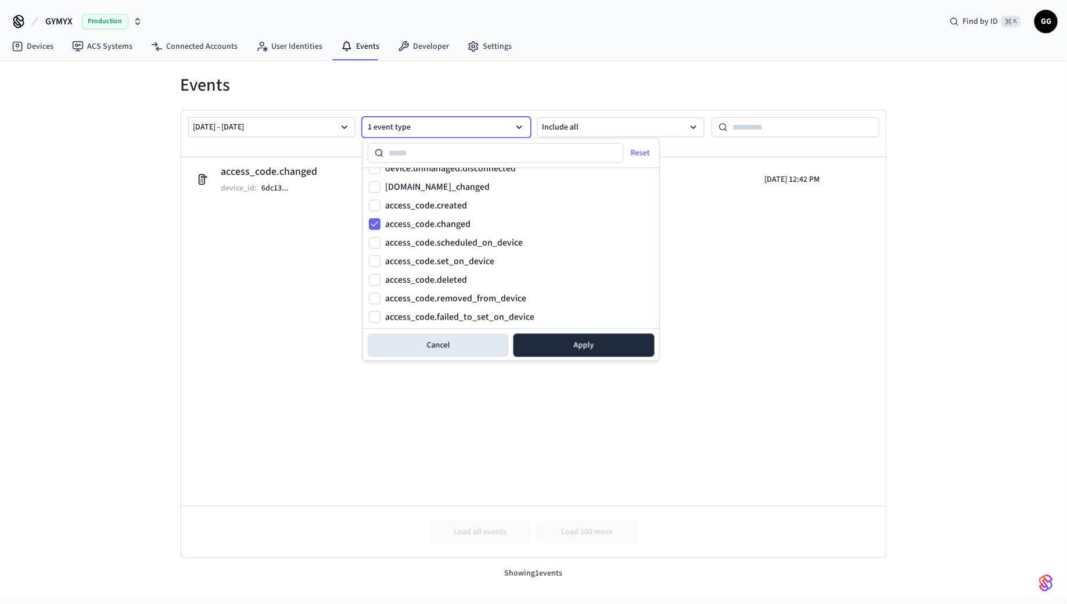
scroll to position [411, 0]
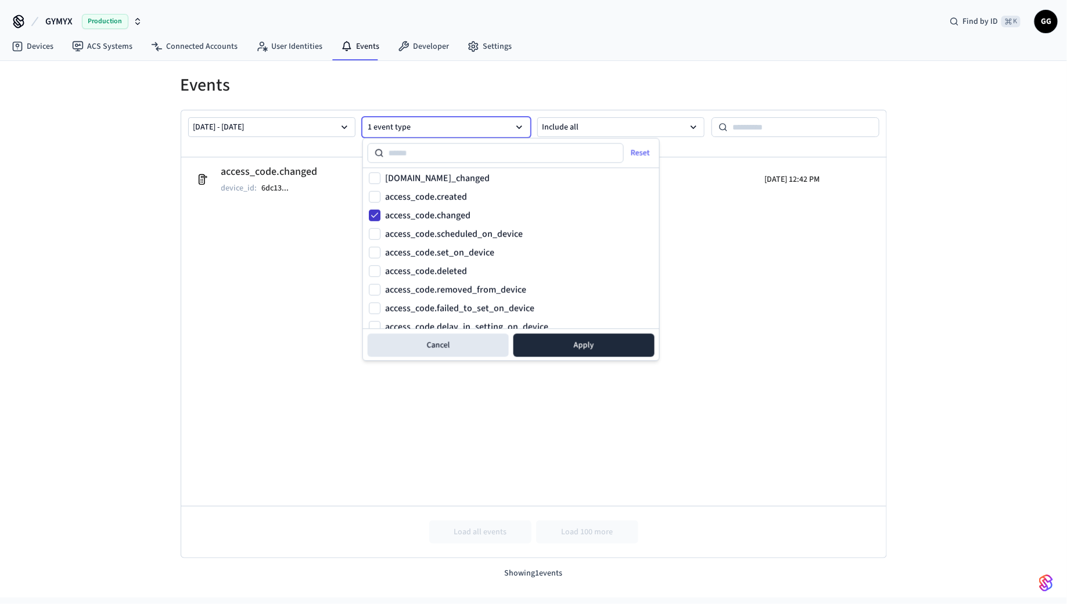
click at [373, 212] on button "access_code.changed" at bounding box center [375, 216] width 12 height 12
click at [574, 351] on button "Apply" at bounding box center [583, 345] width 141 height 23
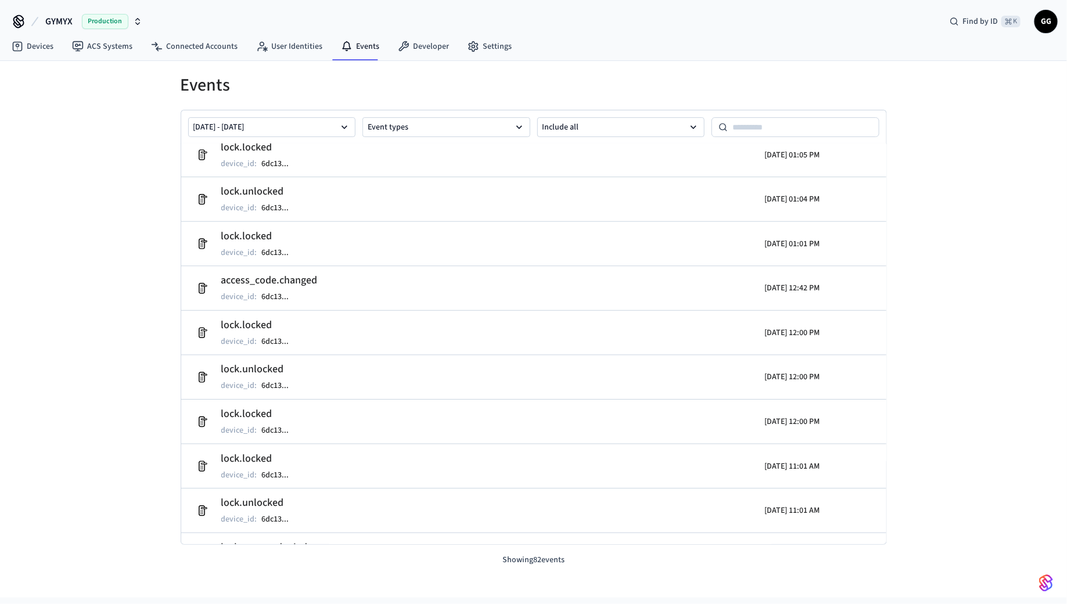
scroll to position [1611, 0]
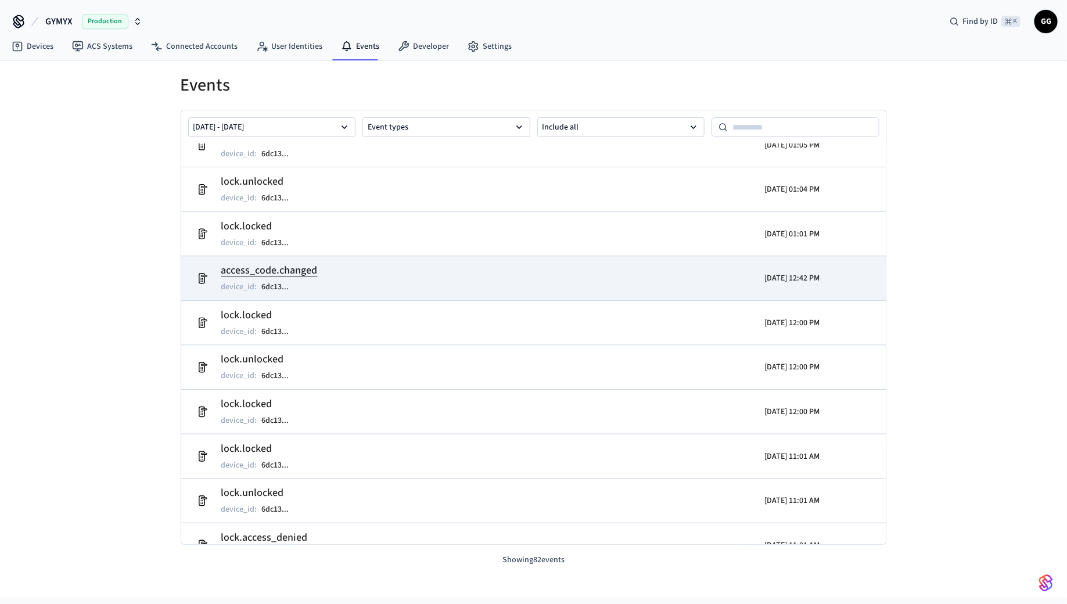
click at [287, 264] on h2 "access_code.changed" at bounding box center [269, 270] width 96 height 16
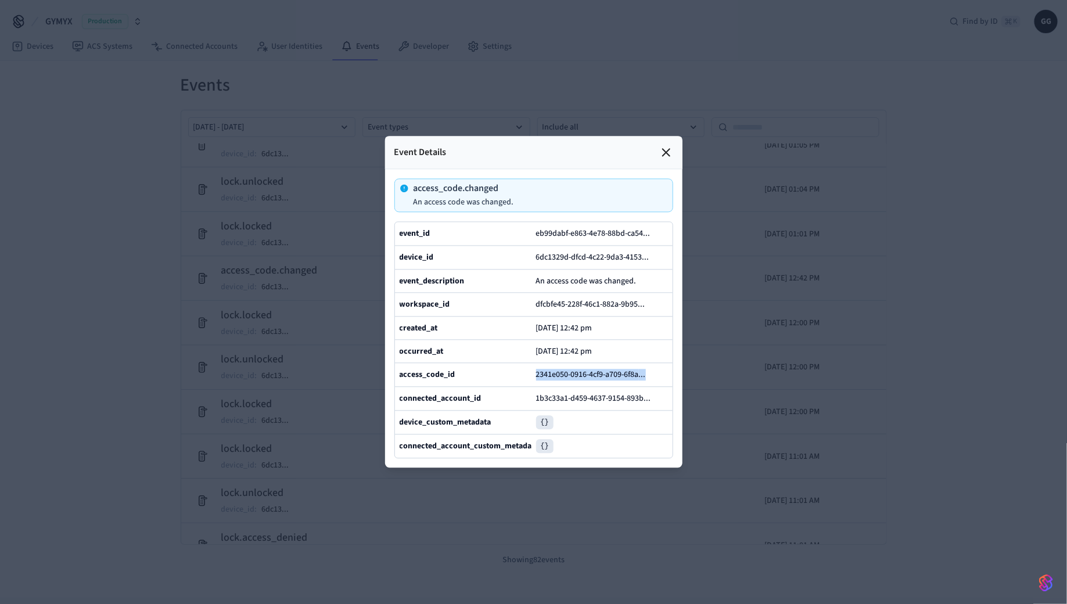
drag, startPoint x: 528, startPoint y: 374, endPoint x: 670, endPoint y: 376, distance: 141.7
click at [670, 376] on div "access_code_id 2341e050-0916-4cf9-a709-6f8a ..." at bounding box center [534, 375] width 278 height 24
click at [653, 371] on icon at bounding box center [651, 375] width 8 height 8
copy div "2341e050-0916-4cf9-a709-6f8a ..."
click at [655, 376] on icon at bounding box center [651, 375] width 8 height 8
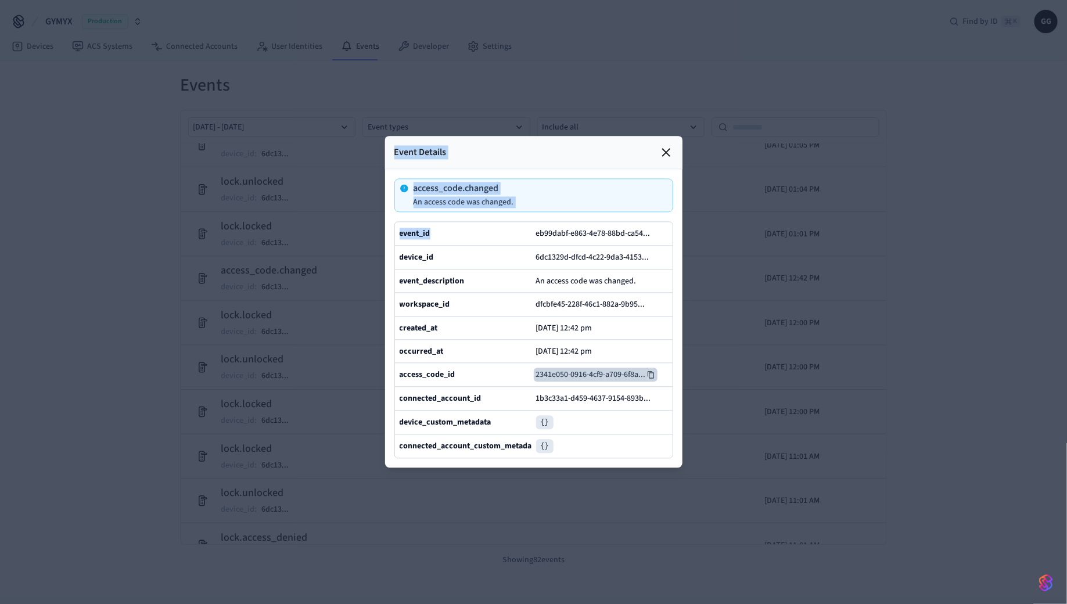
drag, startPoint x: 521, startPoint y: 232, endPoint x: 674, endPoint y: 231, distance: 152.7
click at [674, 231] on div "access_code.changed An access code was changed. event_id eb99dabf-e863-4e78-88b…" at bounding box center [533, 319] width 297 height 298
click at [641, 208] on div "access_code.changed An access code was changed." at bounding box center [533, 196] width 279 height 34
click at [653, 233] on icon at bounding box center [656, 234] width 8 height 8
